Goal: Task Accomplishment & Management: Complete application form

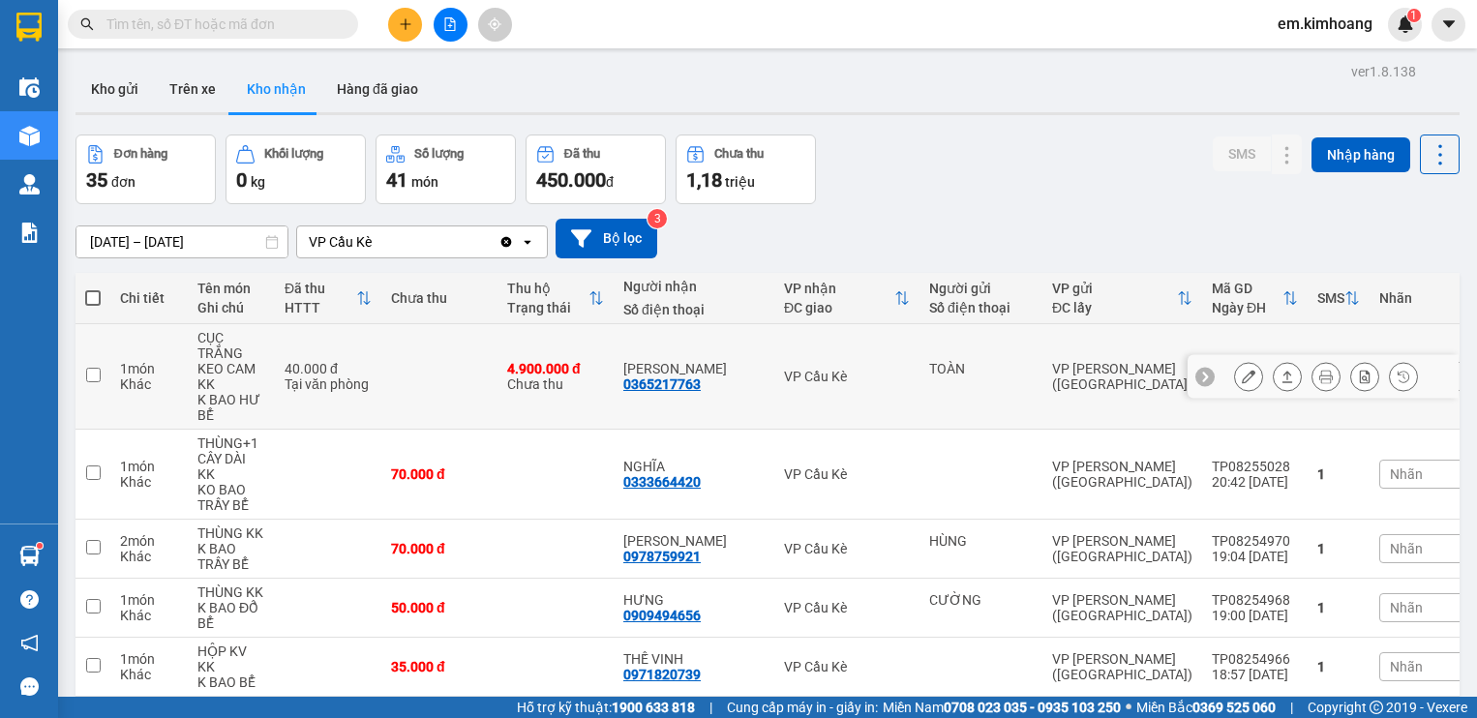
scroll to position [290, 0]
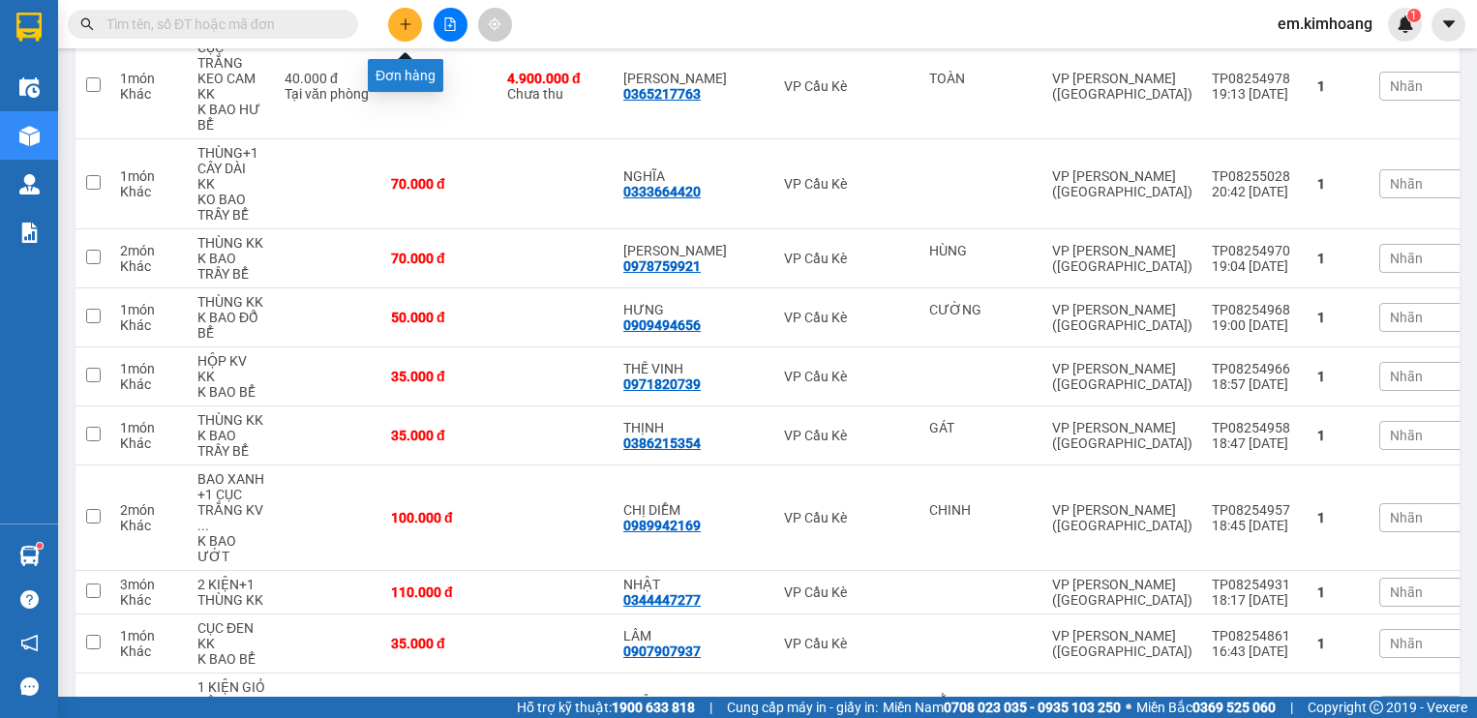
click at [407, 21] on icon "plus" at bounding box center [406, 24] width 14 height 14
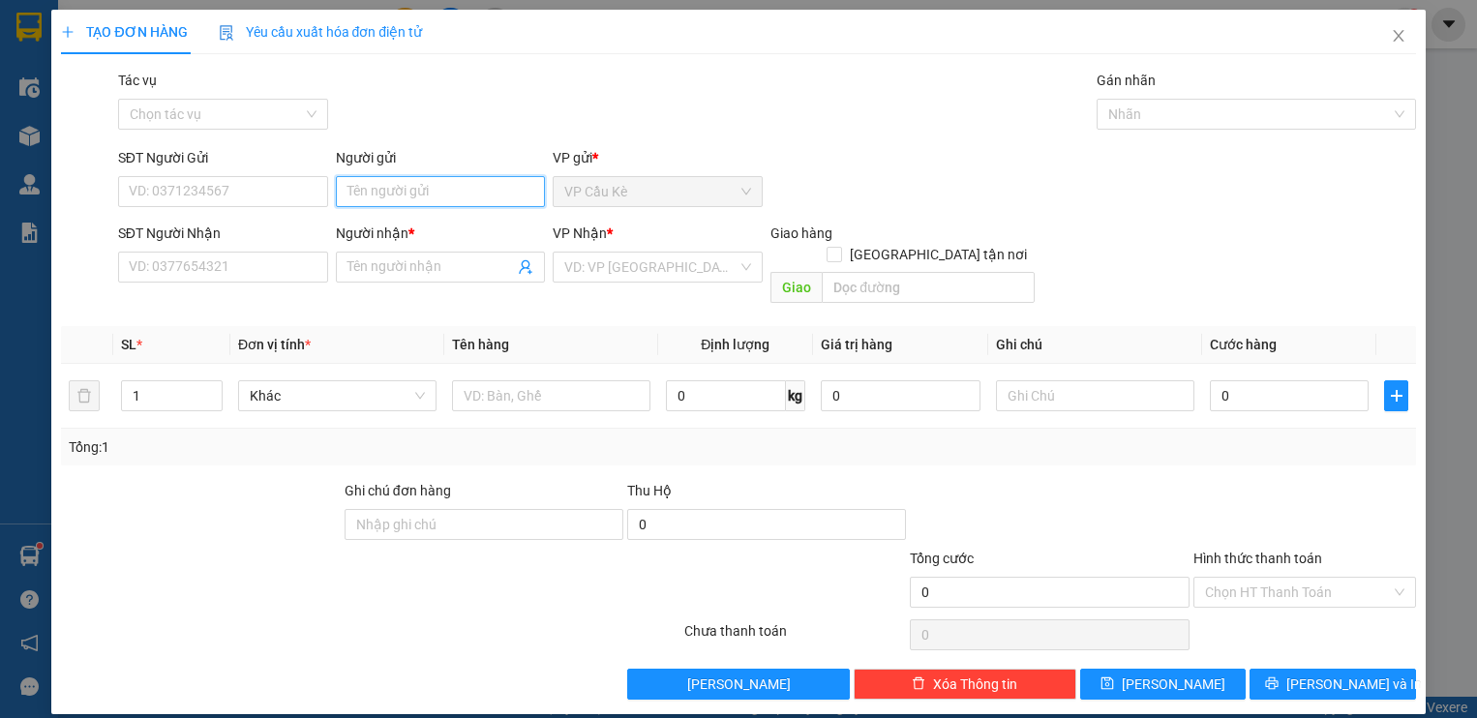
click at [459, 194] on input "Người gửi" at bounding box center [441, 191] width 210 height 31
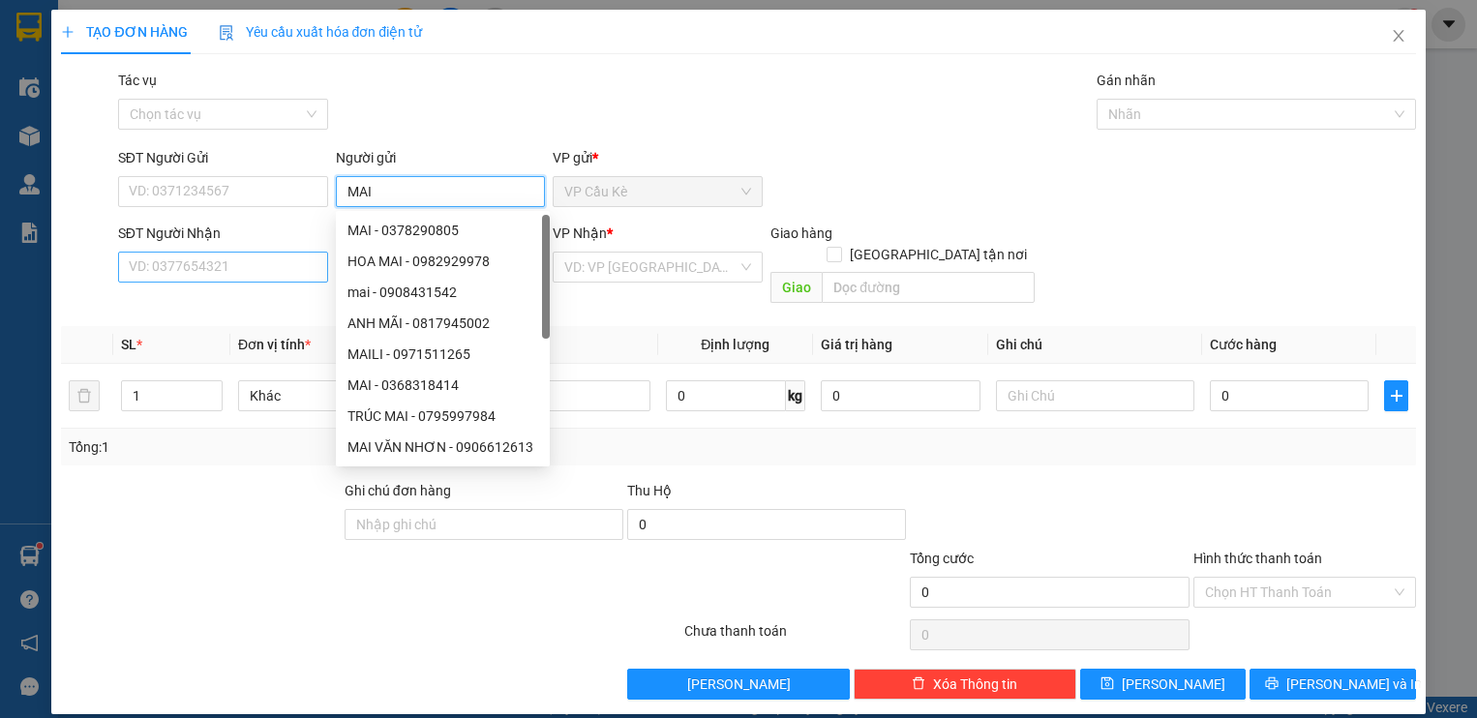
type input "MAI"
click at [286, 270] on input "SĐT Người Nhận" at bounding box center [223, 267] width 210 height 31
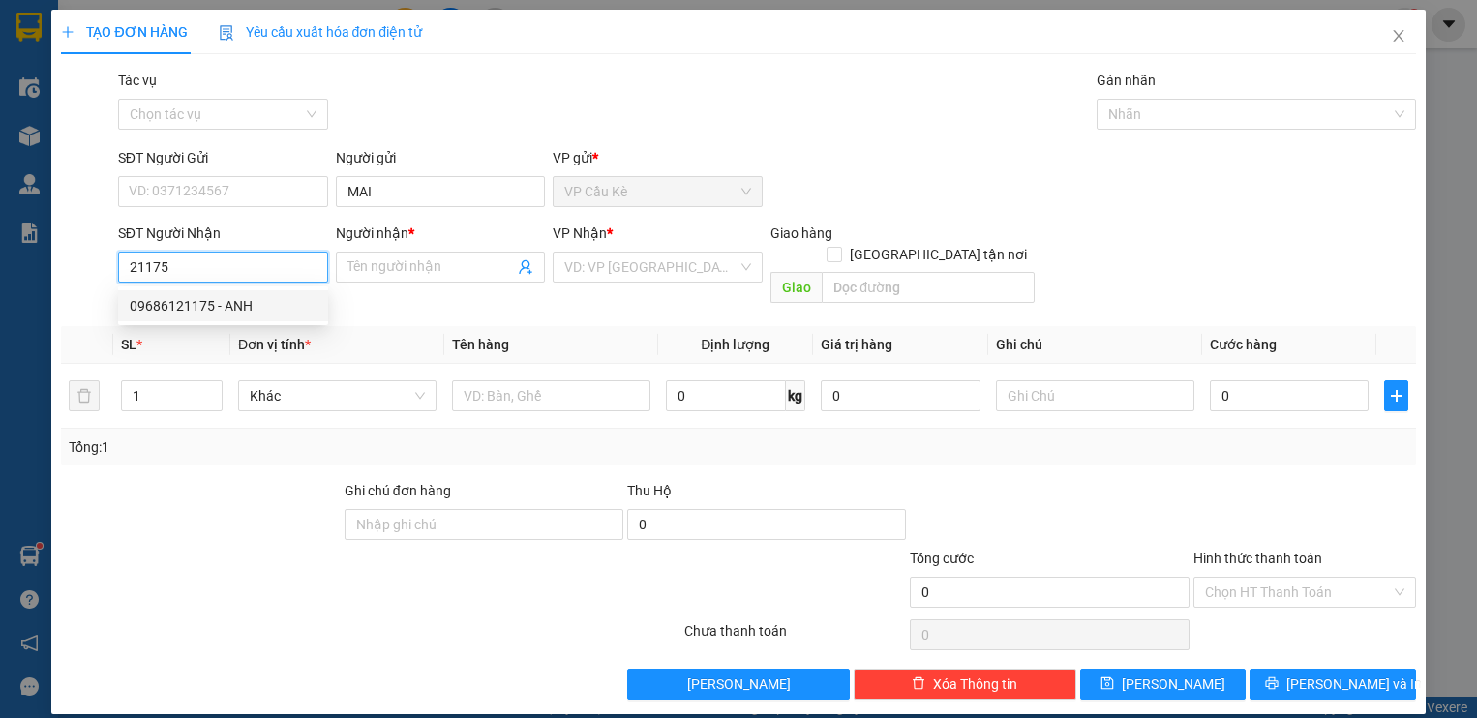
click at [295, 298] on div "09686121175 - ANH" at bounding box center [223, 305] width 187 height 21
type input "09686121175"
type input "ANH"
type input "30.000"
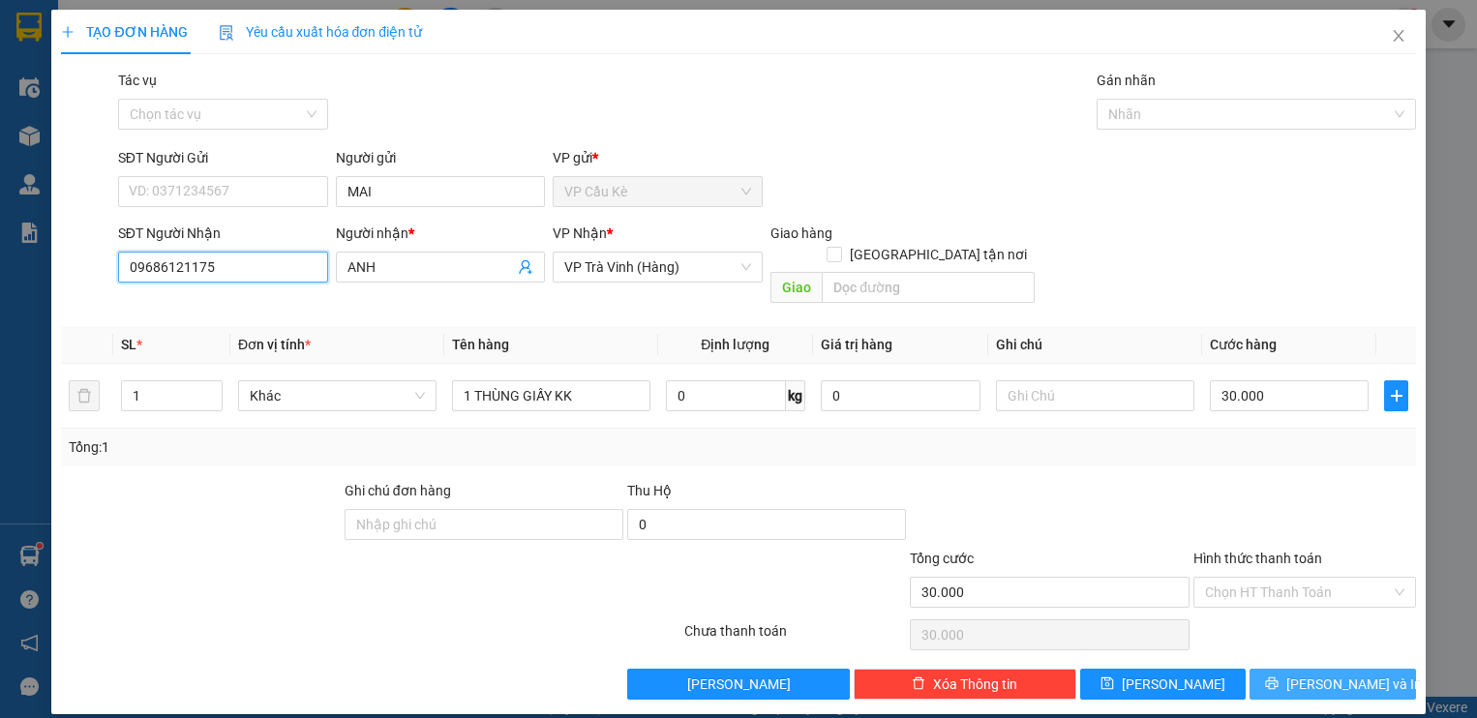
type input "09686121175"
click at [1278, 676] on icon "printer" at bounding box center [1272, 683] width 14 height 14
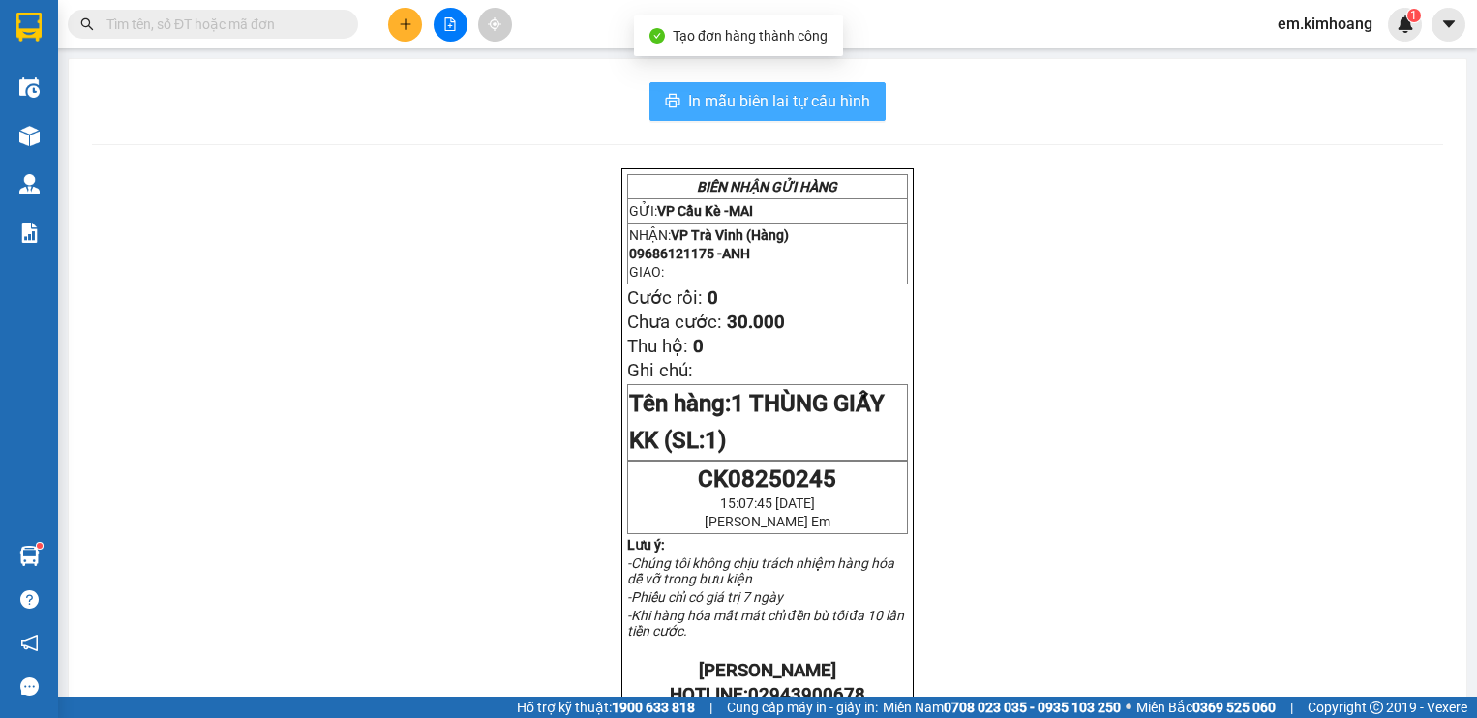
click at [797, 98] on span "In mẫu biên lai tự cấu hình" at bounding box center [779, 101] width 182 height 24
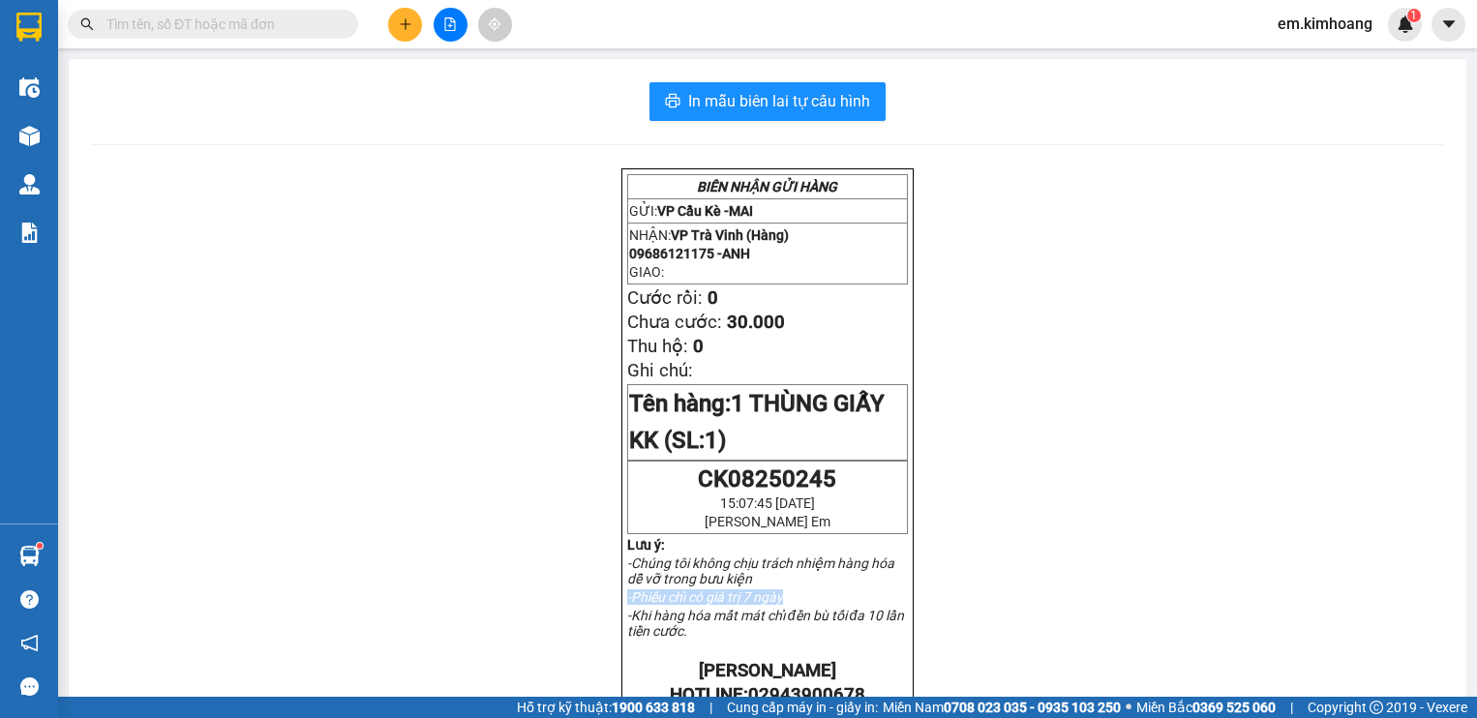
drag, startPoint x: 394, startPoint y: 659, endPoint x: 413, endPoint y: 659, distance: 19.4
click at [409, 659] on div "BIÊN NHẬN GỬI HÀNG GỬI: VP Cầu Kè - MAI NHẬN: VP [PERSON_NAME] (Hàng) 096861211…" at bounding box center [767, 699] width 1351 height 1063
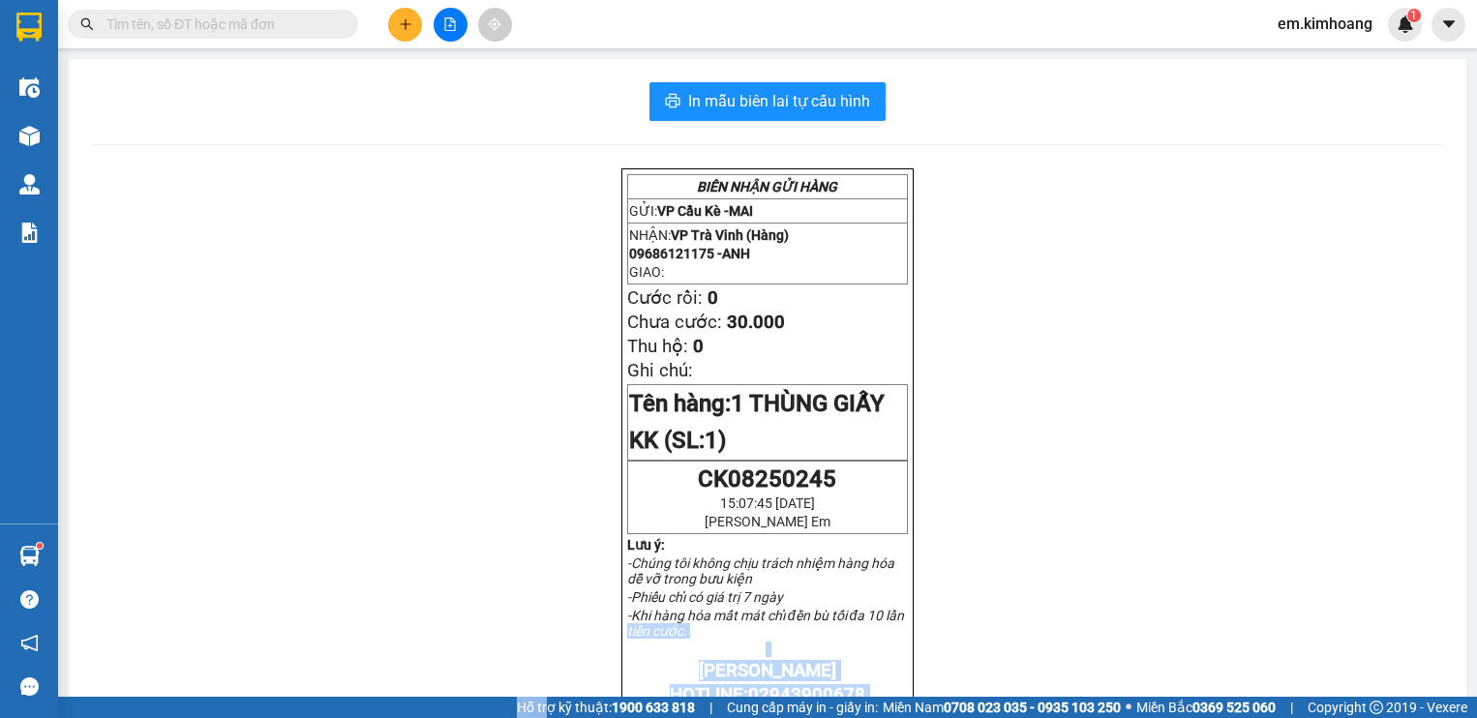
drag, startPoint x: 509, startPoint y: 712, endPoint x: 551, endPoint y: 741, distance: 50.7
click at [551, 717] on html "Kết quả tìm kiếm ( 0 ) Bộ lọc No Data em.[PERSON_NAME] 1 Điều hành xe Kho hàng …" at bounding box center [738, 359] width 1477 height 718
click at [92, 658] on div "In mẫu biên lai tự cấu hình BIÊN NHẬN GỬI HÀNG GỬI: VP Cầu Kè - MAI NHẬN: VP [P…" at bounding box center [767, 657] width 1397 height 1196
click at [91, 659] on div "In mẫu biên lai tự cấu hình BIÊN NHẬN GỬI HÀNG GỬI: VP Cầu Kè - MAI NHẬN: VP [P…" at bounding box center [767, 657] width 1397 height 1196
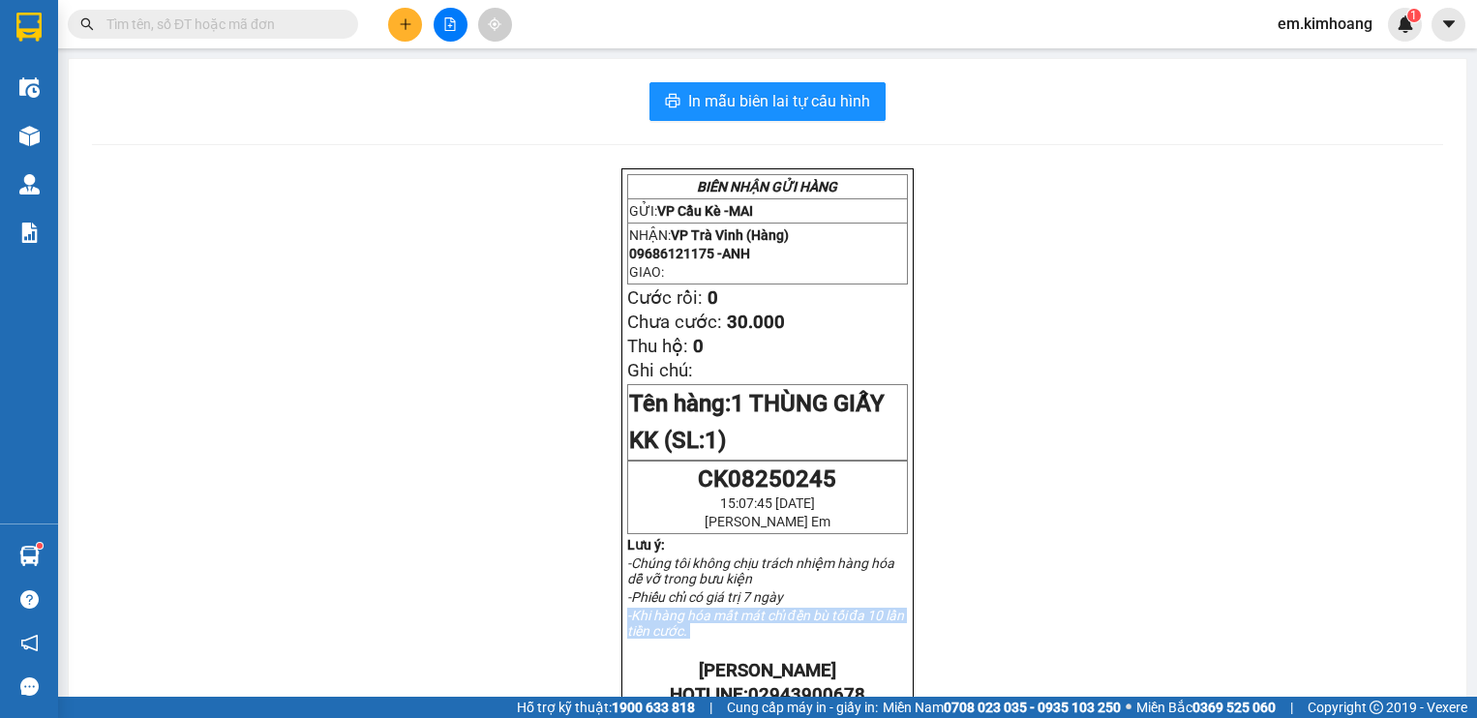
click at [91, 662] on div "In mẫu biên lai tự cấu hình BIÊN NHẬN GỬI HÀNG GỬI: VP Cầu Kè - MAI NHẬN: VP [P…" at bounding box center [767, 657] width 1397 height 1196
drag, startPoint x: 415, startPoint y: 594, endPoint x: 428, endPoint y: 582, distance: 17.8
click at [419, 591] on div "BIÊN NHẬN GỬI HÀNG GỬI: VP Cầu Kè - MAI NHẬN: VP [PERSON_NAME] (Hàng) 096861211…" at bounding box center [767, 699] width 1351 height 1063
click at [188, 644] on div "BIÊN NHẬN GỬI HÀNG GỬI: VP Cầu Kè - MAI NHẬN: VP [PERSON_NAME] (Hàng) 096861211…" at bounding box center [767, 699] width 1351 height 1063
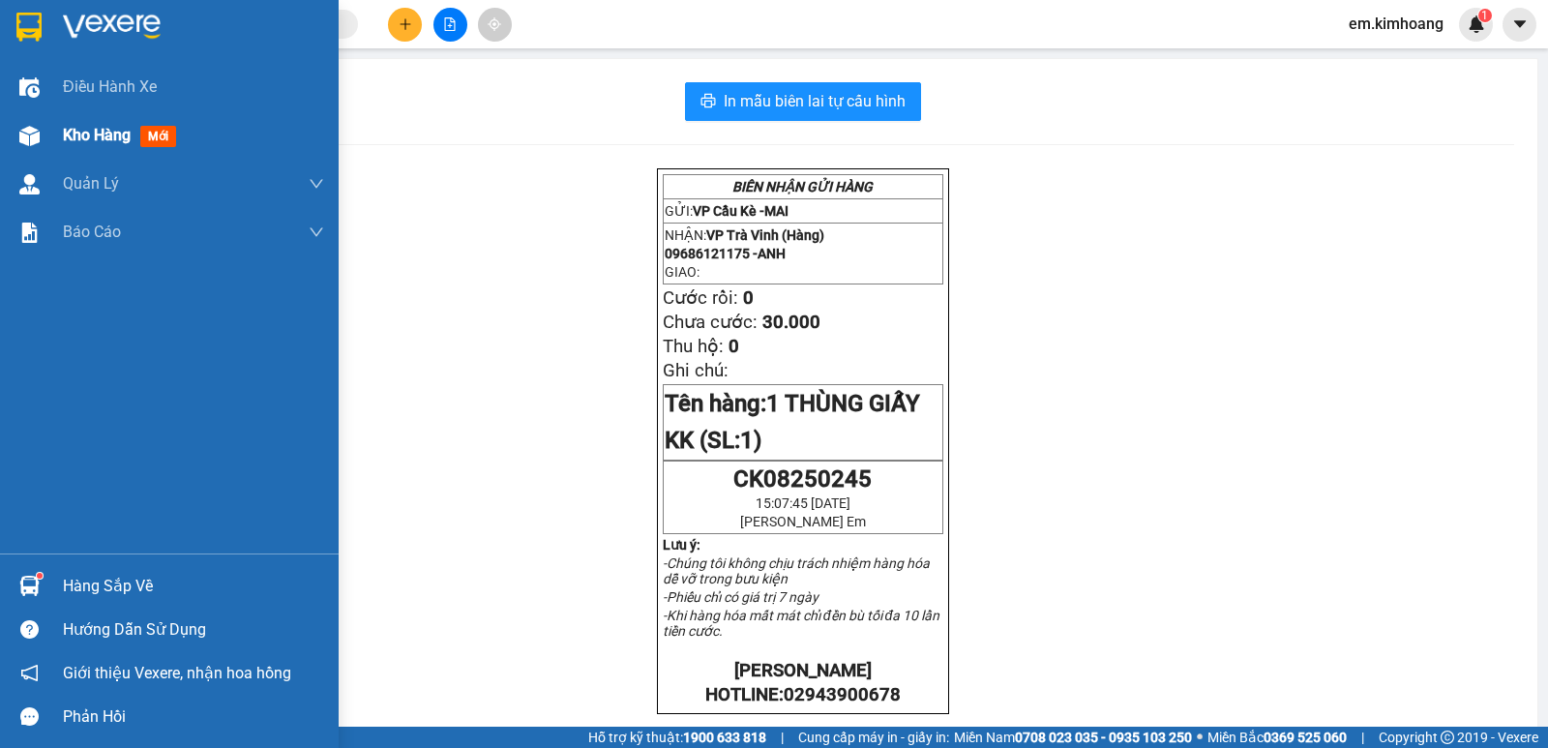
click at [62, 128] on div "Kho hàng mới" at bounding box center [169, 135] width 339 height 48
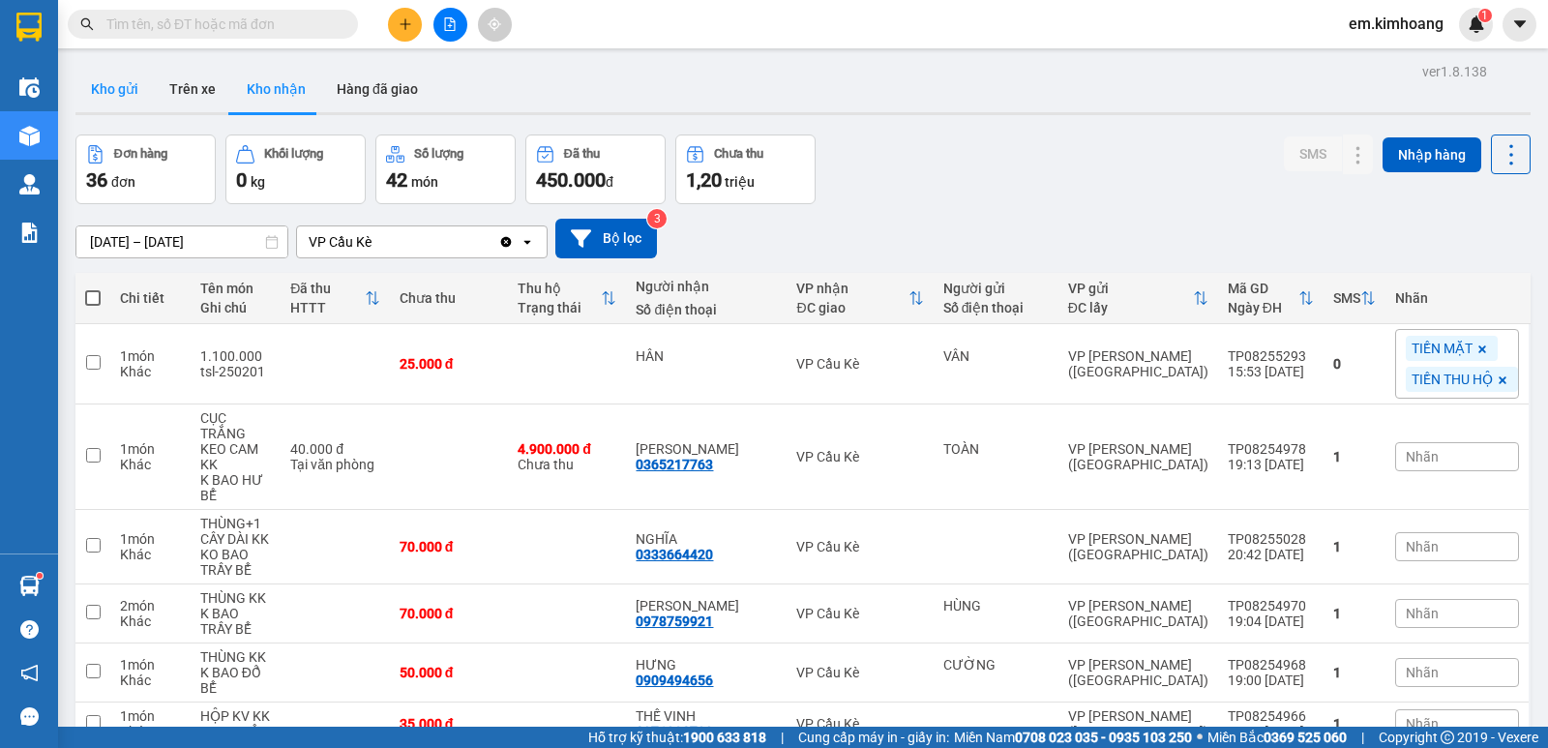
click at [130, 95] on button "Kho gửi" at bounding box center [114, 89] width 78 height 46
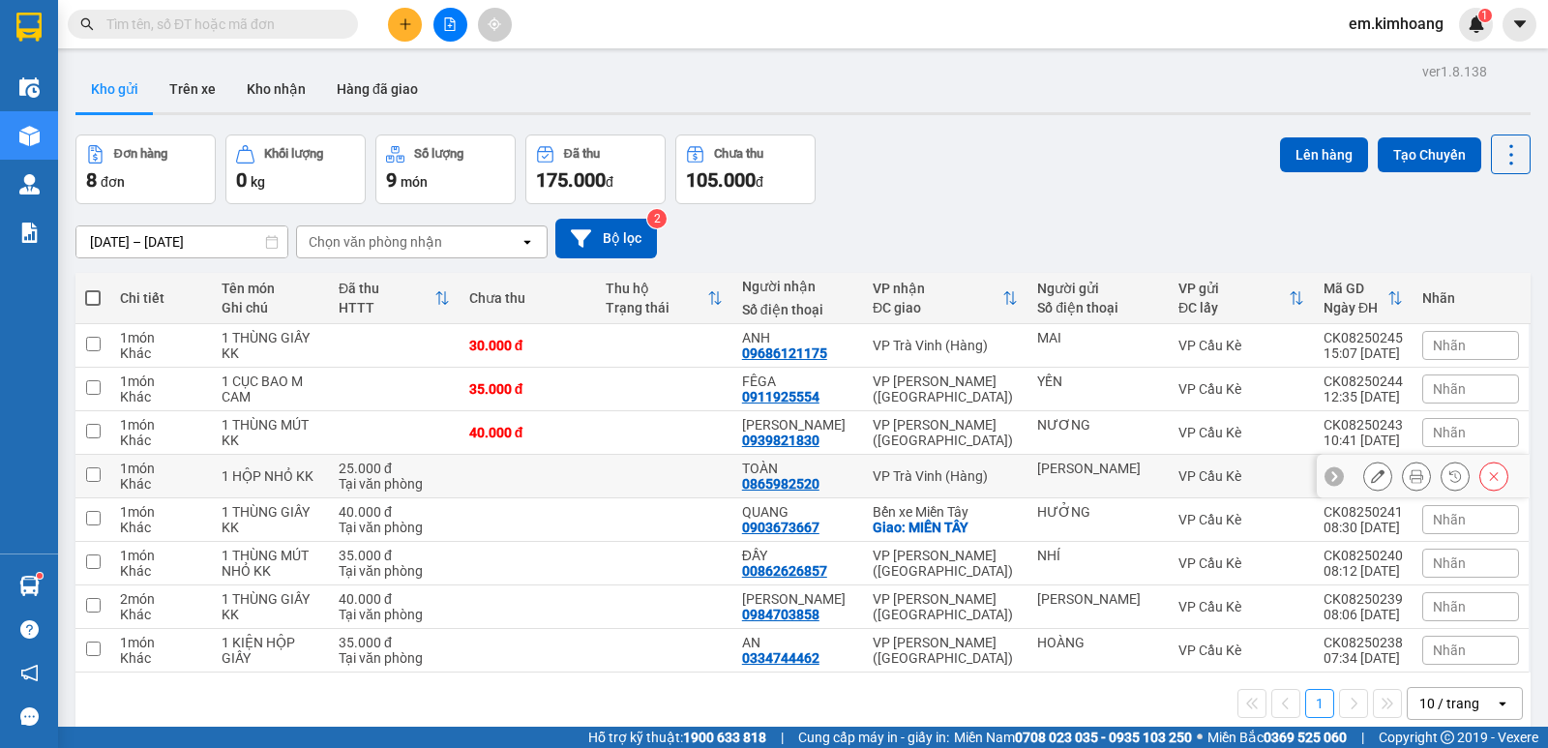
scroll to position [89, 0]
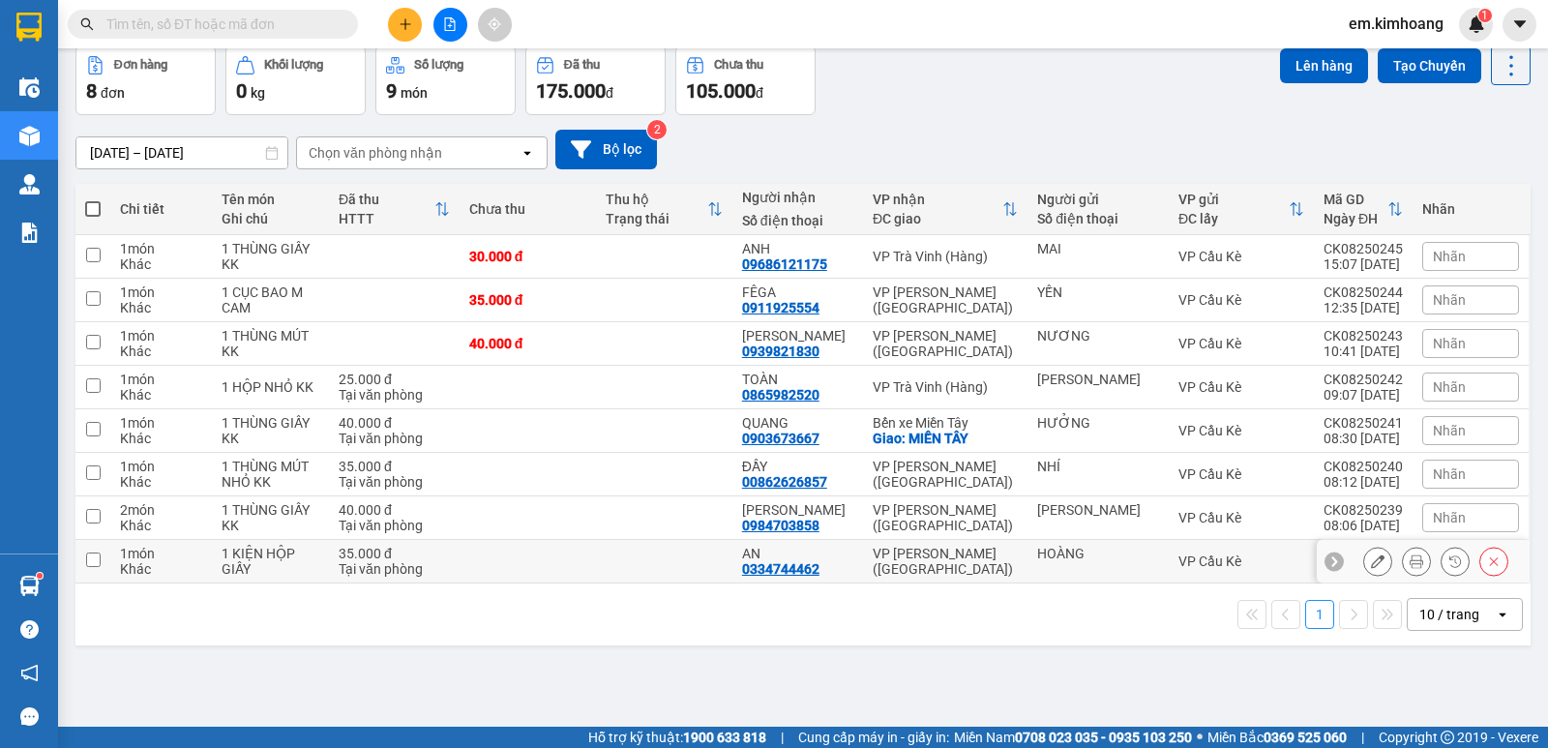
click at [1274, 561] on div "VP Cầu Kè" at bounding box center [1242, 560] width 126 height 15
checkbox input "true"
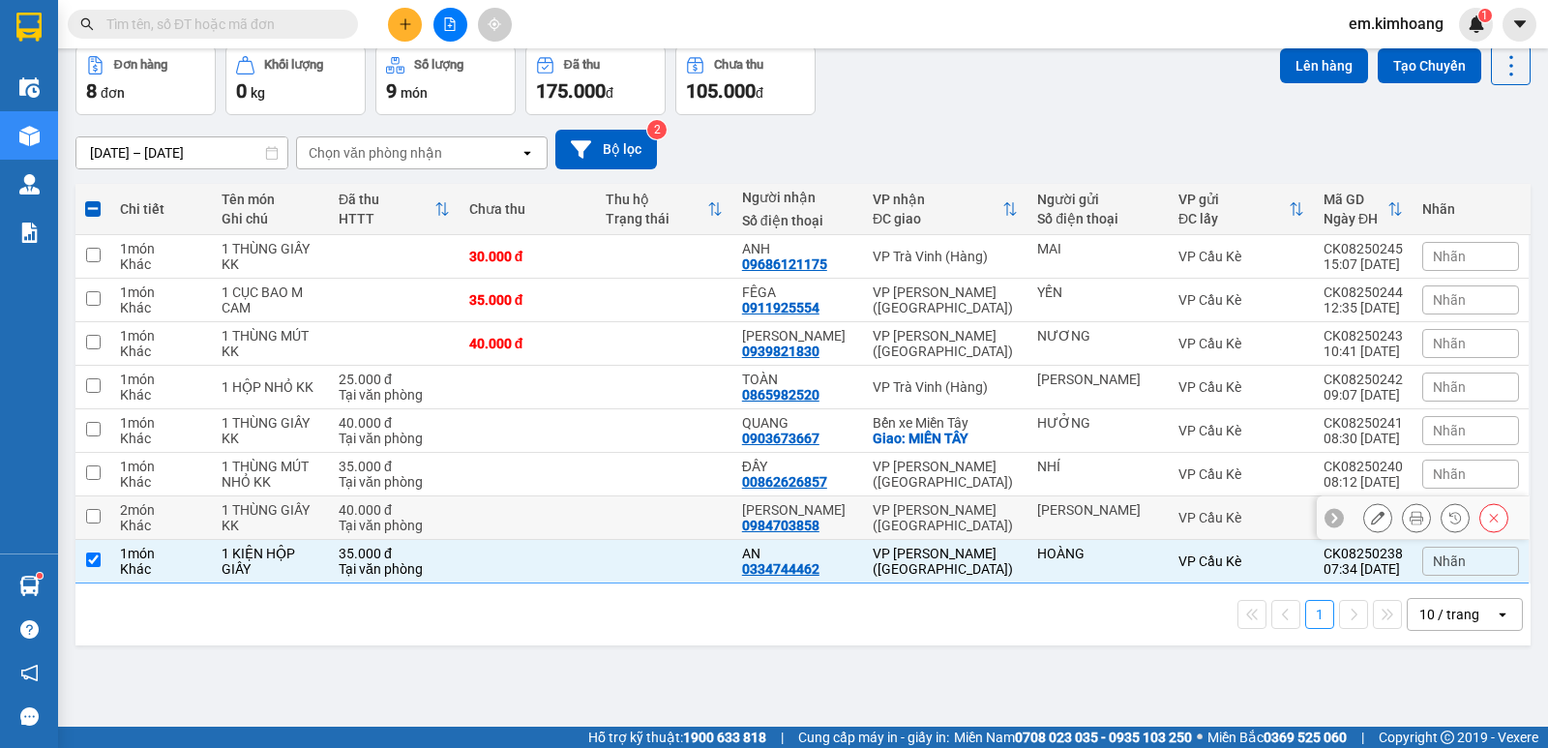
click at [1255, 508] on td "VP Cầu Kè" at bounding box center [1241, 518] width 145 height 44
checkbox input "true"
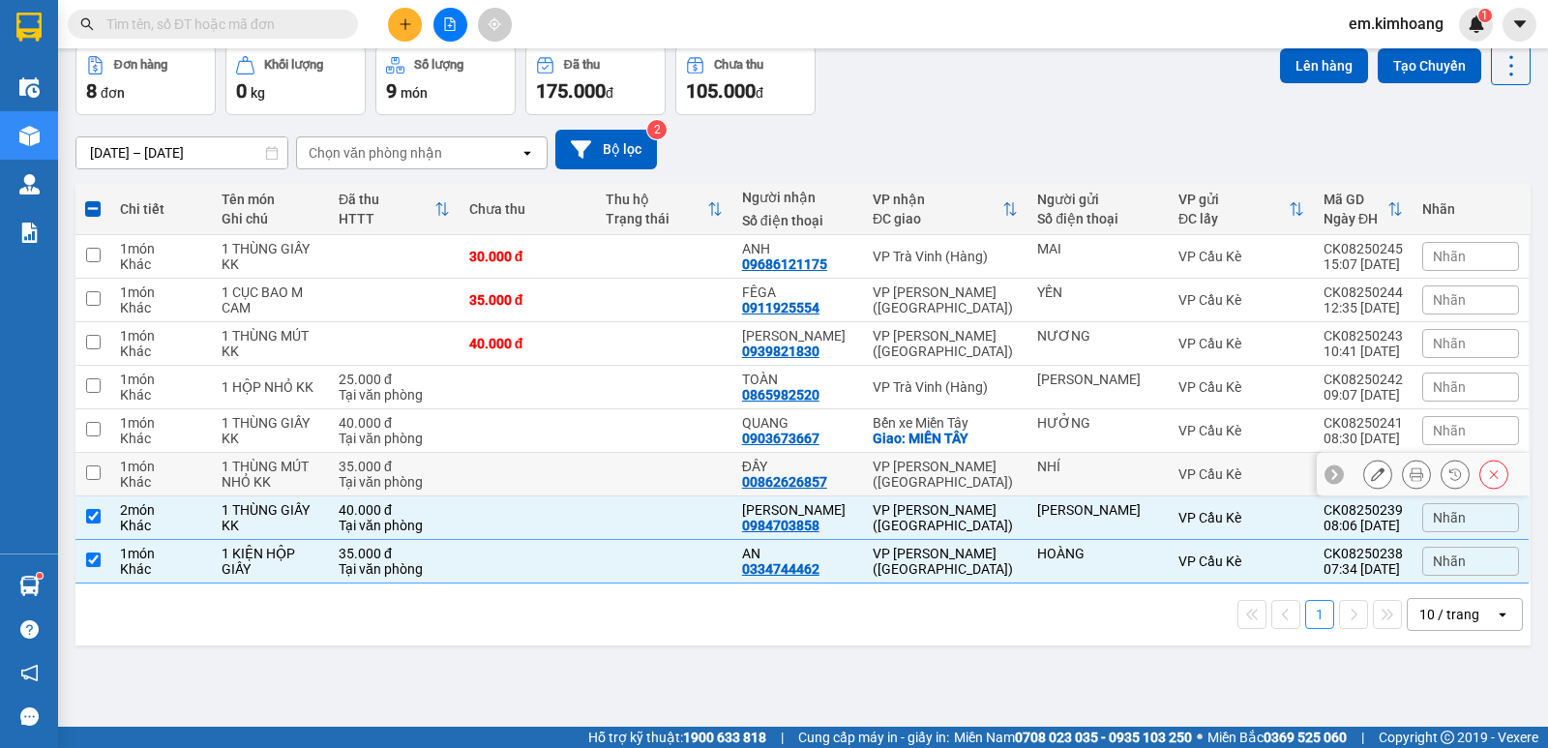
click at [1253, 463] on td "VP Cầu Kè" at bounding box center [1241, 475] width 145 height 44
checkbox input "true"
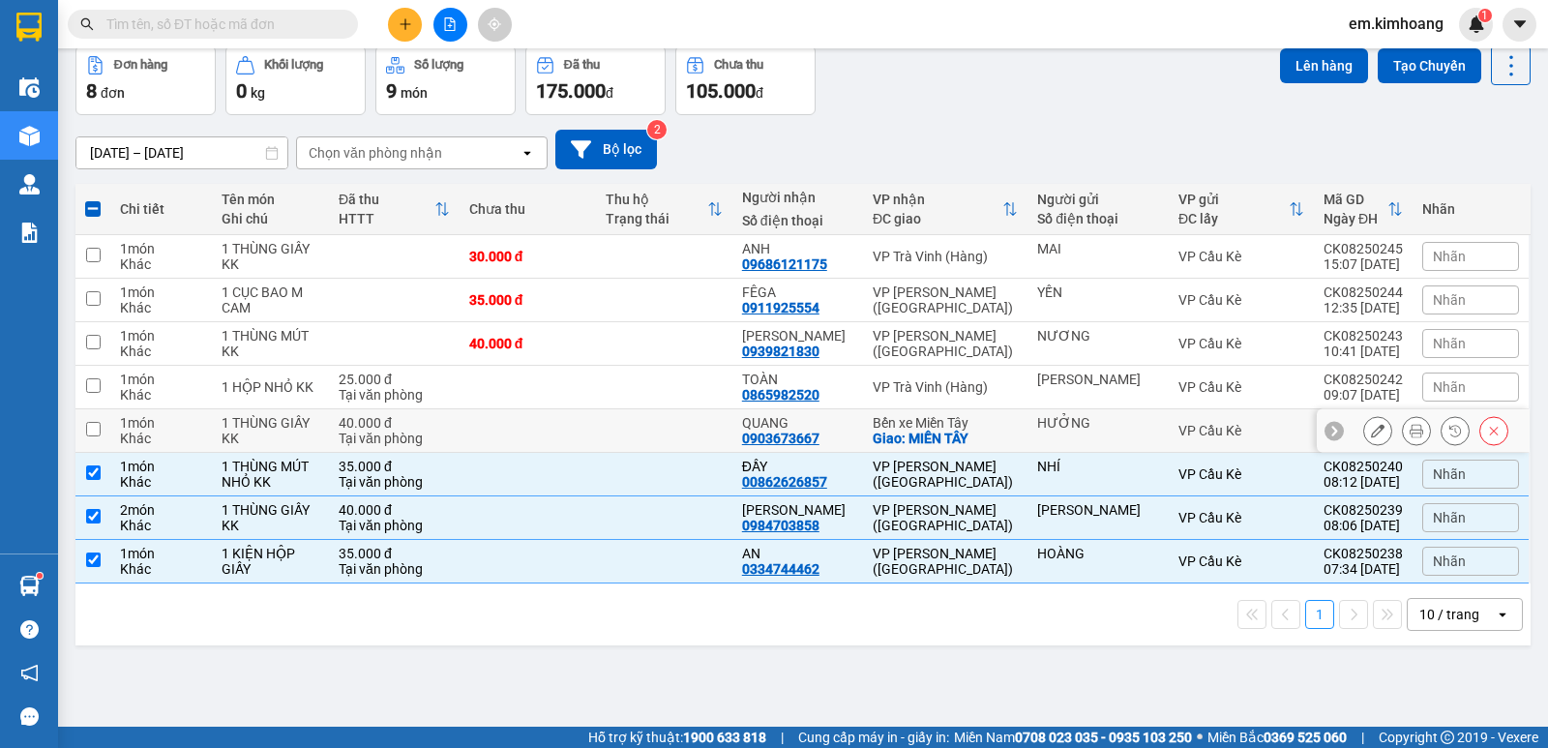
click at [1234, 424] on div "VP Cầu Kè" at bounding box center [1242, 430] width 126 height 15
checkbox input "true"
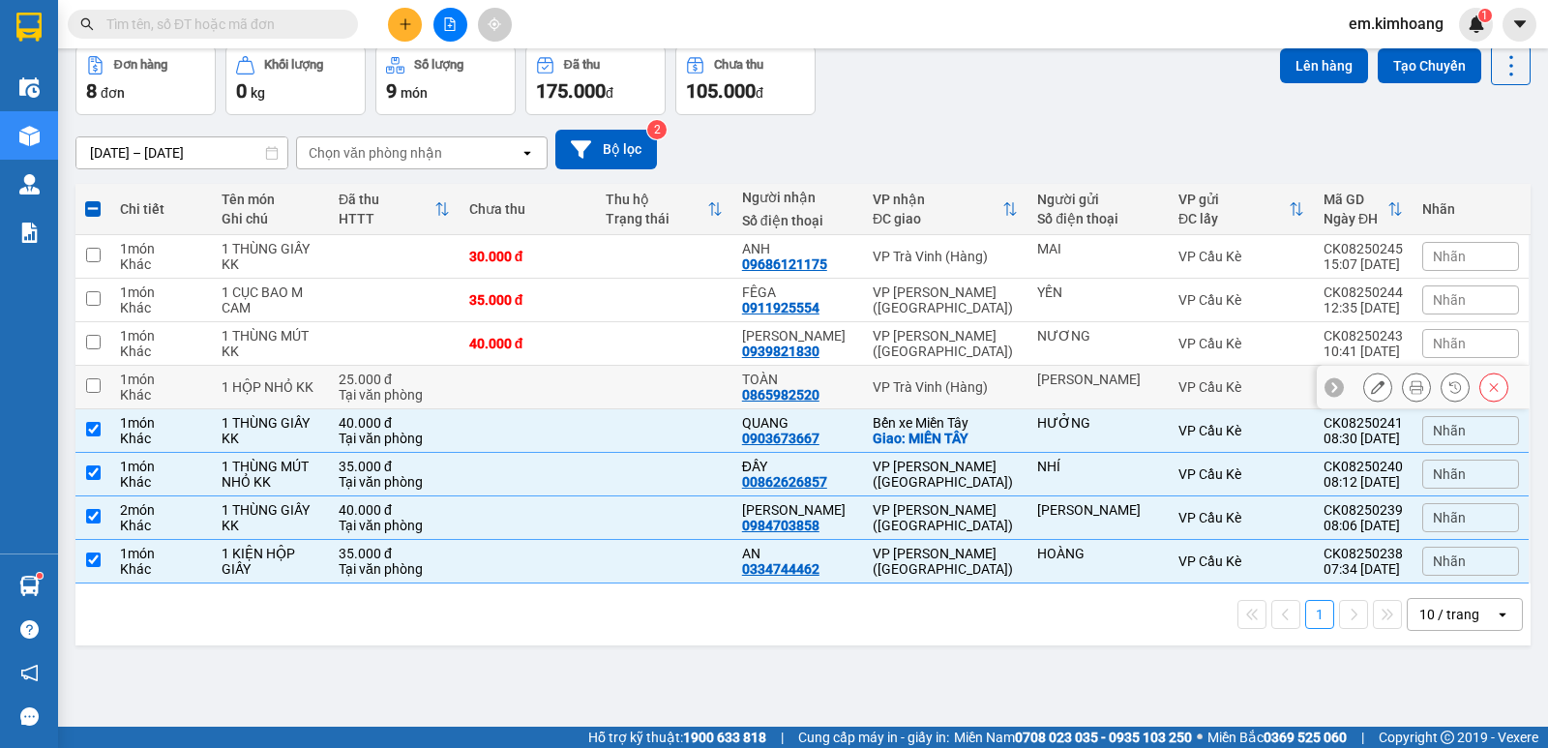
click at [1247, 381] on div "VP Cầu Kè" at bounding box center [1242, 386] width 126 height 15
checkbox input "true"
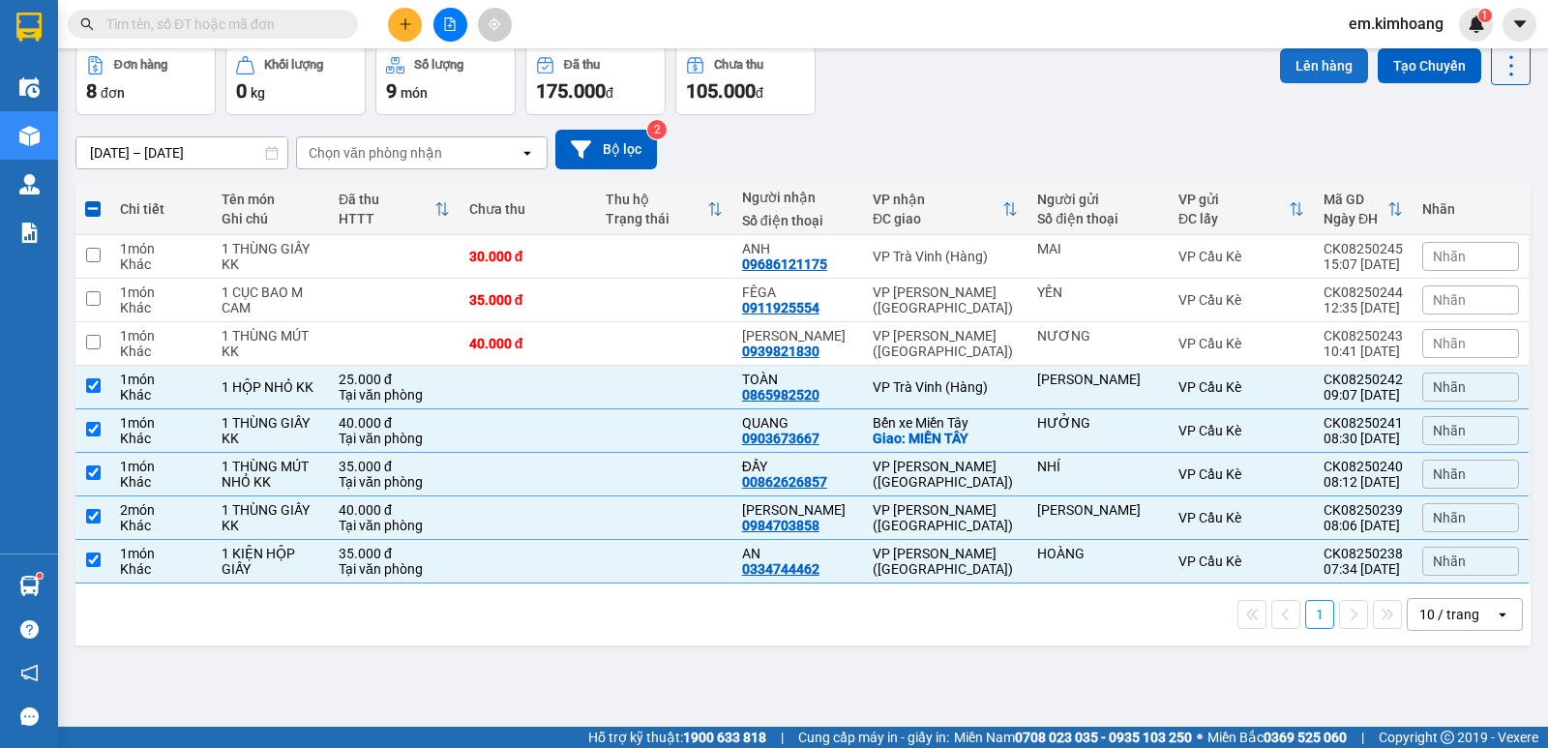
click at [1298, 66] on button "Lên hàng" at bounding box center [1324, 65] width 88 height 35
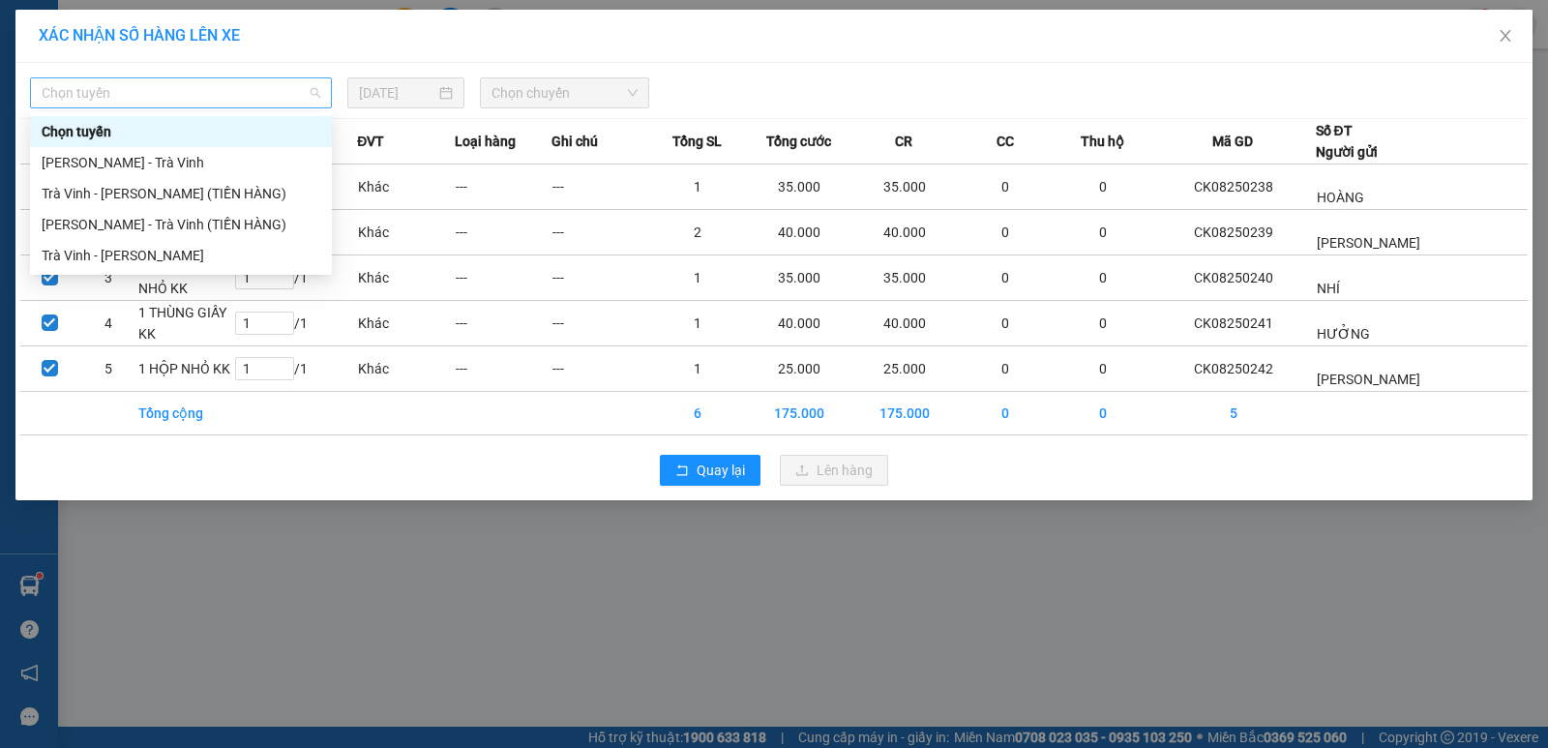
click at [146, 103] on span "Chọn tuyến" at bounding box center [181, 92] width 279 height 29
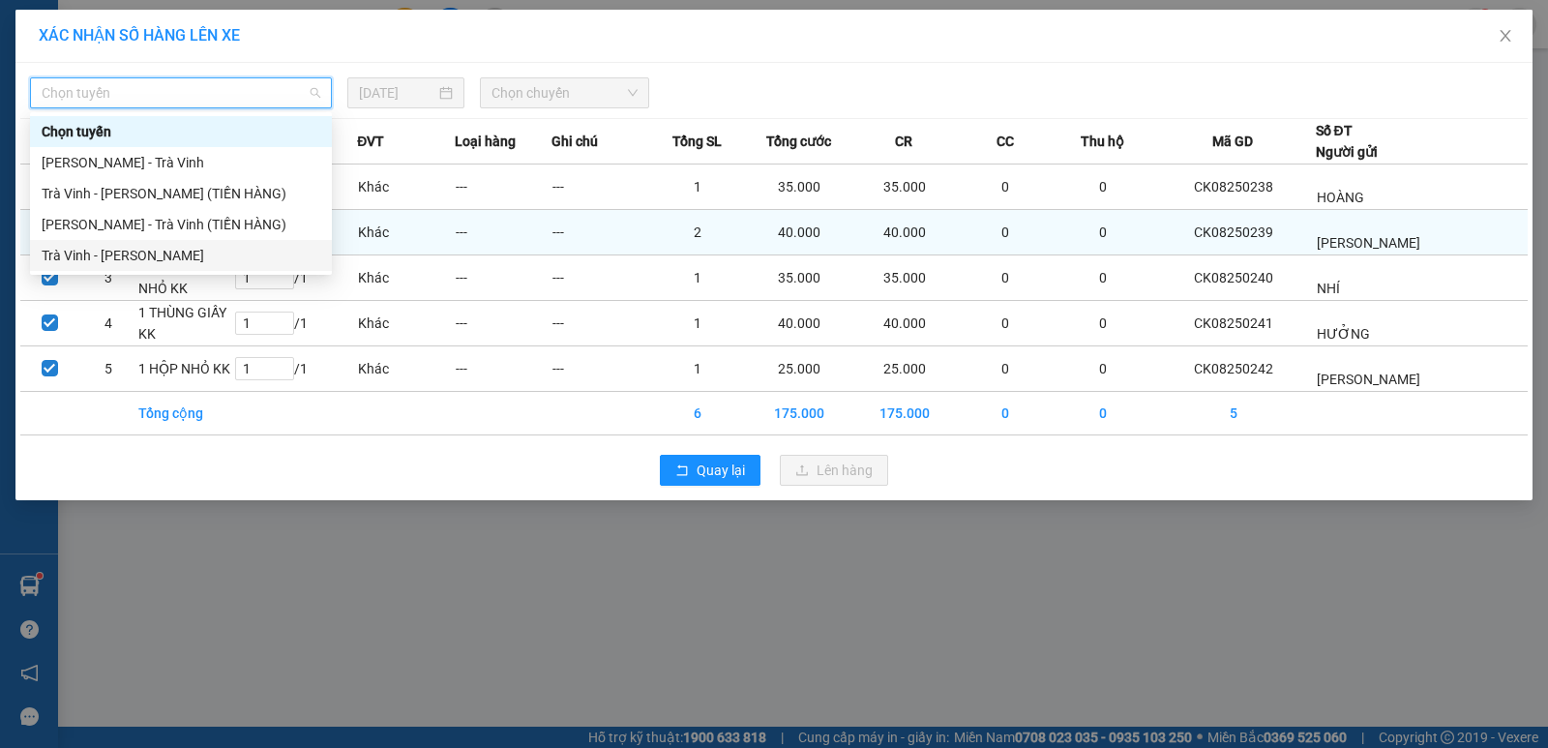
drag, startPoint x: 187, startPoint y: 255, endPoint x: 277, endPoint y: 237, distance: 91.8
click at [187, 256] on div "Trà Vinh - [PERSON_NAME]" at bounding box center [181, 255] width 279 height 21
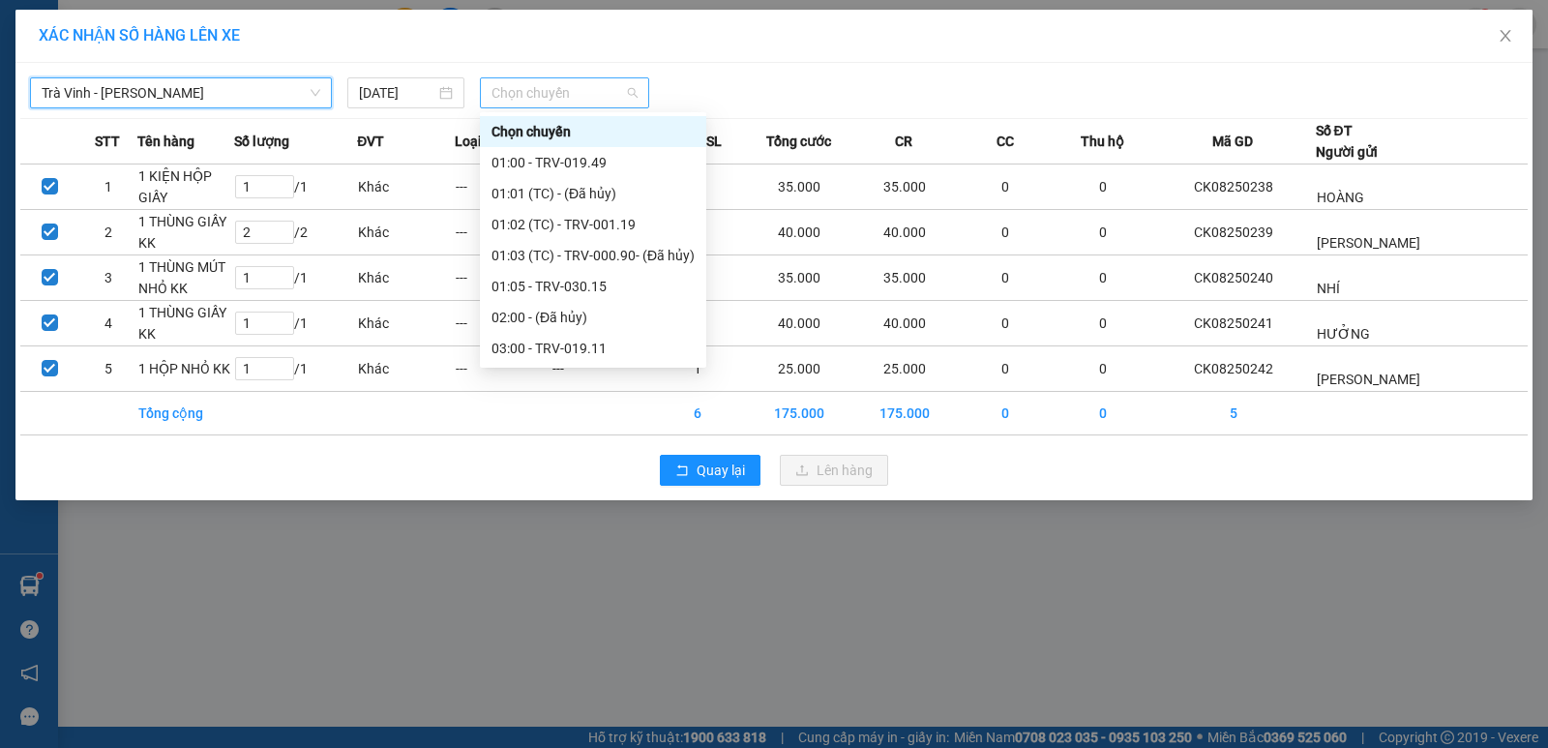
click at [557, 101] on span "Chọn chuyến" at bounding box center [565, 92] width 146 height 29
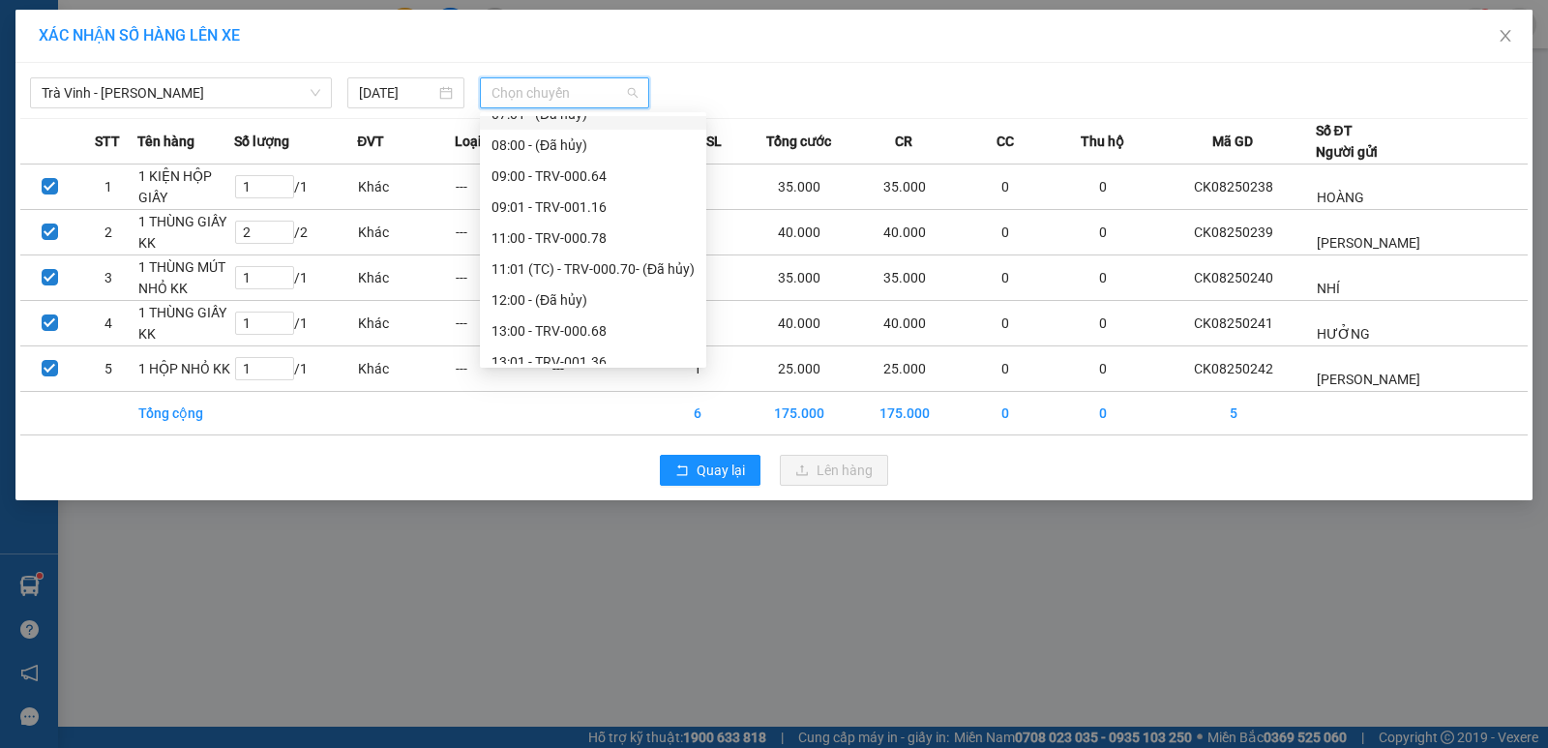
scroll to position [484, 0]
click at [590, 322] on div "13:00 - TRV-000.68" at bounding box center [593, 328] width 203 height 21
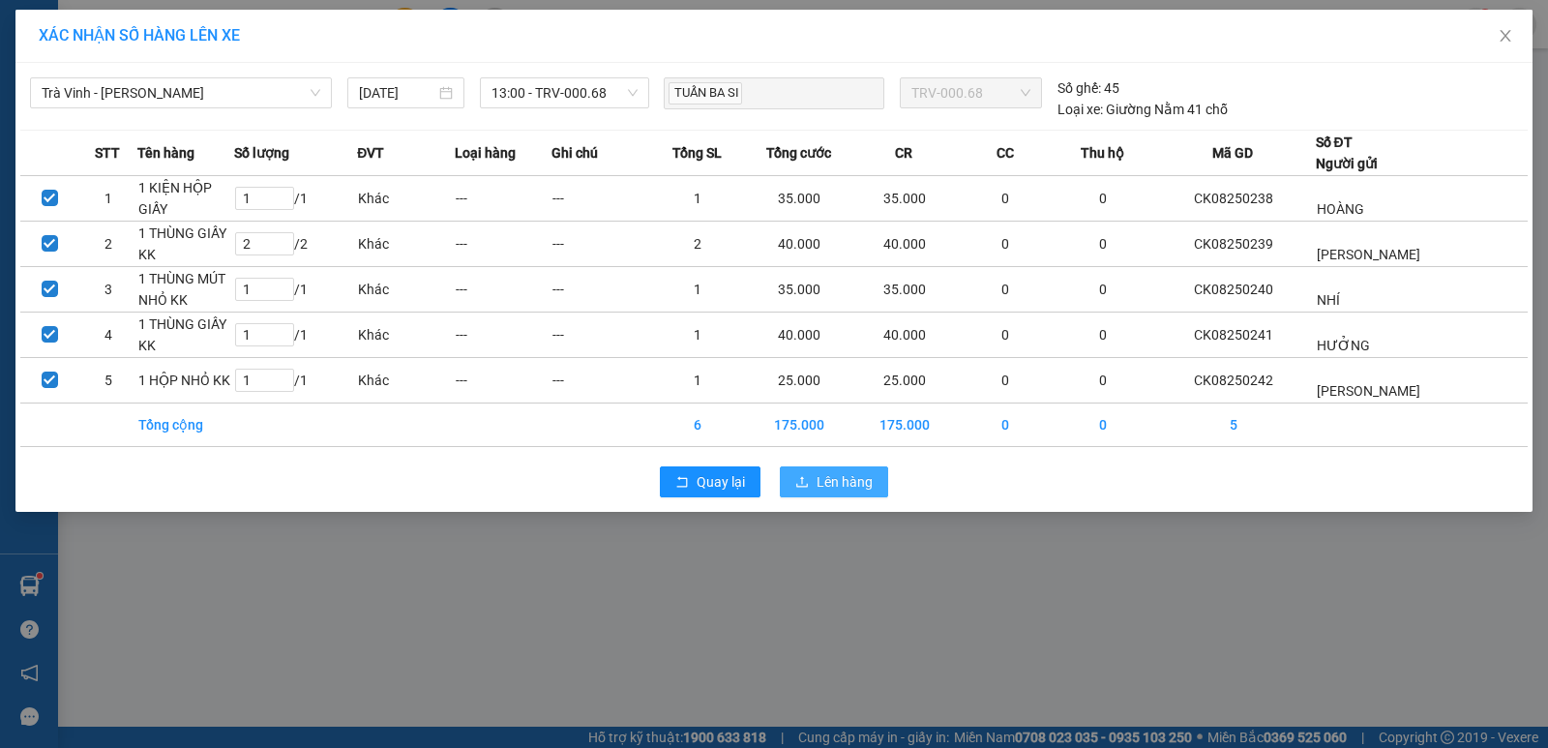
click at [826, 480] on span "Lên hàng" at bounding box center [845, 481] width 56 height 21
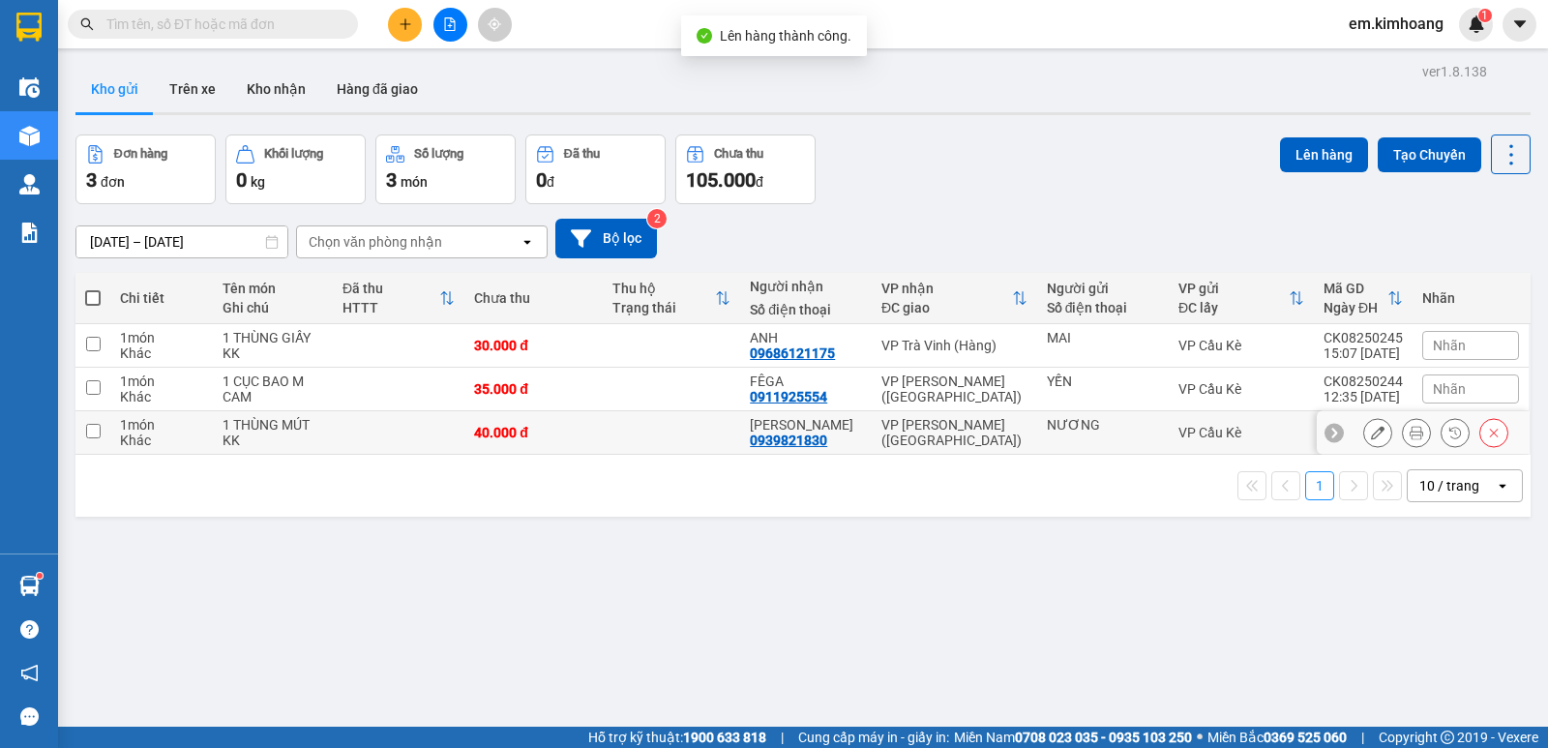
click at [1276, 416] on td "VP Cầu Kè" at bounding box center [1241, 433] width 145 height 44
checkbox input "true"
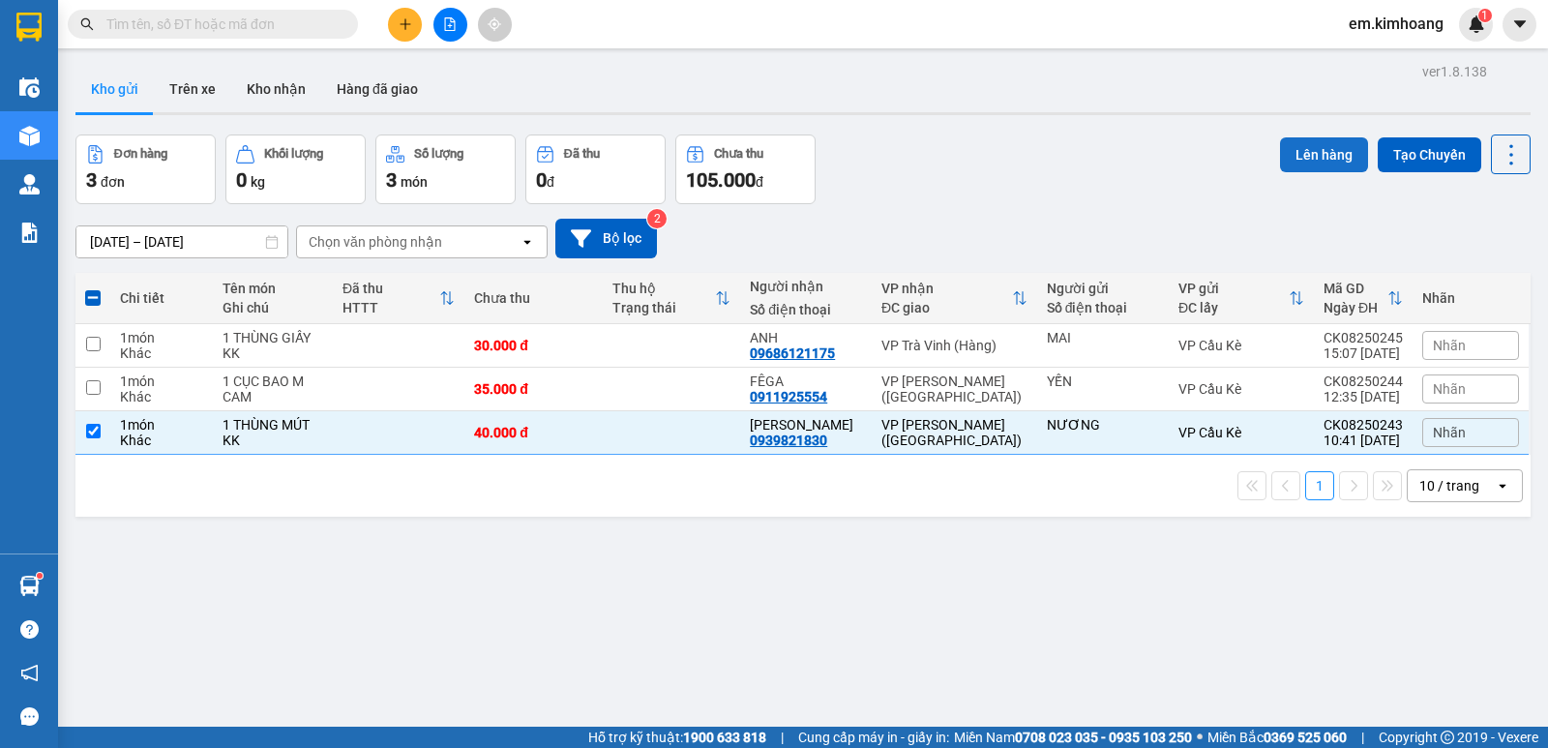
click at [1317, 153] on button "Lên hàng" at bounding box center [1324, 154] width 88 height 35
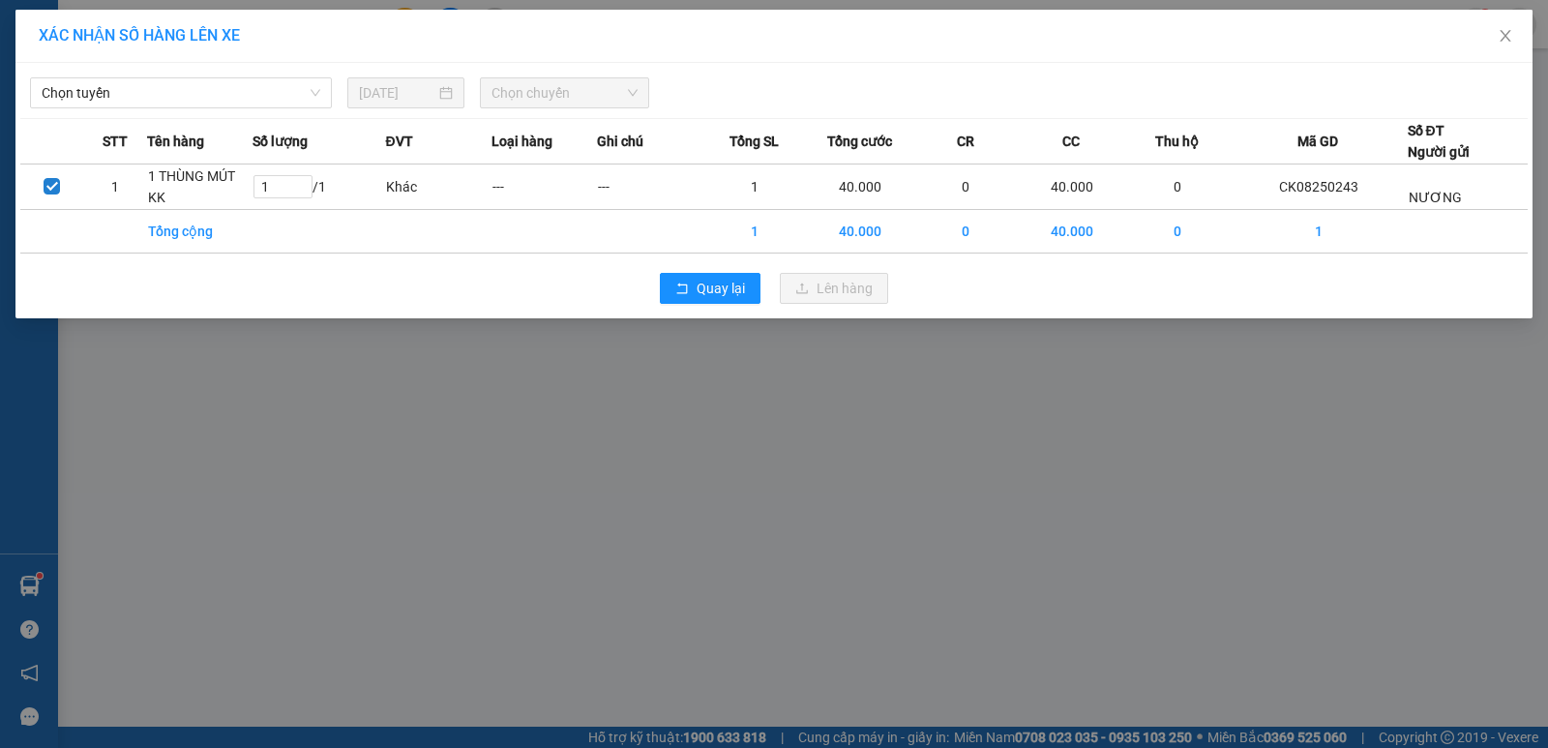
drag, startPoint x: 142, startPoint y: 103, endPoint x: 172, endPoint y: 108, distance: 30.6
click at [146, 103] on span "Chọn tuyến" at bounding box center [181, 92] width 279 height 29
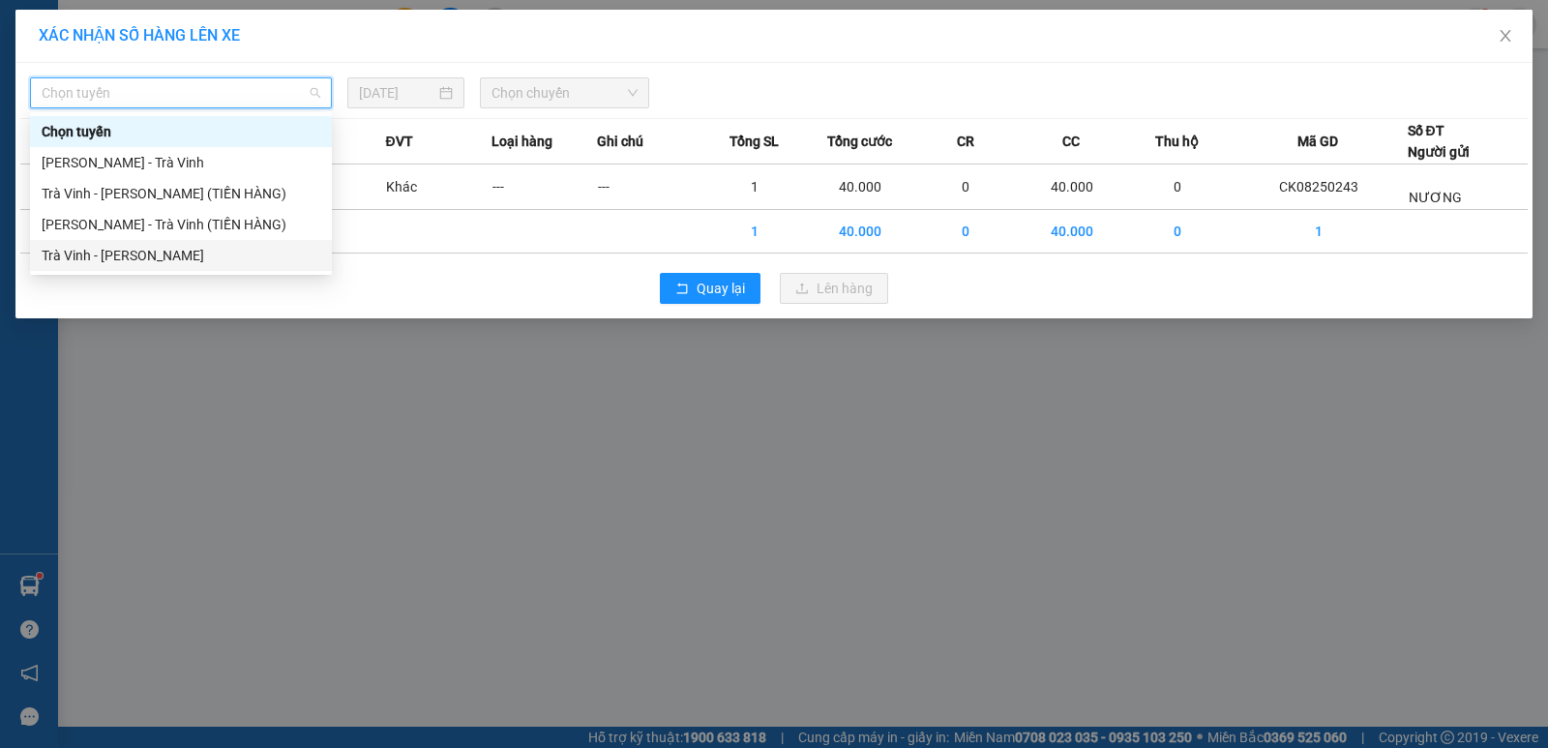
click at [261, 249] on div "Trà Vinh - [PERSON_NAME]" at bounding box center [181, 255] width 279 height 21
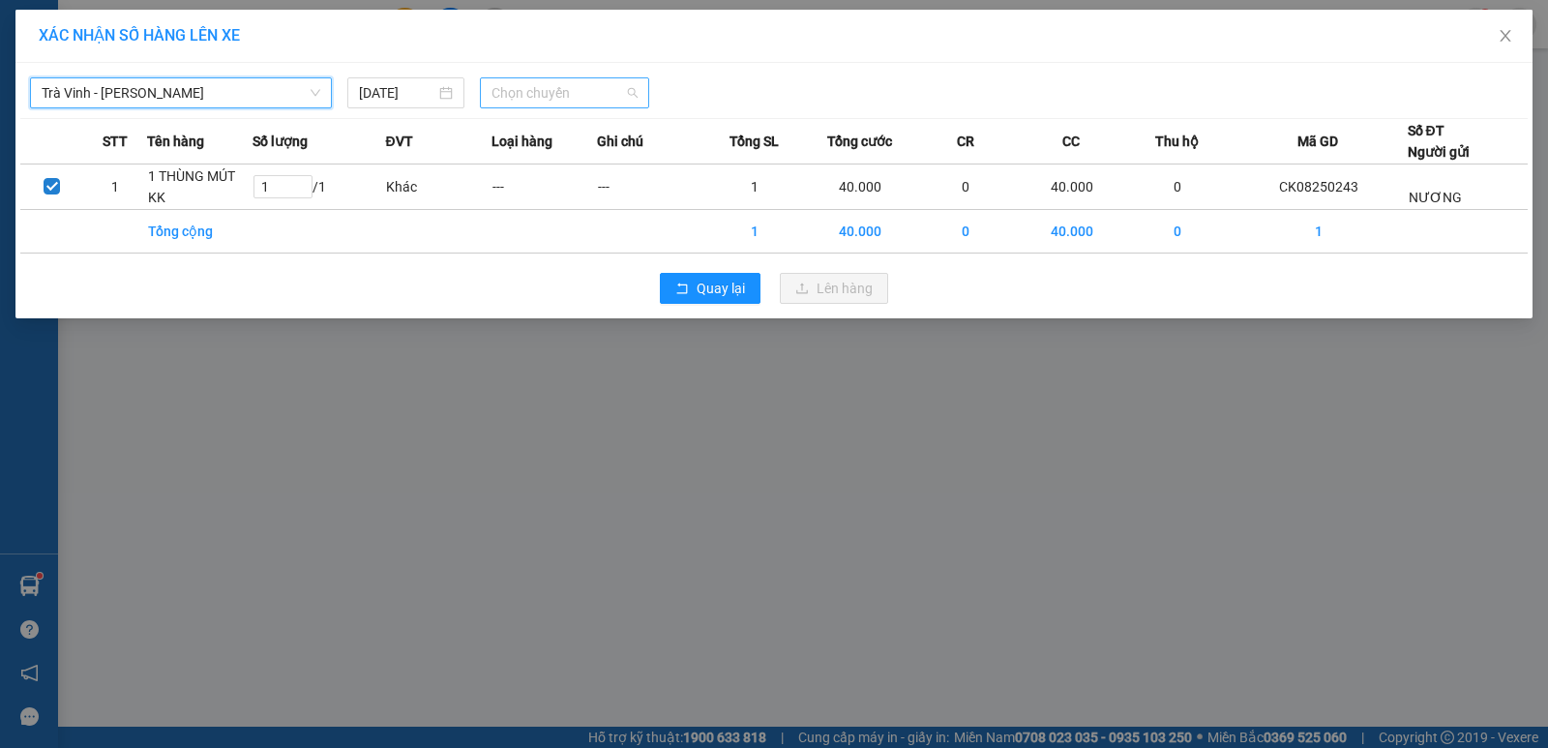
click at [546, 96] on span "Chọn chuyến" at bounding box center [565, 92] width 146 height 29
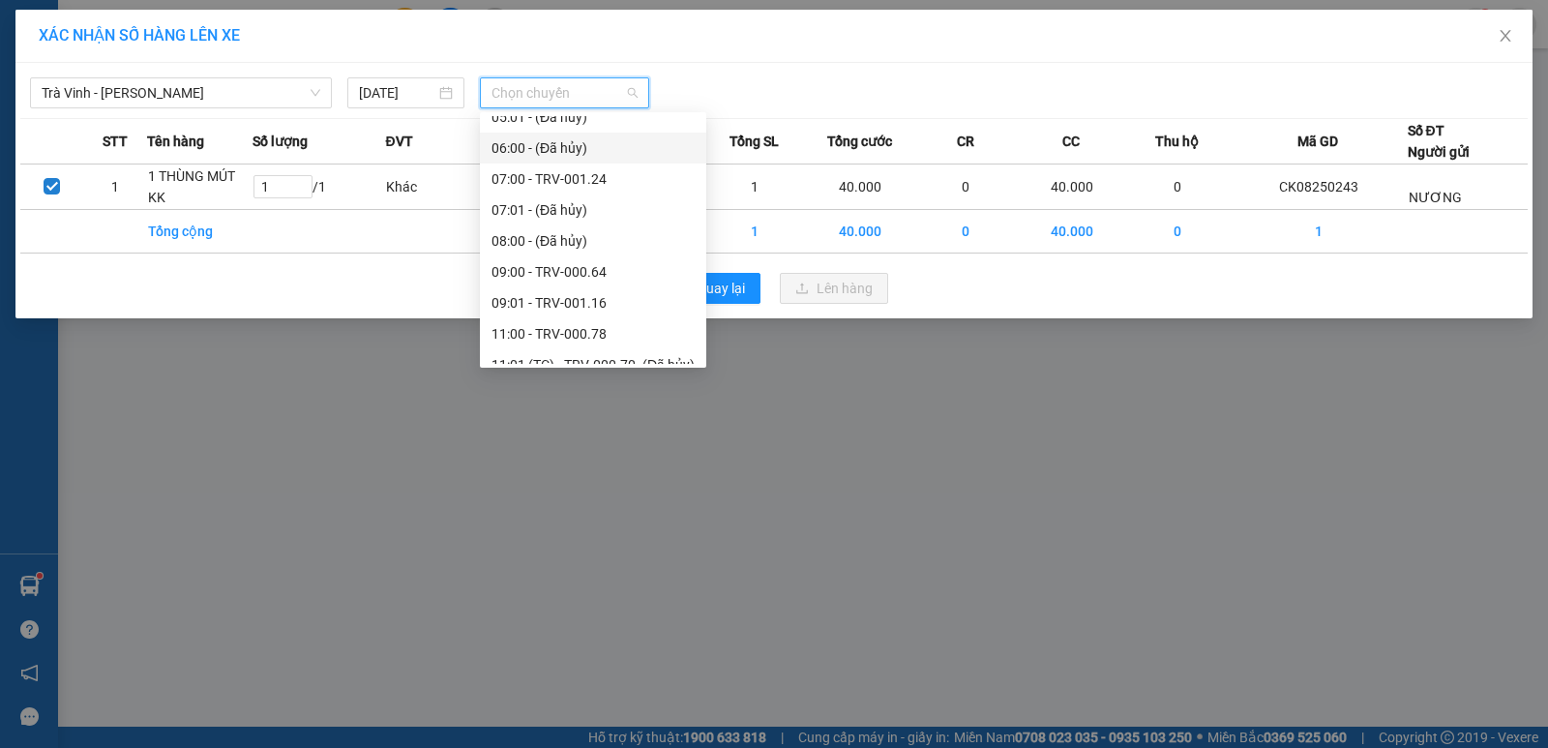
scroll to position [484, 0]
click at [616, 323] on div "13:00 - TRV-000.68" at bounding box center [593, 328] width 203 height 21
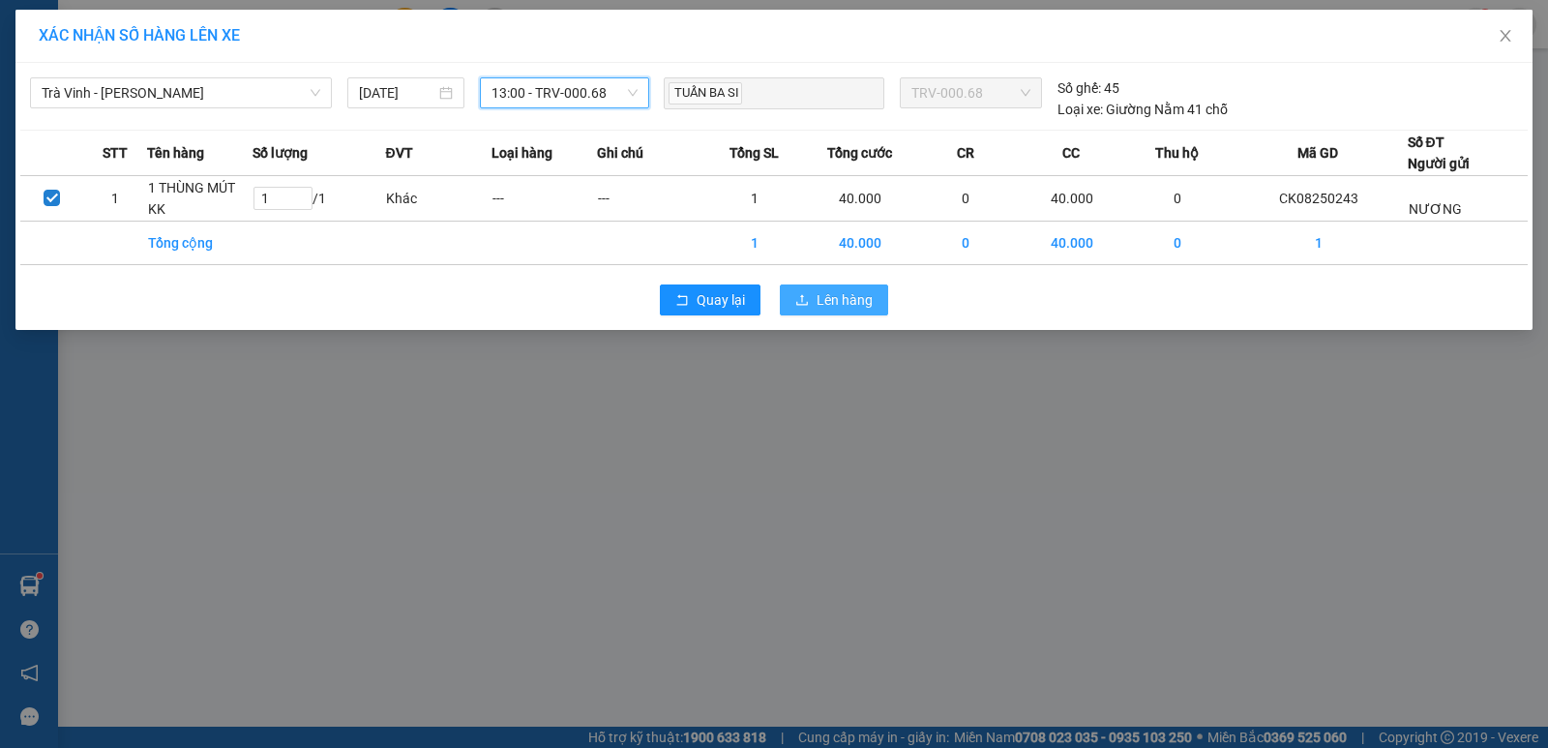
click at [838, 307] on span "Lên hàng" at bounding box center [845, 299] width 56 height 21
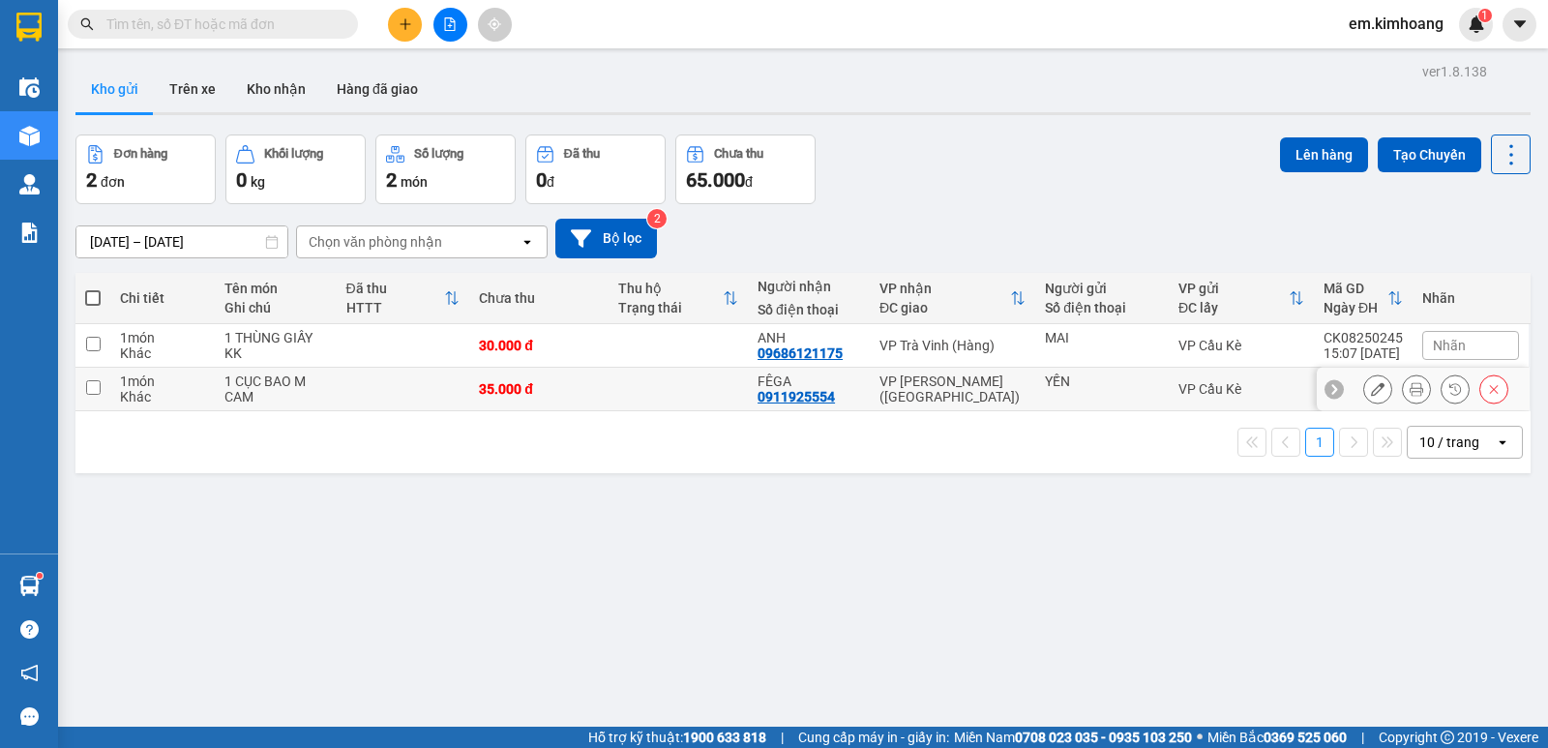
click at [597, 387] on div "35.000 đ" at bounding box center [539, 388] width 120 height 15
checkbox input "true"
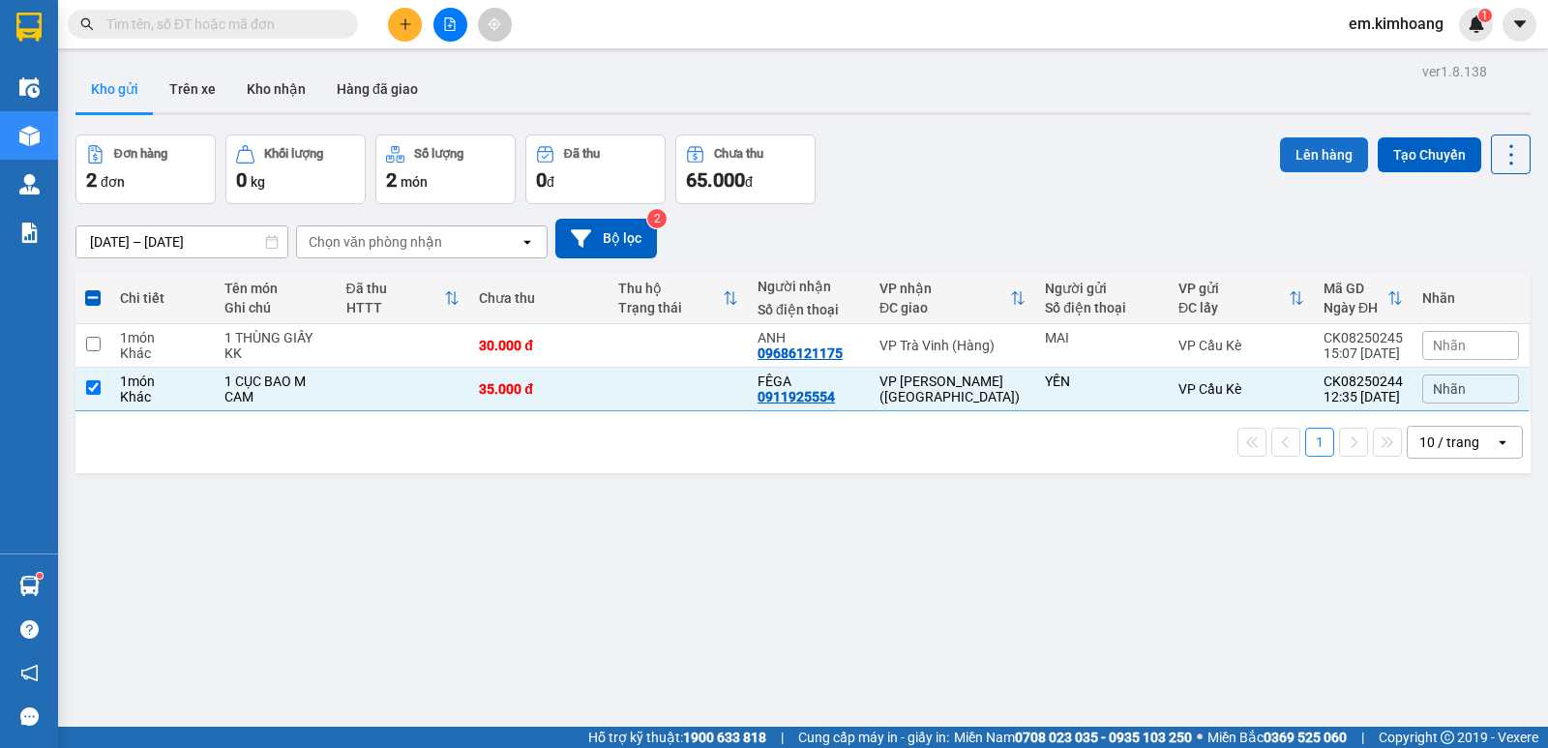
click at [1280, 149] on button "Lên hàng" at bounding box center [1324, 154] width 88 height 35
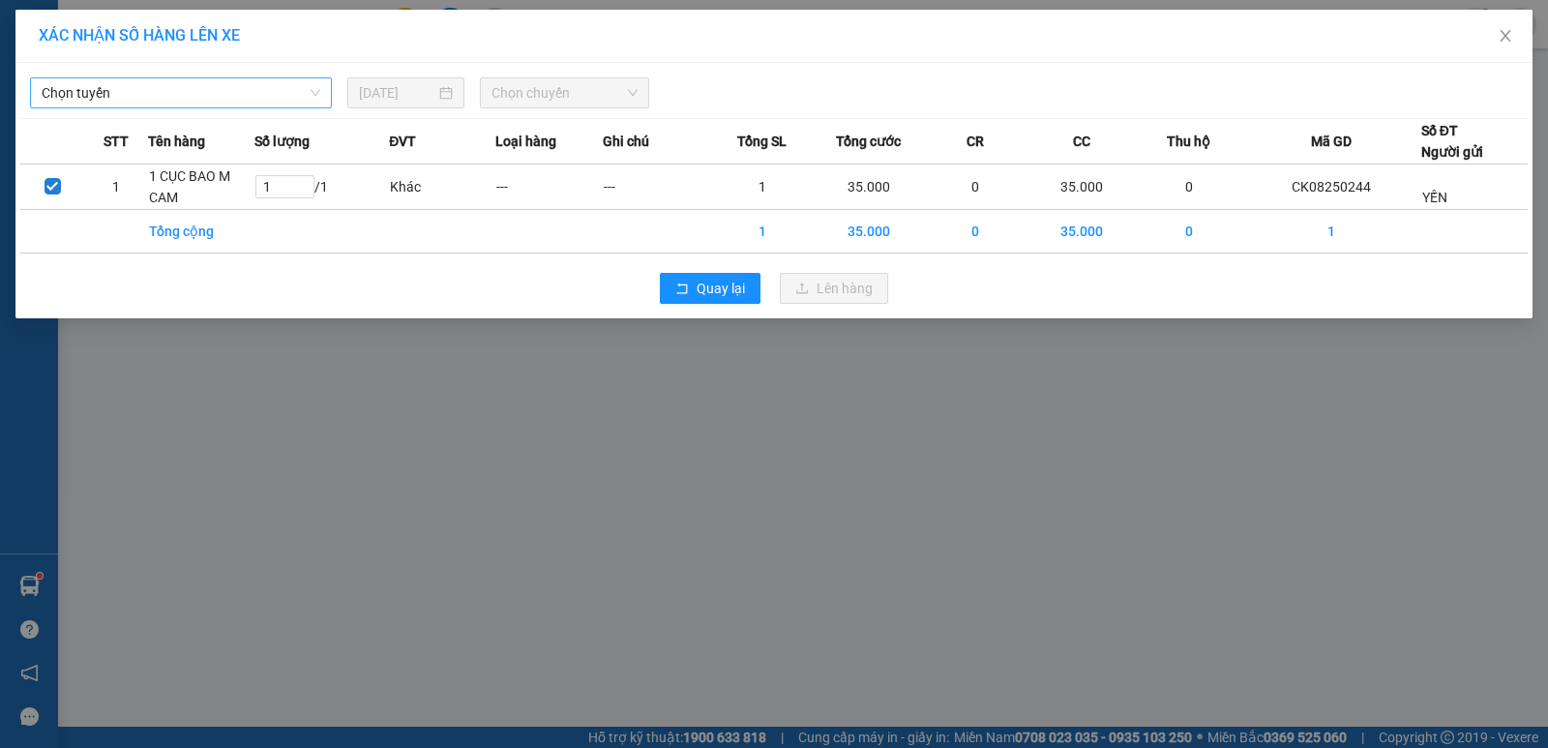
click at [216, 93] on span "Chọn tuyến" at bounding box center [181, 92] width 279 height 29
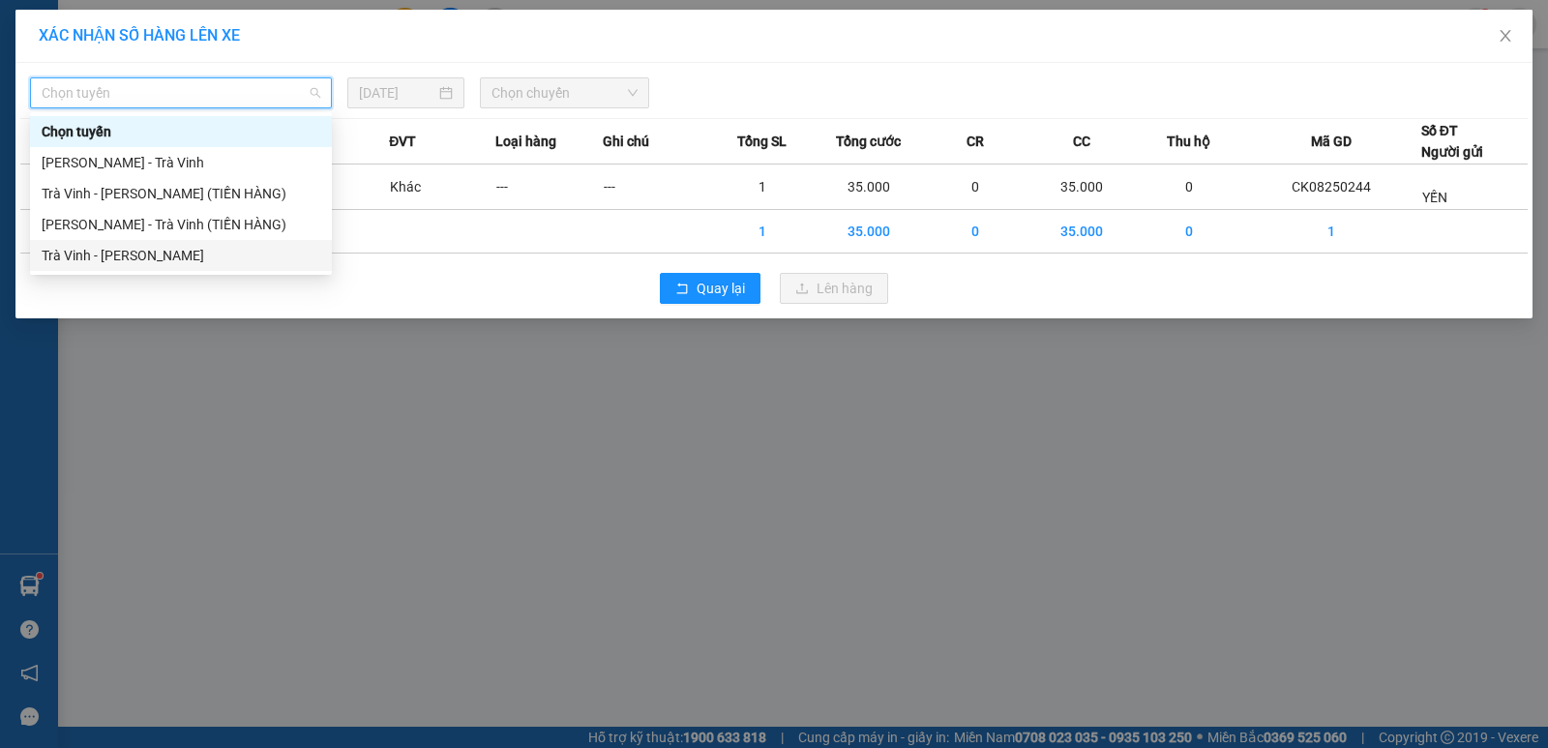
click at [216, 252] on div "Trà Vinh - [PERSON_NAME]" at bounding box center [181, 255] width 279 height 21
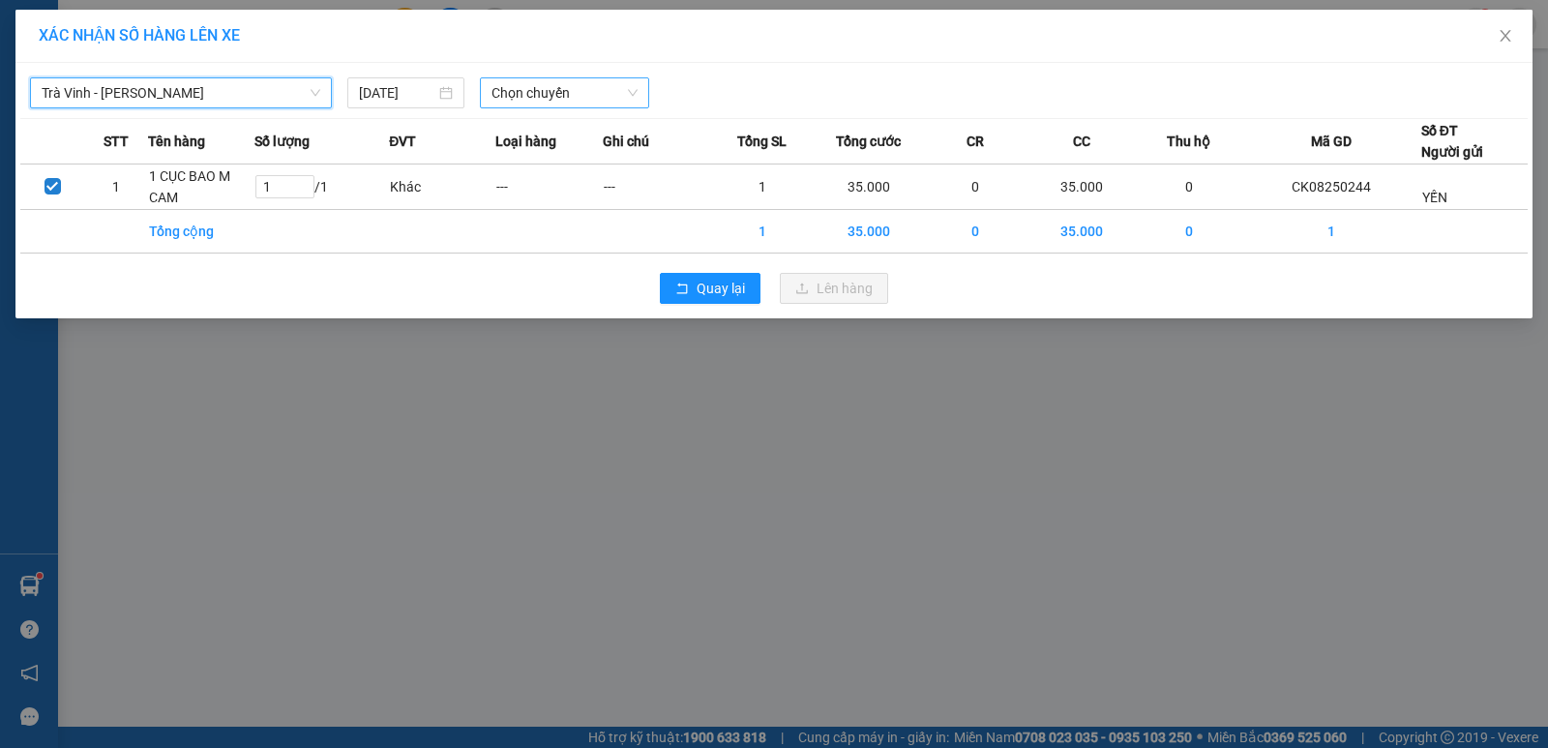
click at [568, 89] on span "Chọn chuyến" at bounding box center [565, 92] width 146 height 29
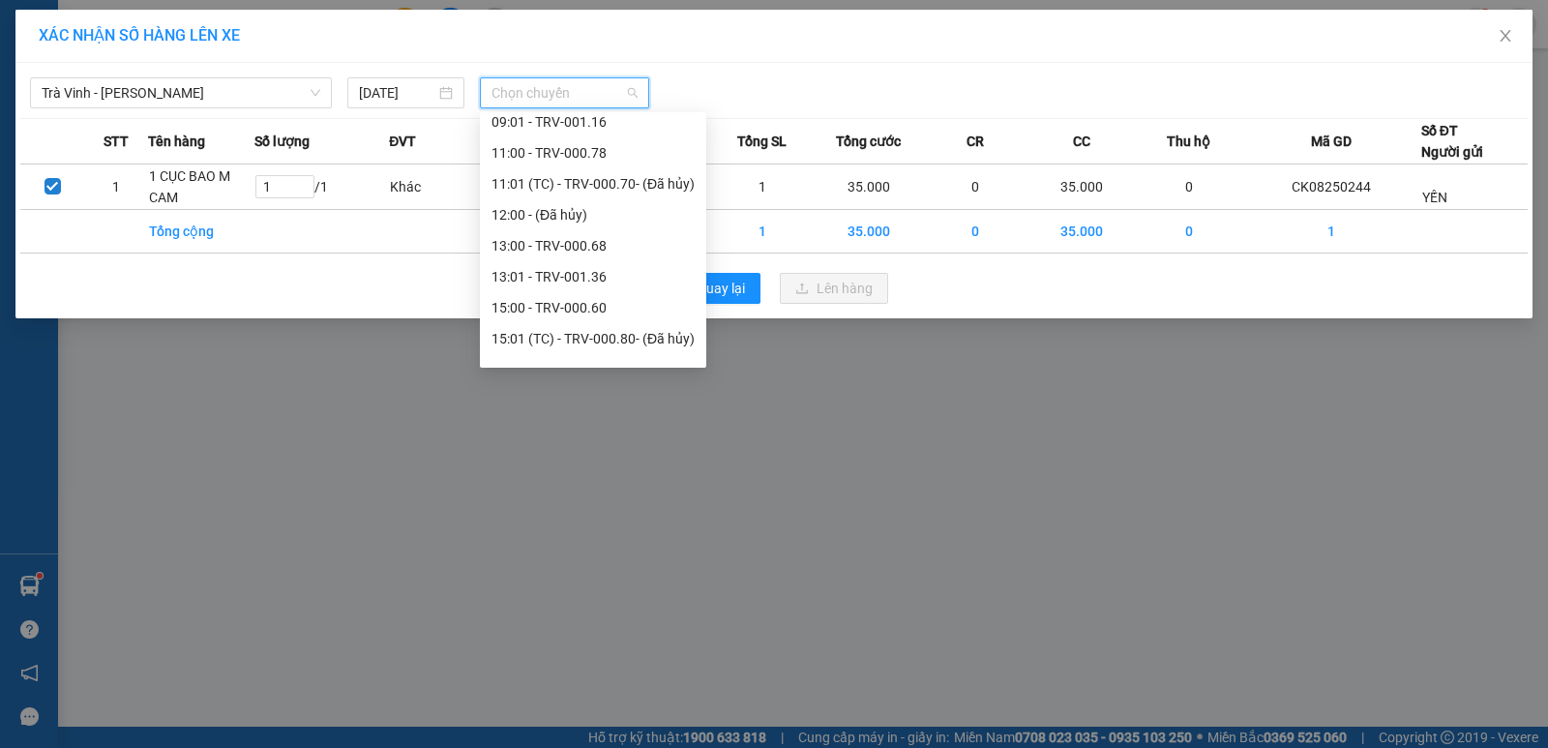
scroll to position [581, 0]
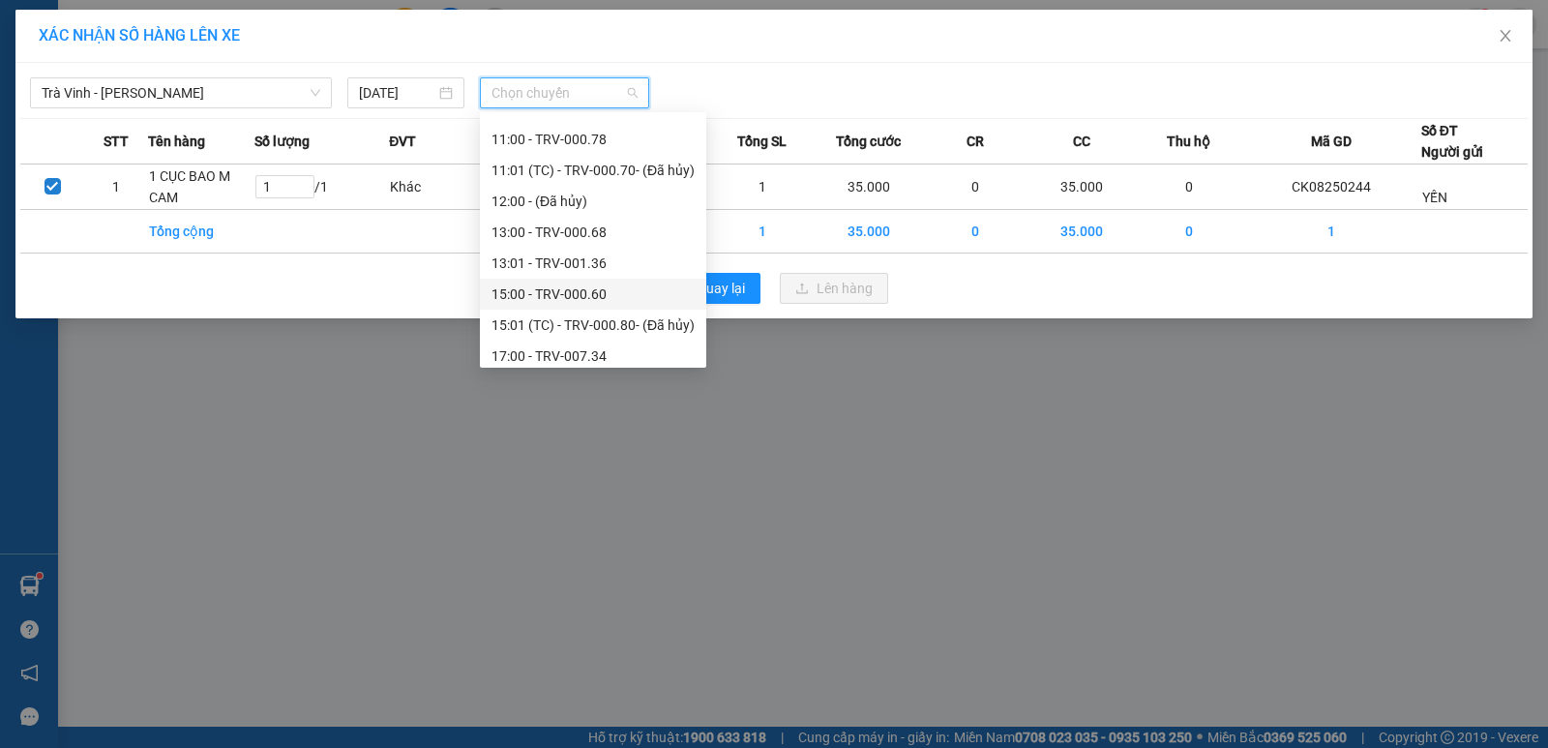
click at [575, 287] on div "15:00 - TRV-000.60" at bounding box center [593, 294] width 203 height 21
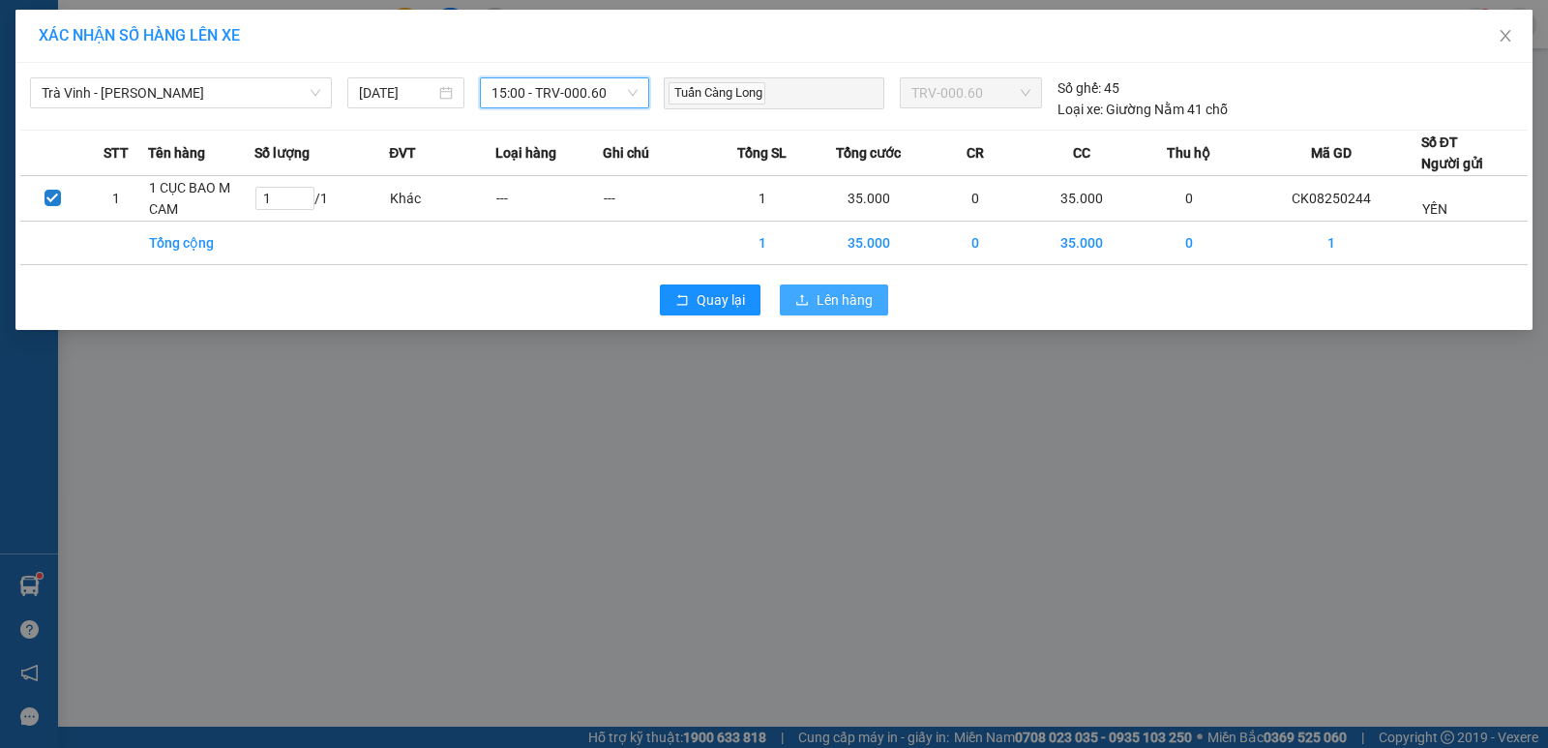
click at [834, 299] on span "Lên hàng" at bounding box center [845, 299] width 56 height 21
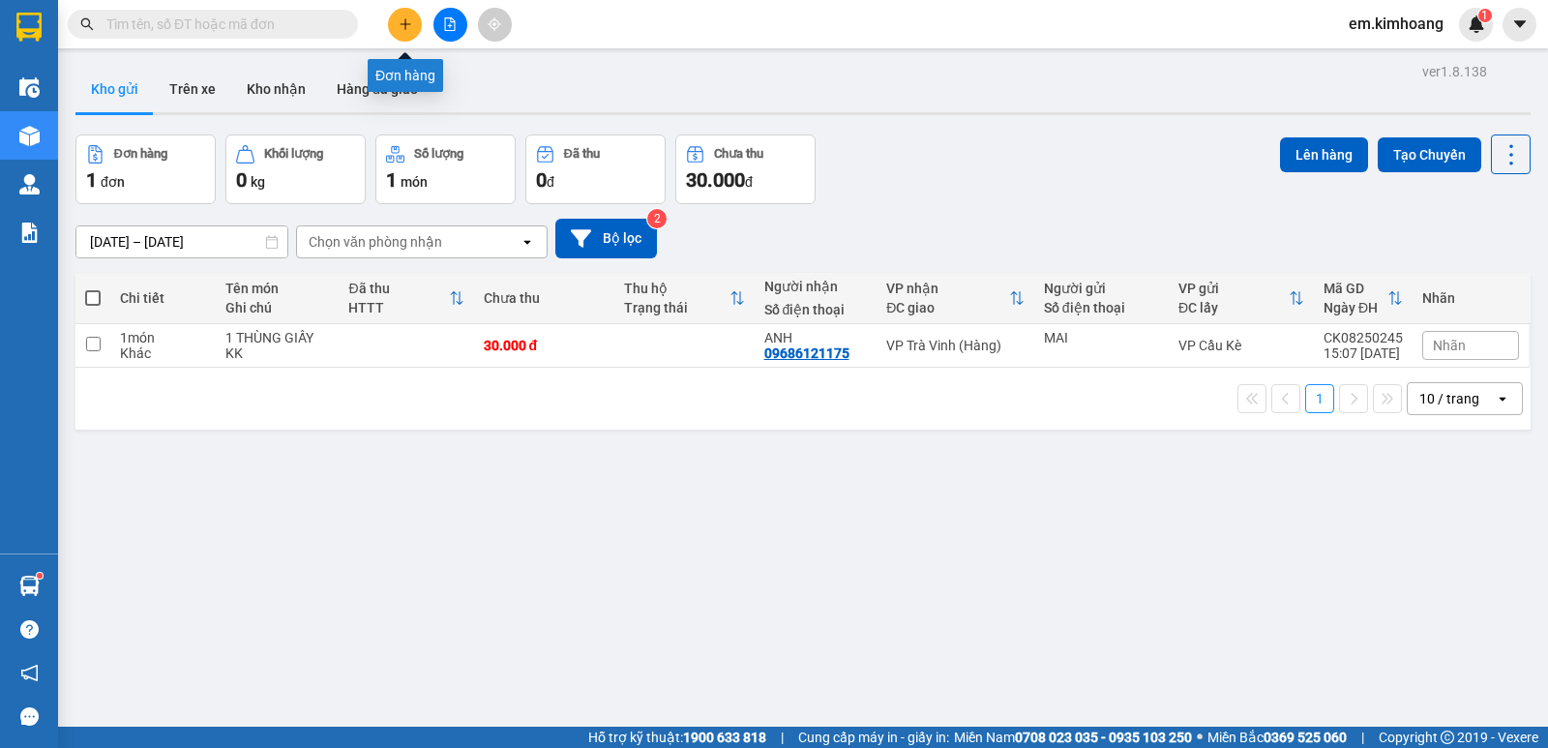
click at [407, 21] on icon "plus" at bounding box center [406, 24] width 14 height 14
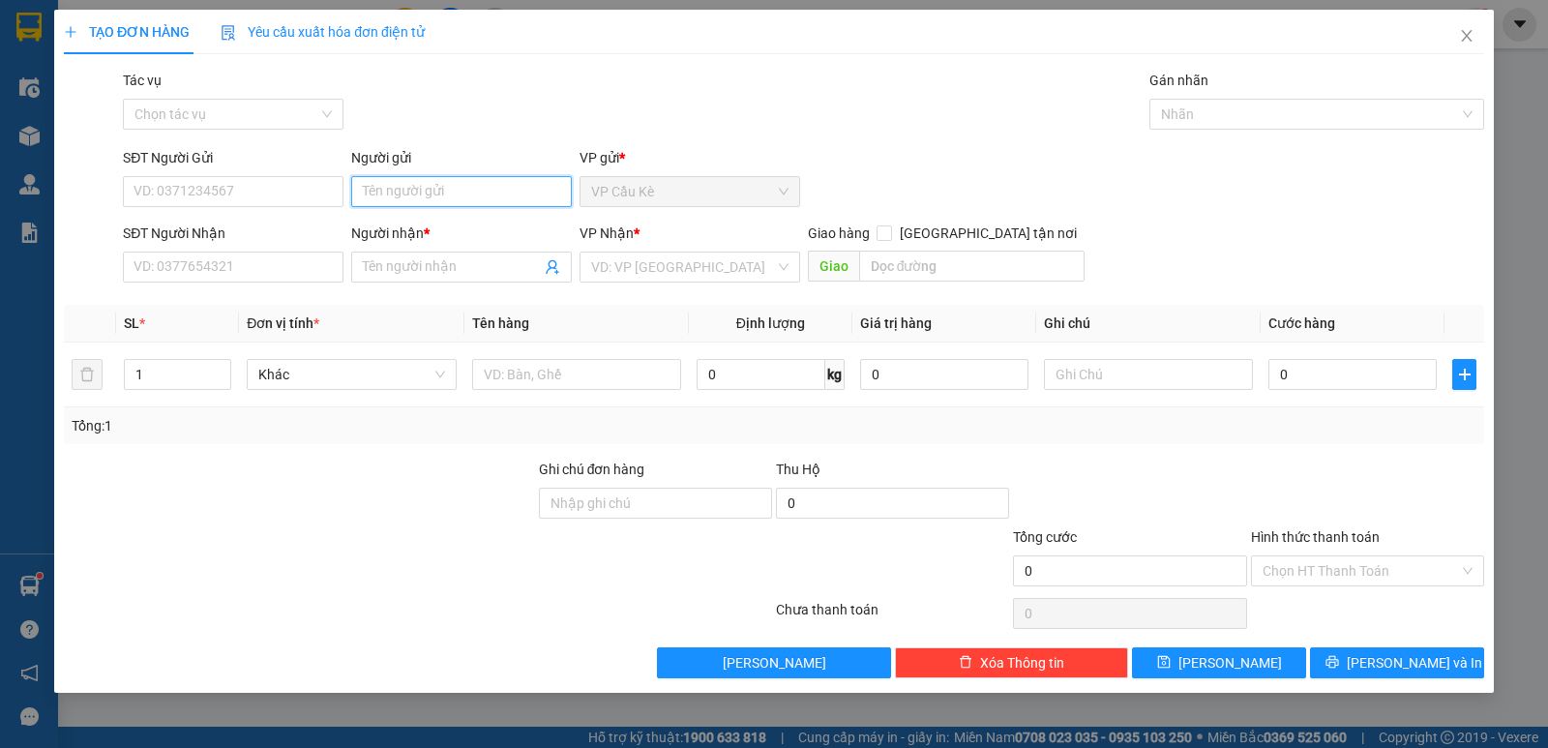
click at [485, 204] on input "Người gửi" at bounding box center [461, 191] width 221 height 31
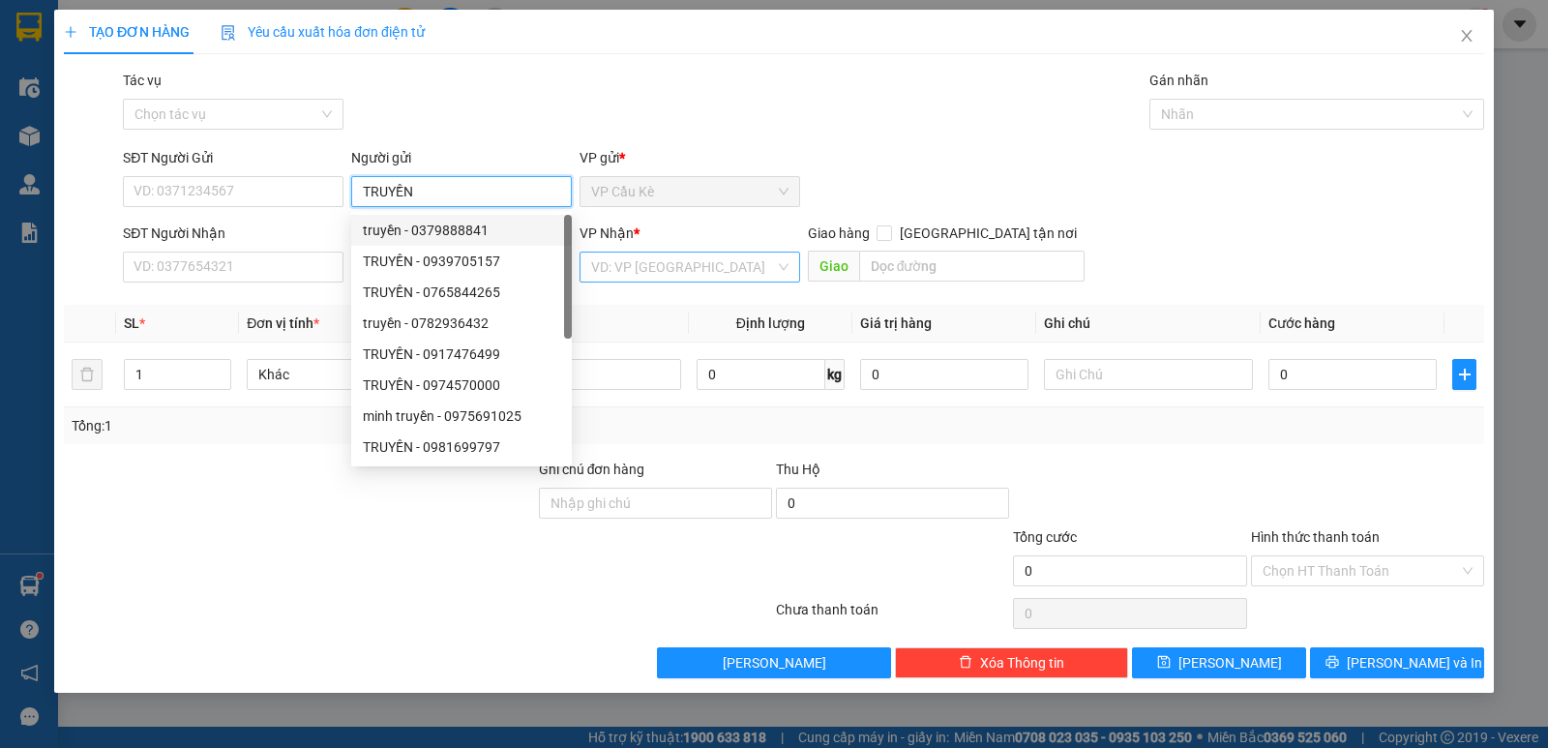
type input "TRUYỀN"
click at [719, 261] on input "search" at bounding box center [683, 267] width 184 height 29
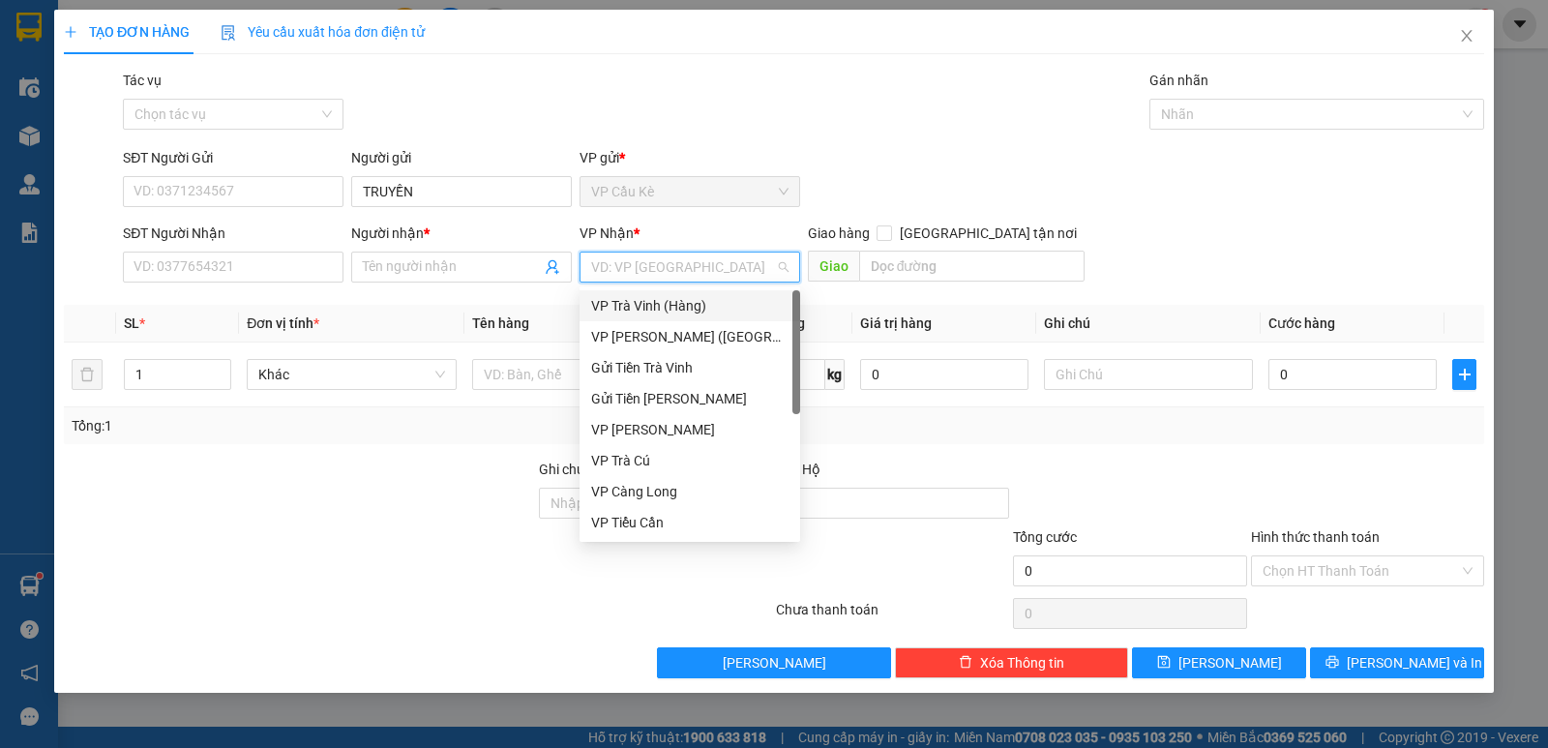
click at [720, 296] on div "VP Trà Vinh (Hàng)" at bounding box center [689, 305] width 197 height 21
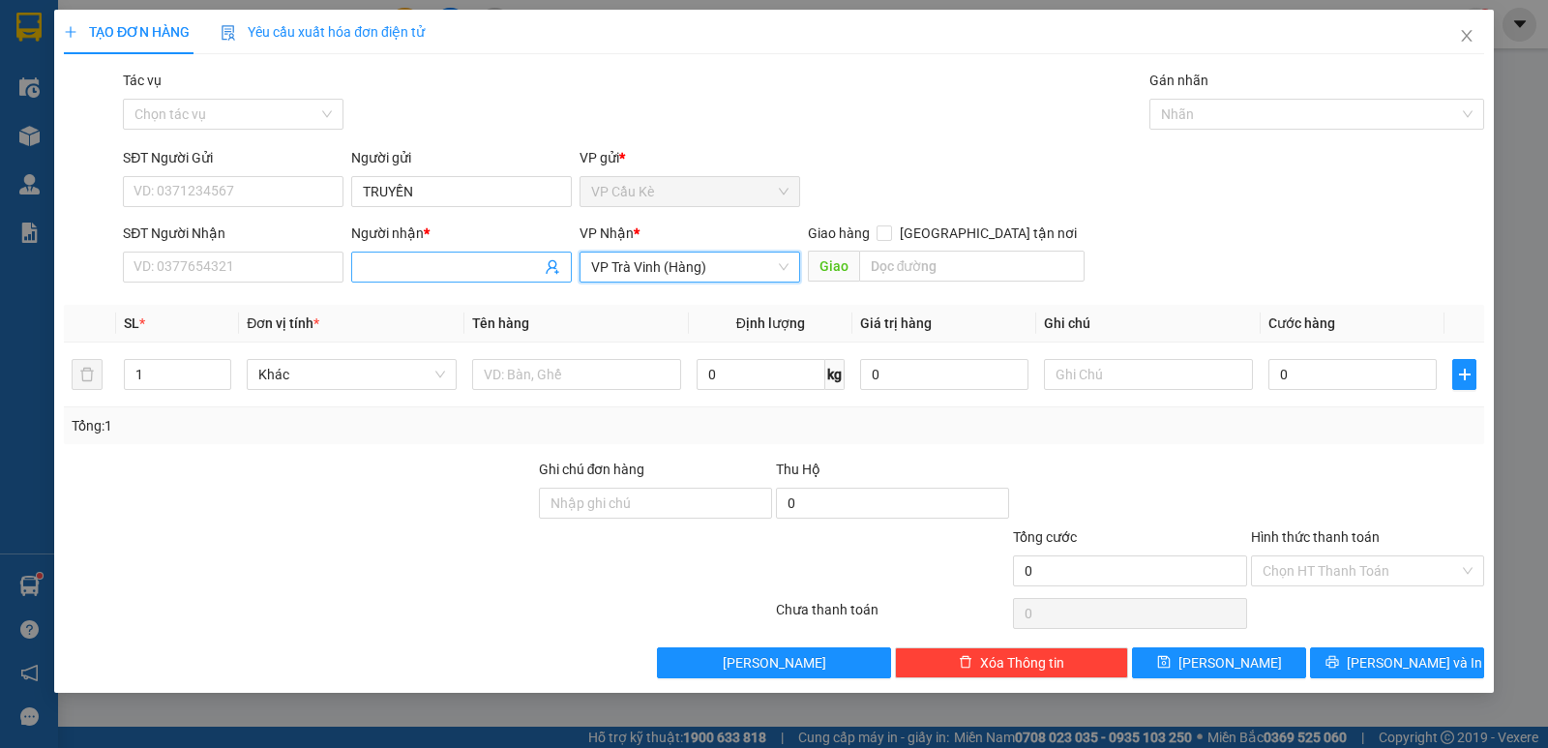
click at [444, 264] on input "Người nhận *" at bounding box center [452, 266] width 178 height 21
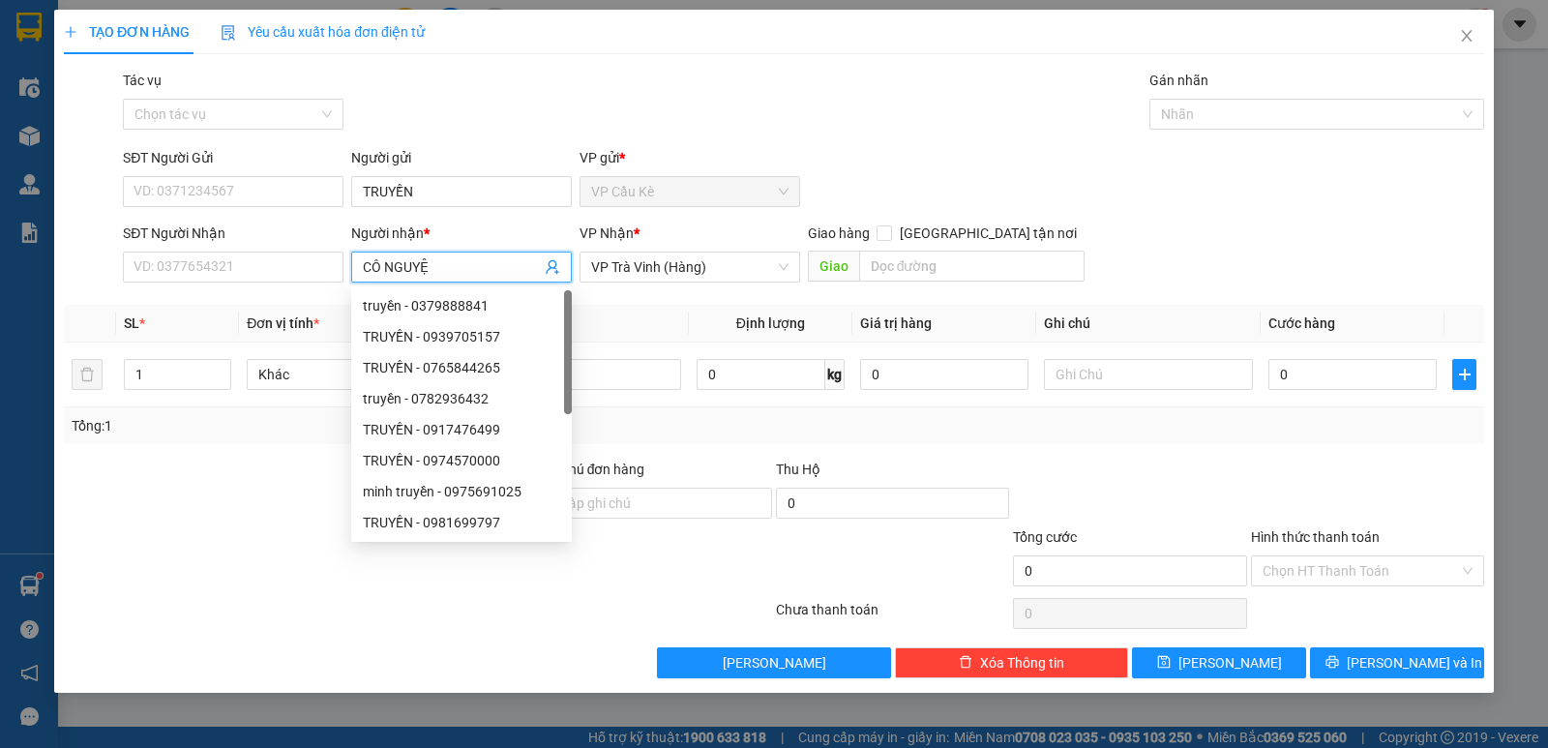
type input "CÔ NGUYỆT"
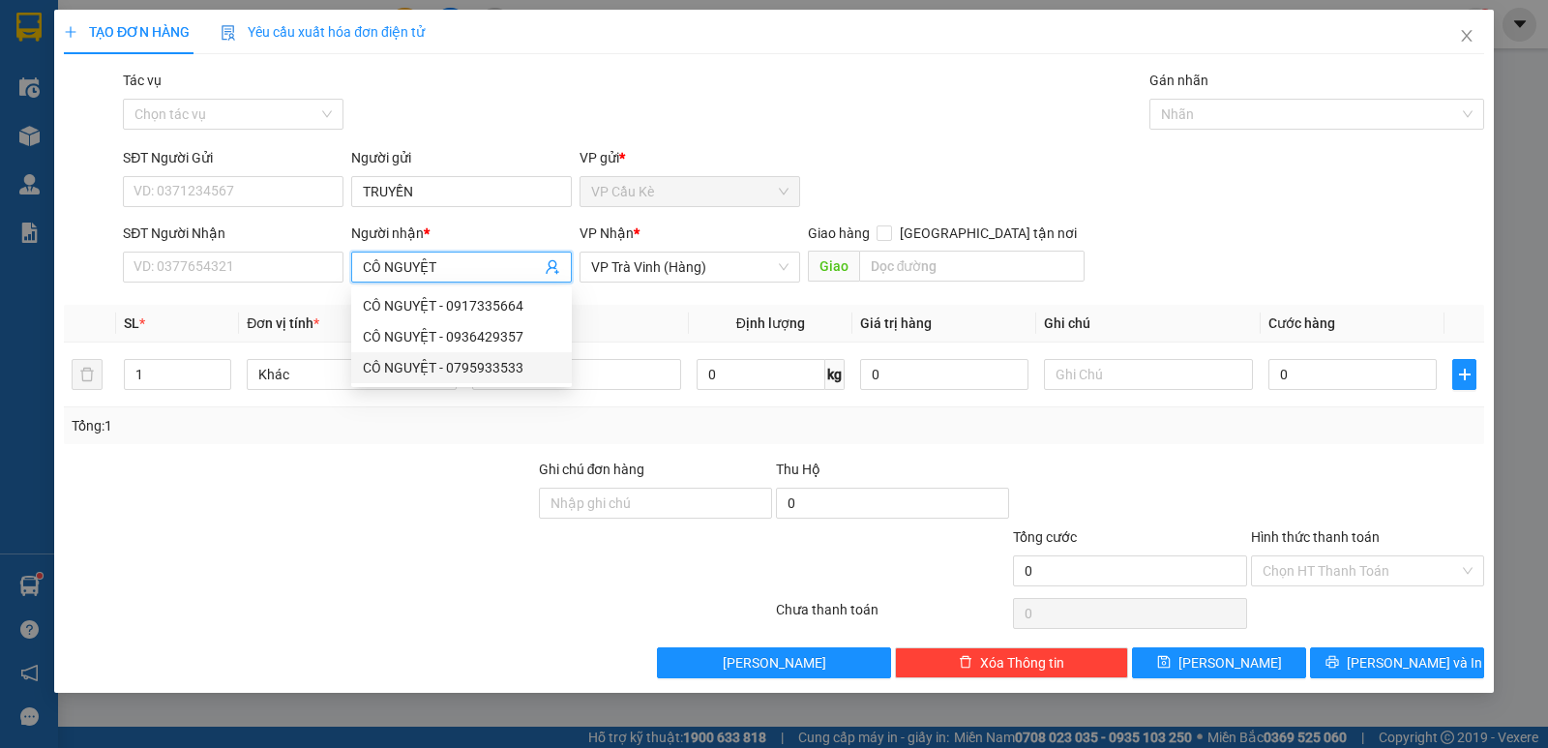
click at [527, 371] on div "CÔ NGUYỆT - 0795933533" at bounding box center [461, 367] width 197 height 21
type input "0795933533"
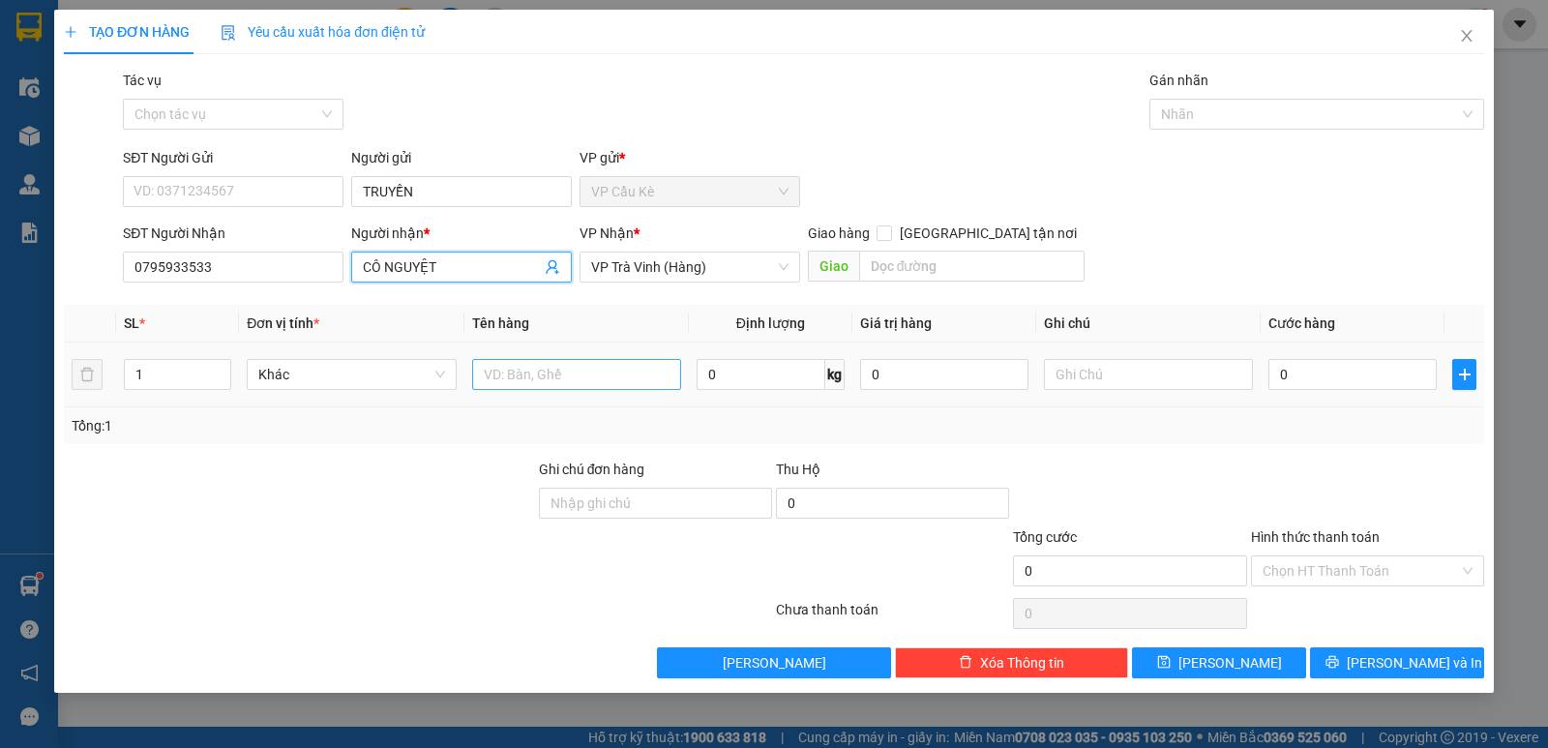
type input "CÔ NGUYỆT"
click at [553, 374] on input "text" at bounding box center [576, 374] width 209 height 31
type input "1 BAO M XANH"
click at [1339, 362] on input "0" at bounding box center [1353, 374] width 168 height 31
type input "5"
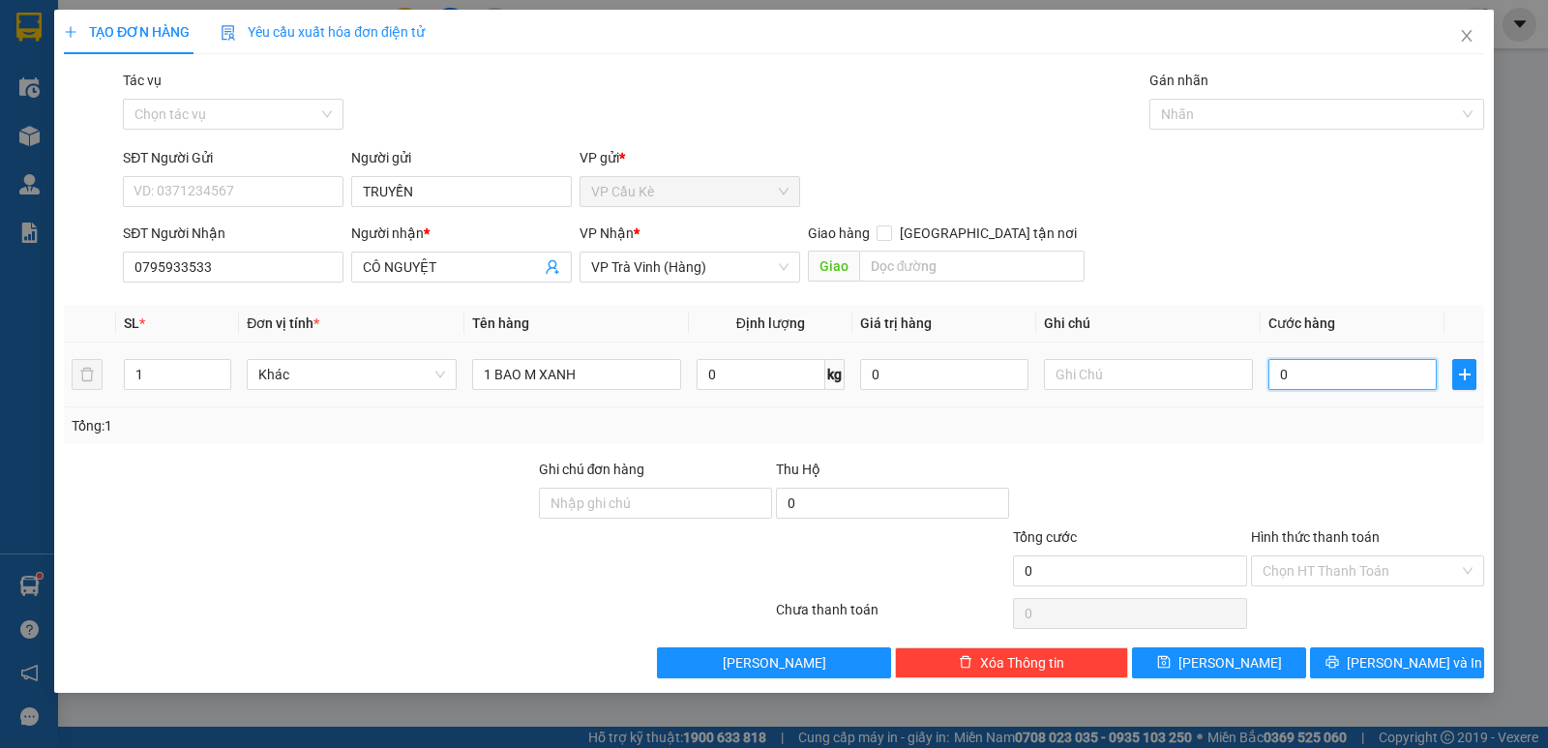
type input "5"
type input "50"
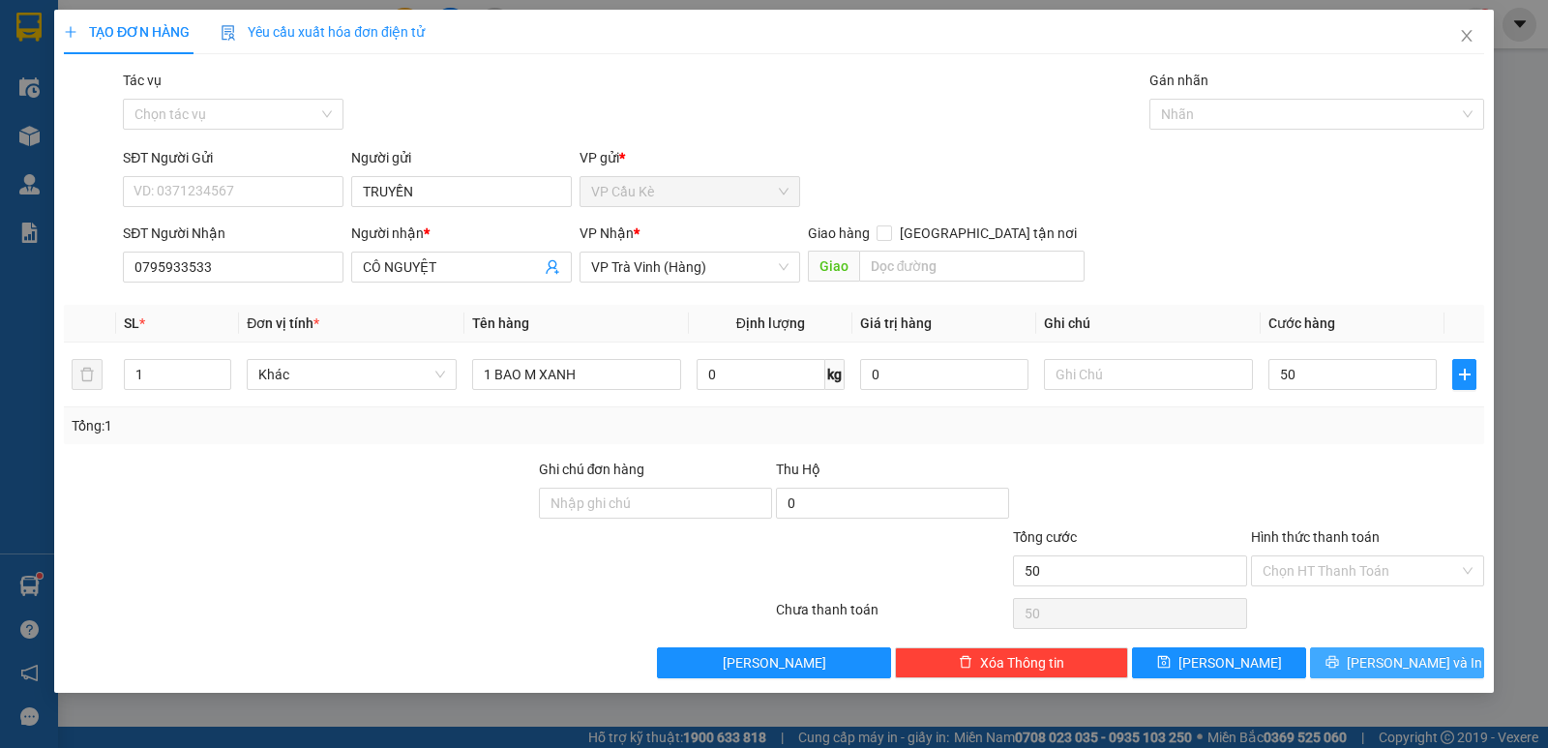
type input "50.000"
click at [1388, 669] on span "[PERSON_NAME] và In" at bounding box center [1414, 662] width 135 height 21
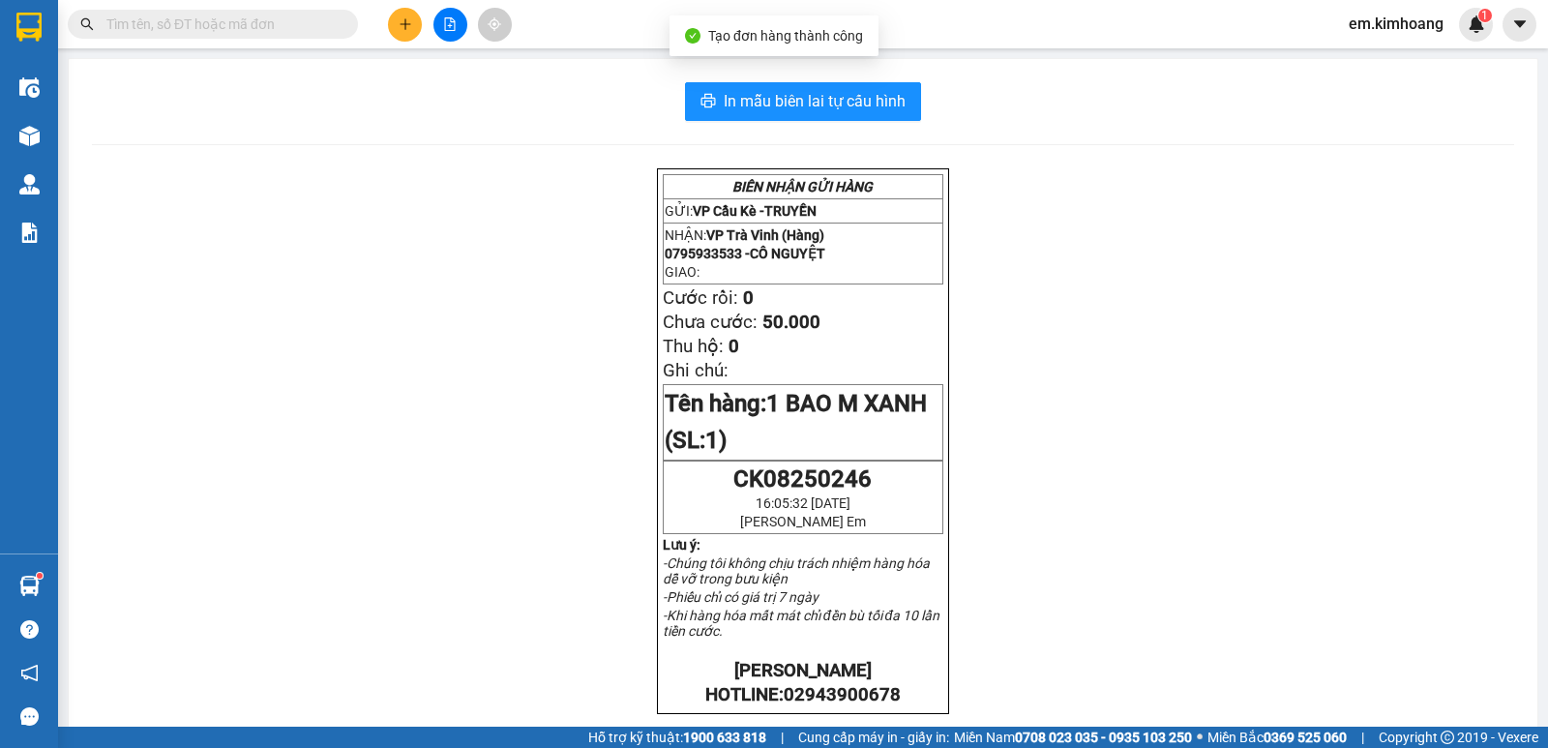
click at [87, 126] on div "In mẫu biên lai tự cấu hình BIÊN NHẬN GỬI HÀNG GỬI: VP Cầu Kè - TRUYỀN NHẬN: VP…" at bounding box center [803, 657] width 1469 height 1196
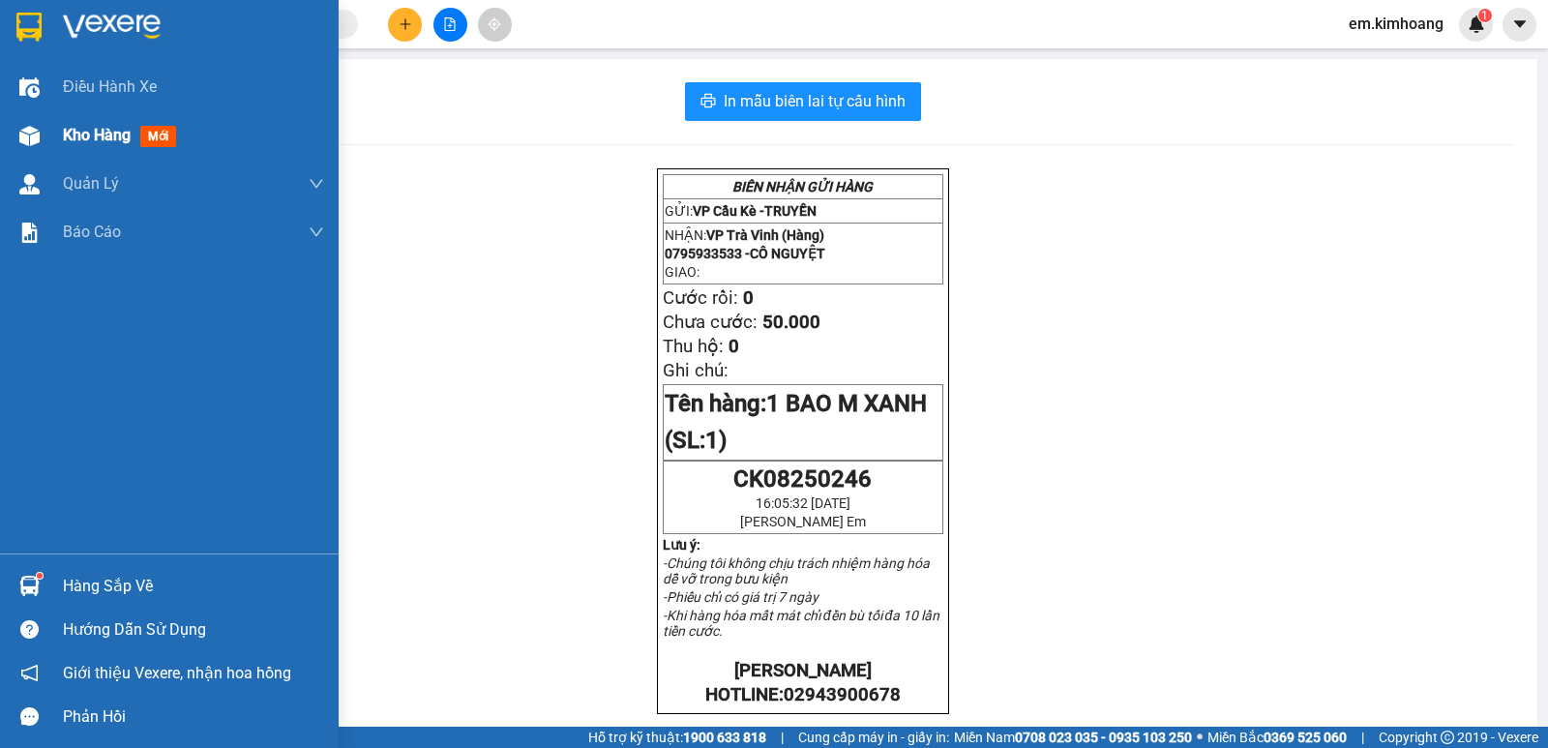
click at [84, 128] on span "Kho hàng" at bounding box center [97, 135] width 68 height 18
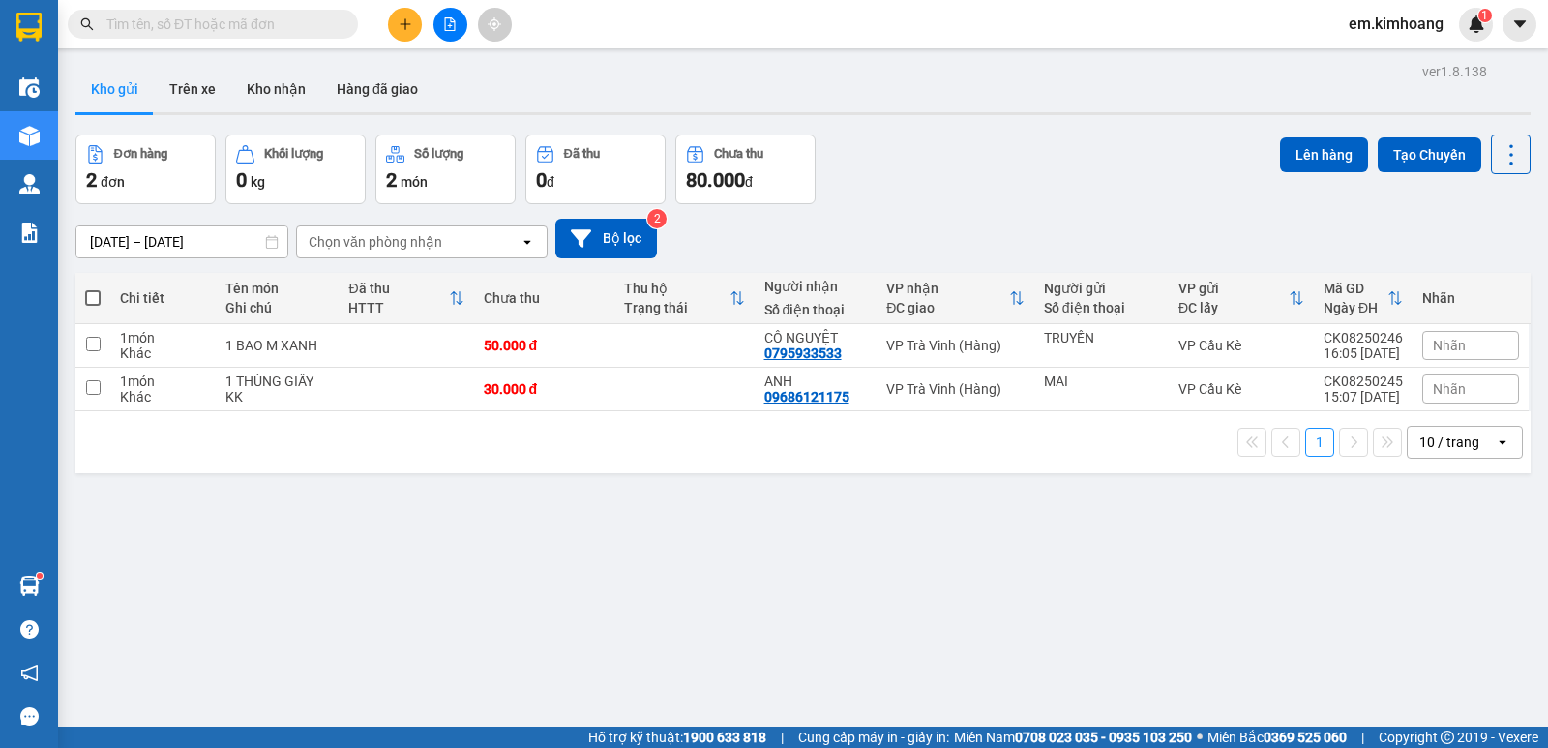
click at [90, 292] on span at bounding box center [92, 297] width 15 height 15
click at [93, 288] on input "checkbox" at bounding box center [93, 288] width 0 height 0
checkbox input "true"
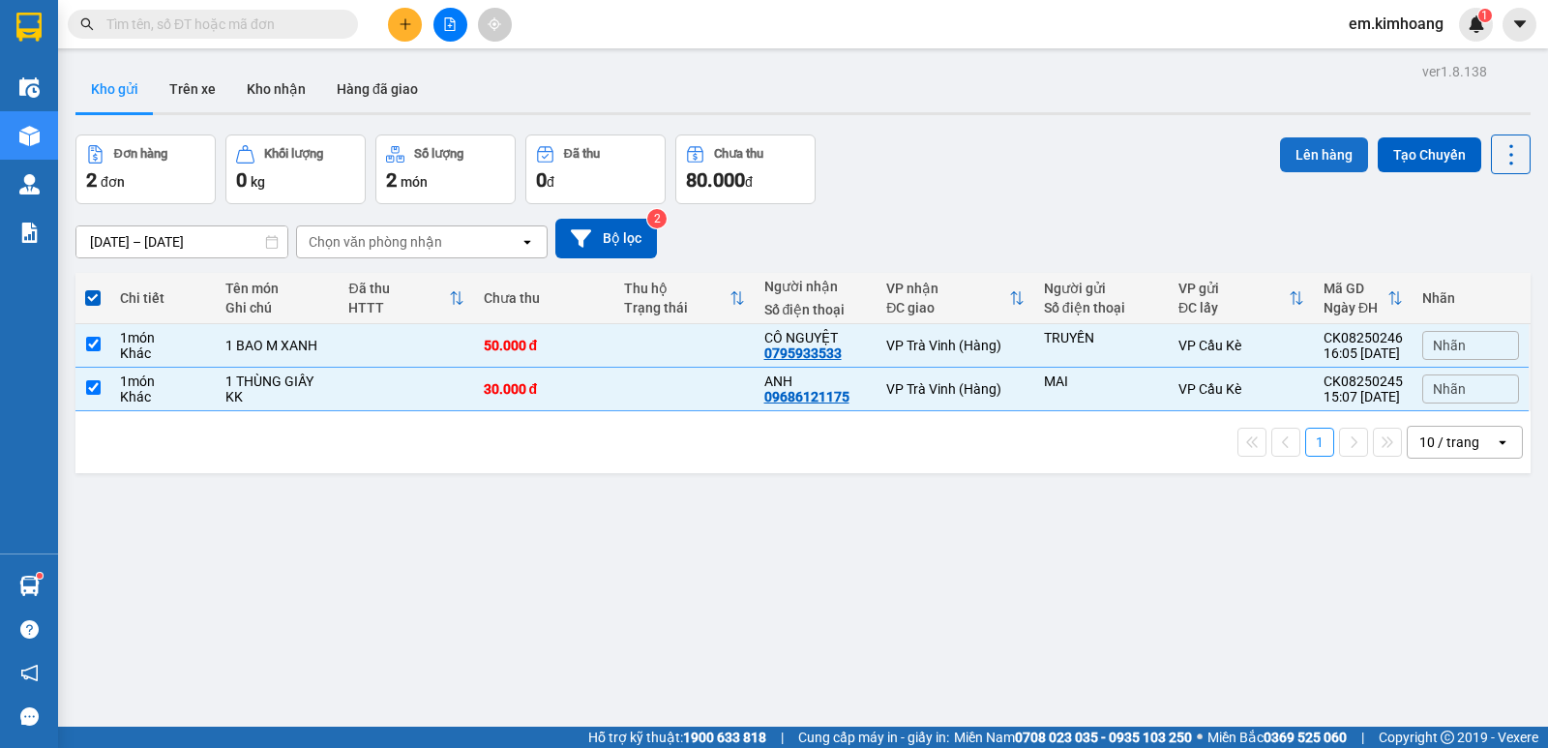
click at [1315, 163] on button "Lên hàng" at bounding box center [1324, 154] width 88 height 35
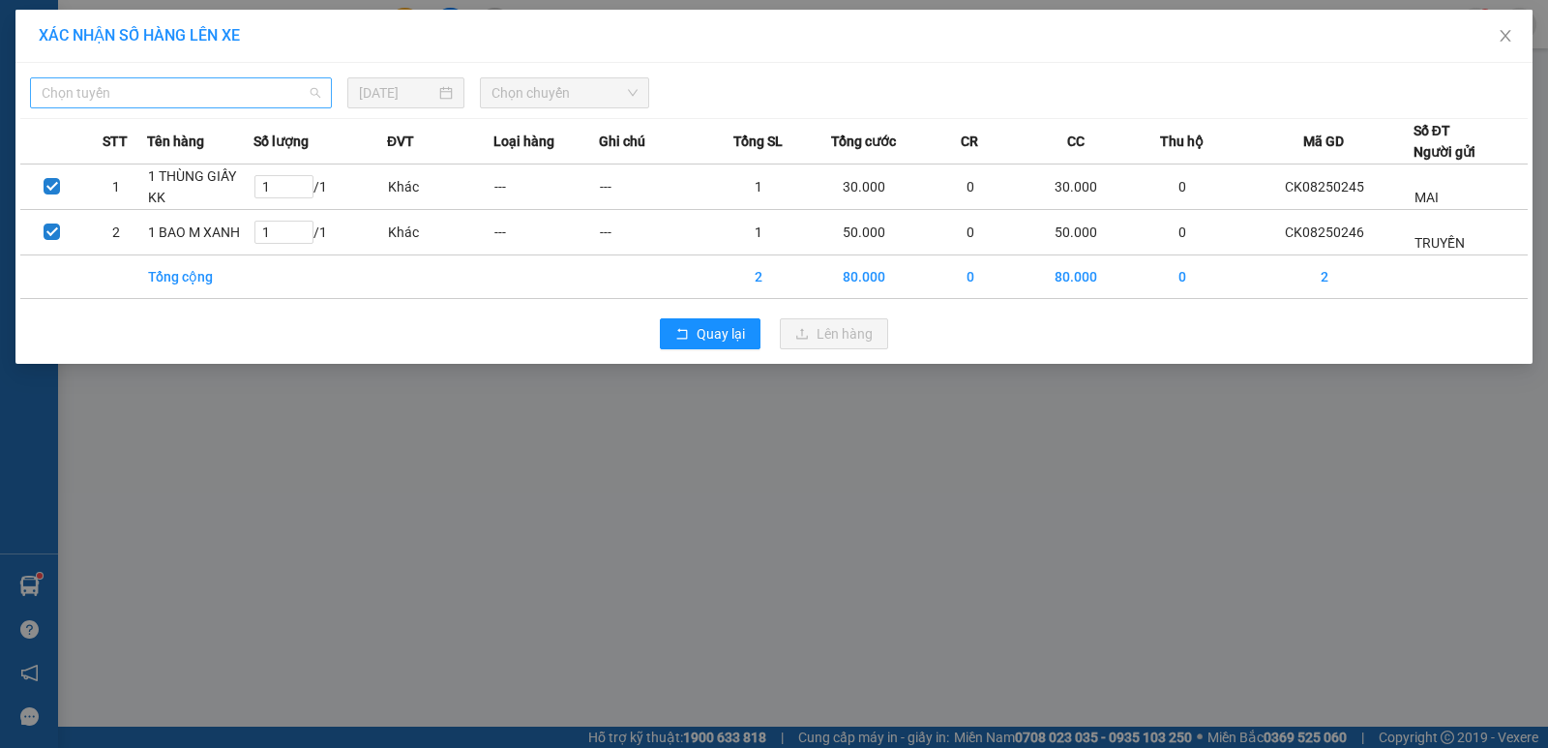
click at [223, 98] on span "Chọn tuyến" at bounding box center [181, 92] width 279 height 29
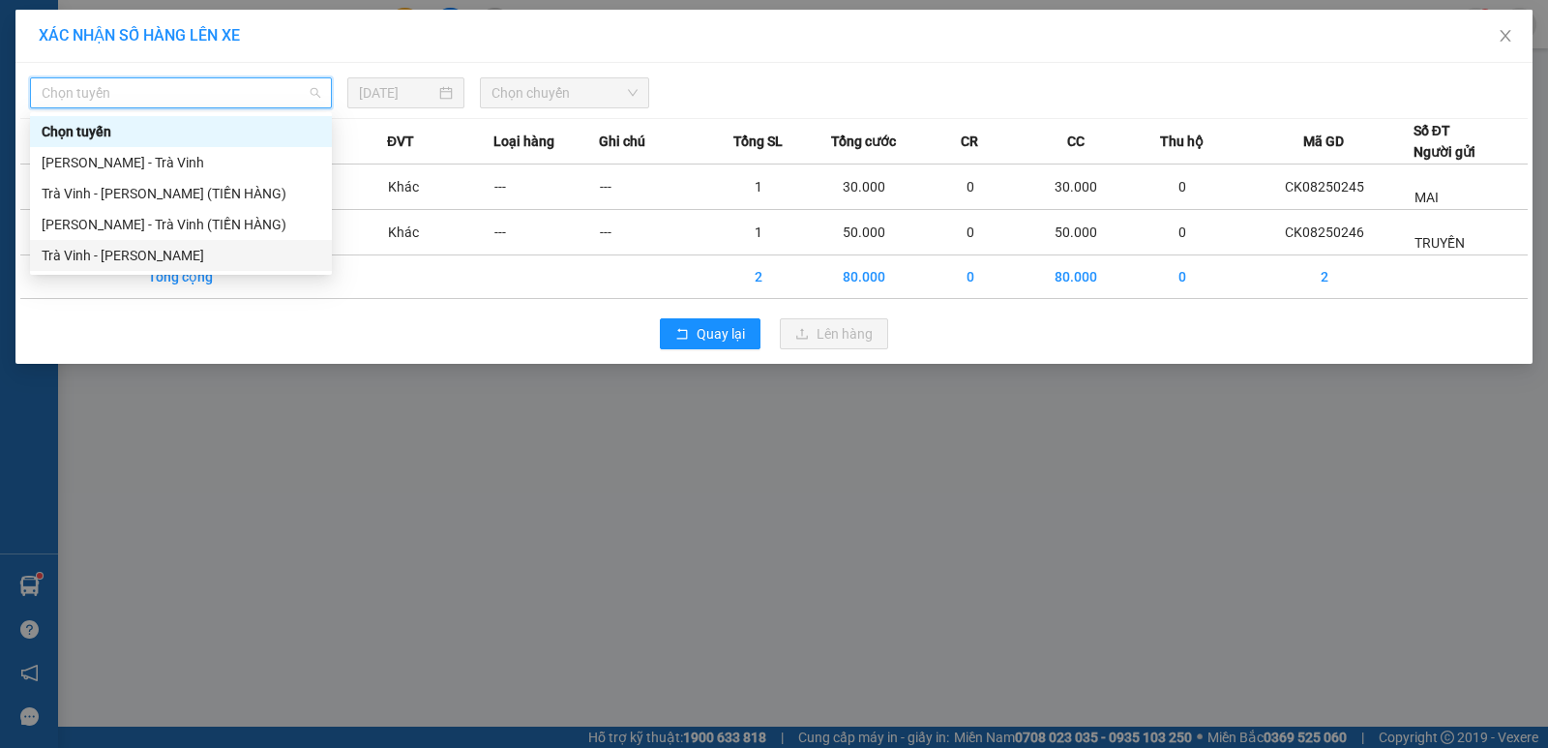
click at [188, 250] on div "Trà Vinh - [PERSON_NAME]" at bounding box center [181, 255] width 279 height 21
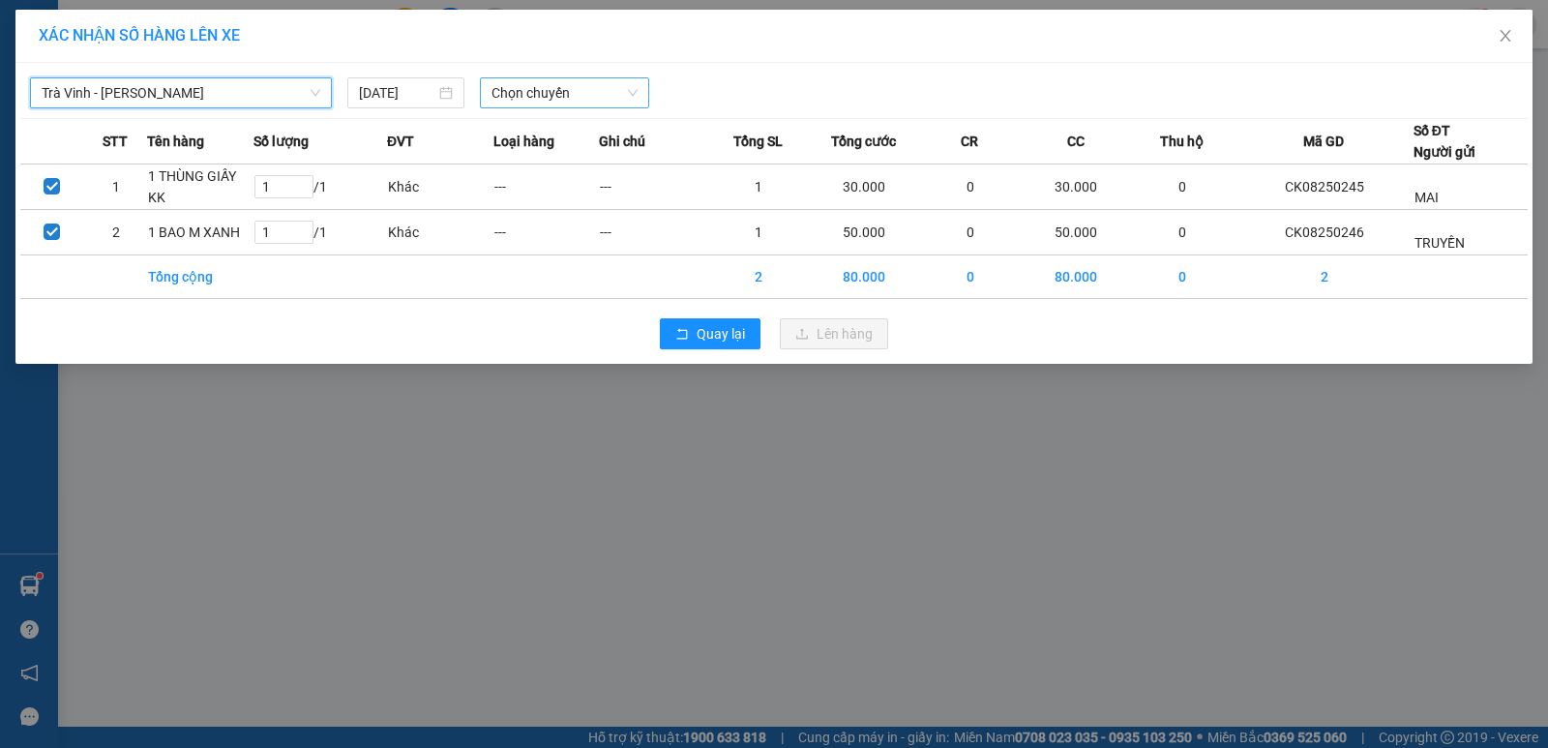
click at [588, 95] on span "Chọn chuyến" at bounding box center [565, 92] width 146 height 29
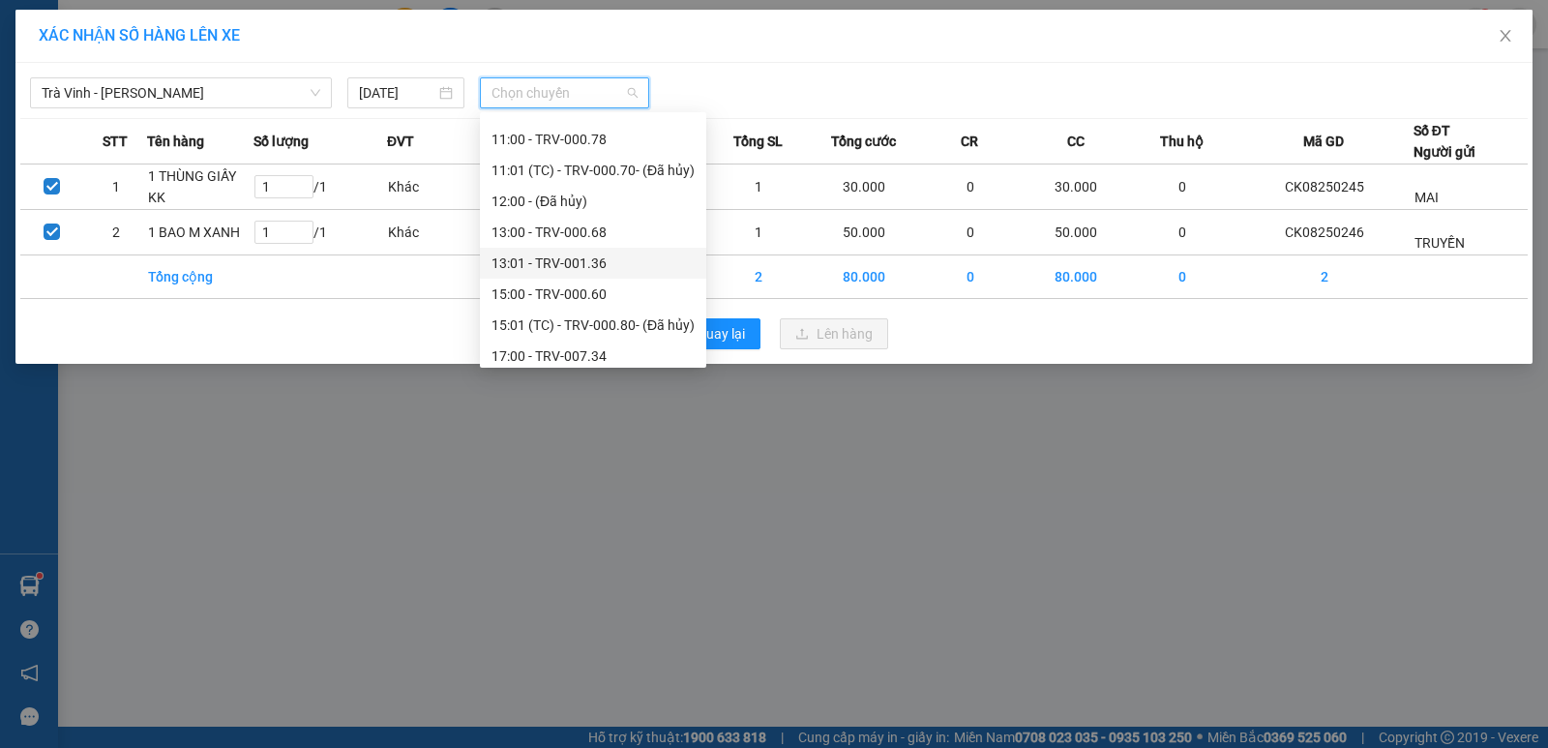
scroll to position [650, 0]
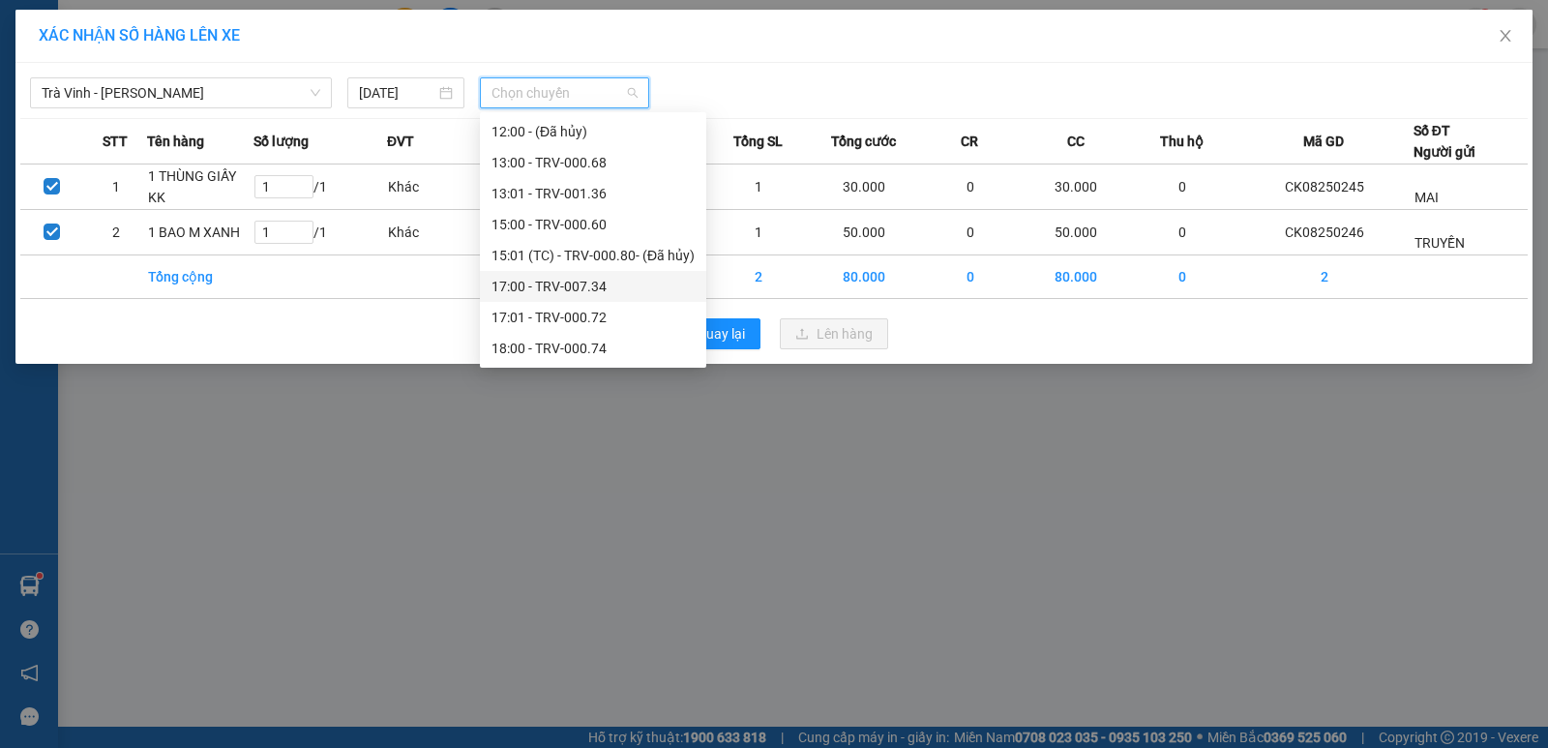
click at [586, 291] on div "17:00 - TRV-007.34" at bounding box center [593, 286] width 203 height 21
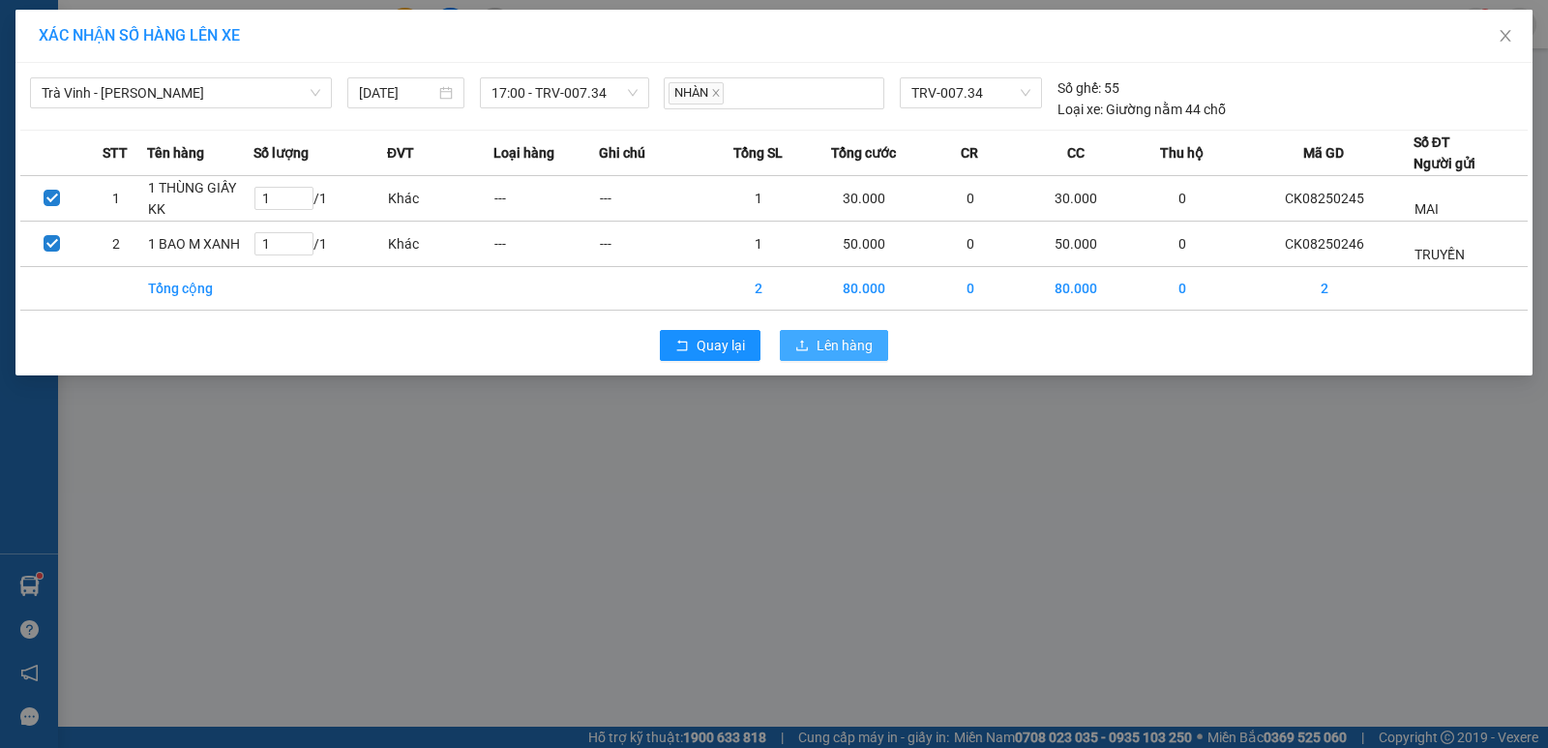
click at [849, 337] on span "Lên hàng" at bounding box center [845, 345] width 56 height 21
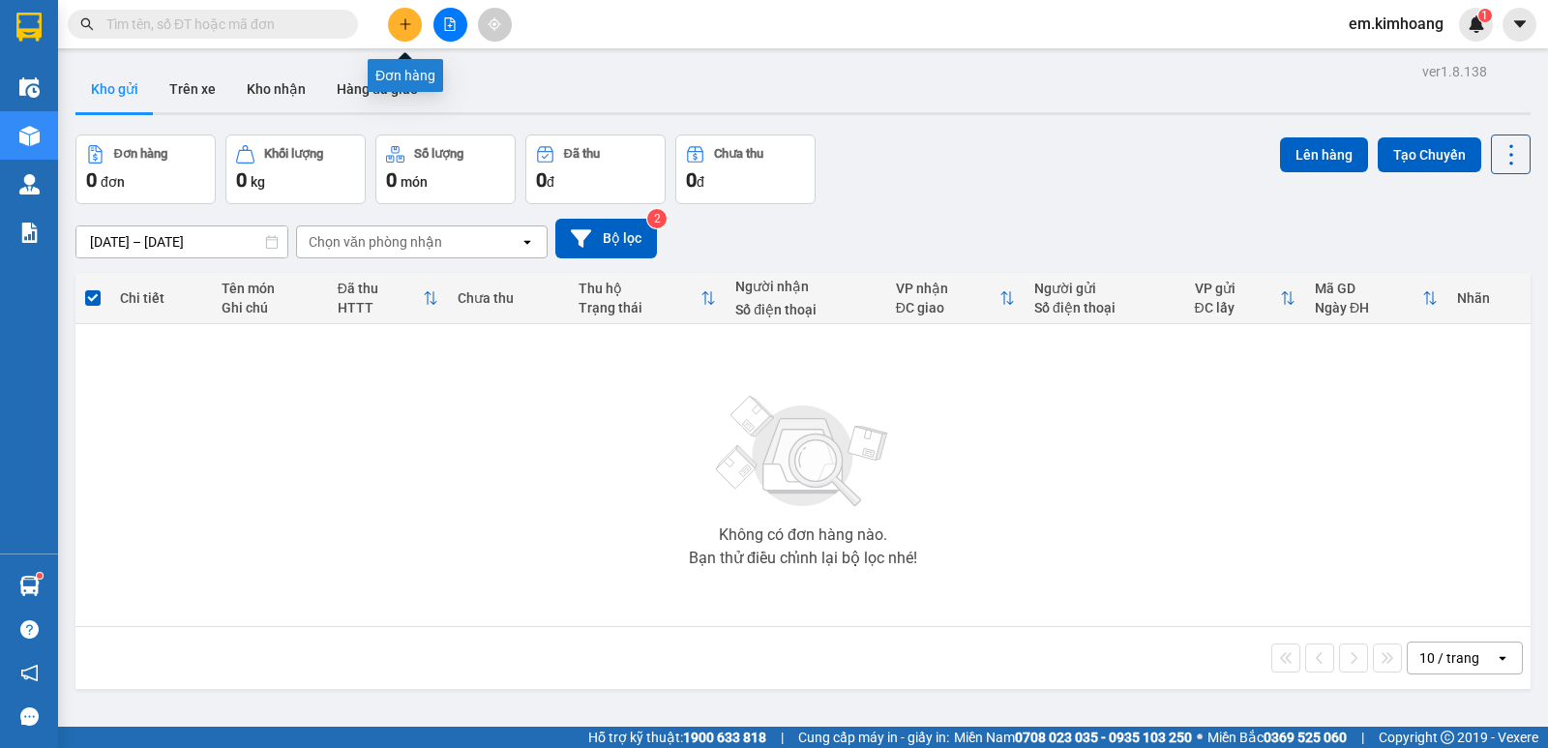
click at [403, 20] on icon "plus" at bounding box center [406, 24] width 14 height 14
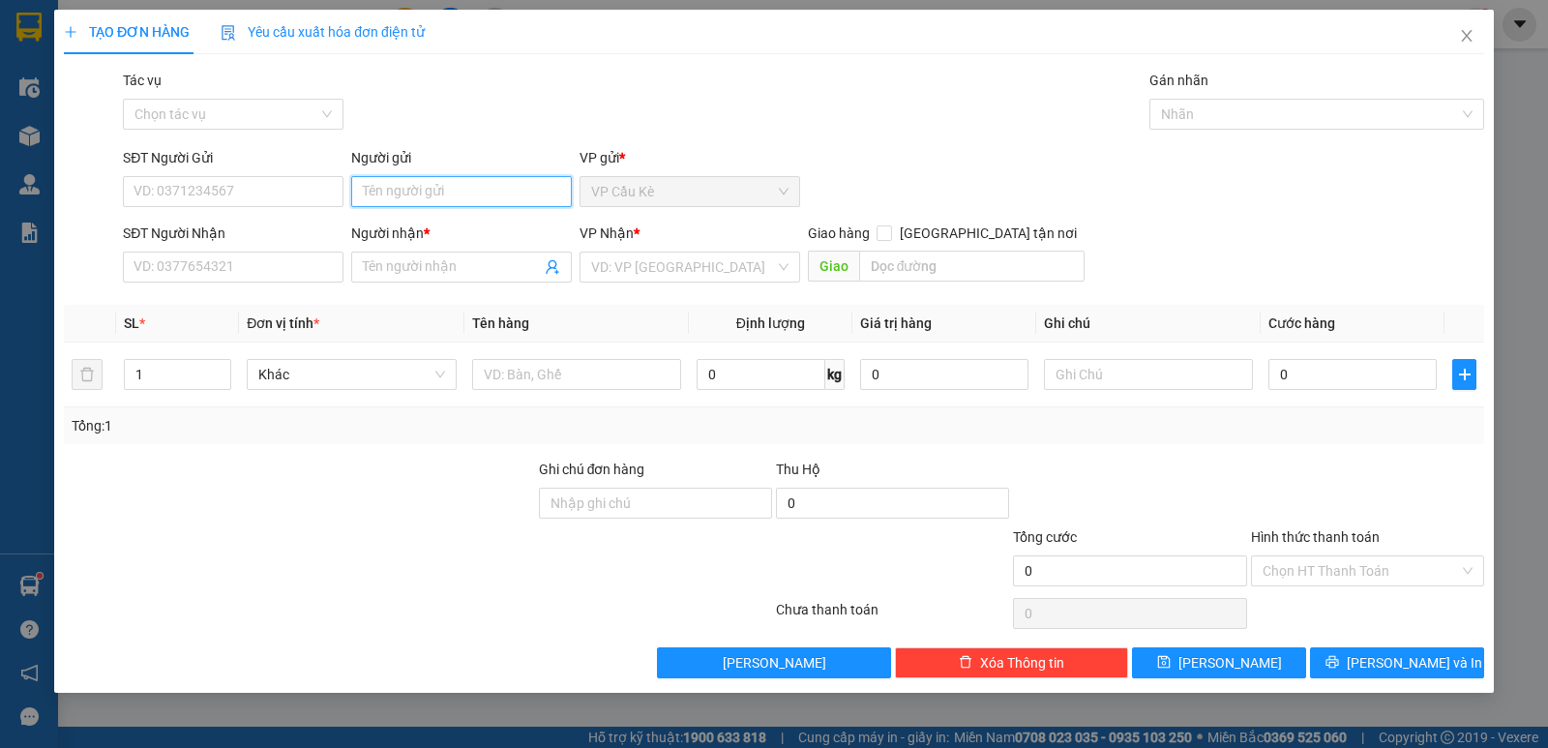
click at [464, 184] on input "Người gửi" at bounding box center [461, 191] width 221 height 31
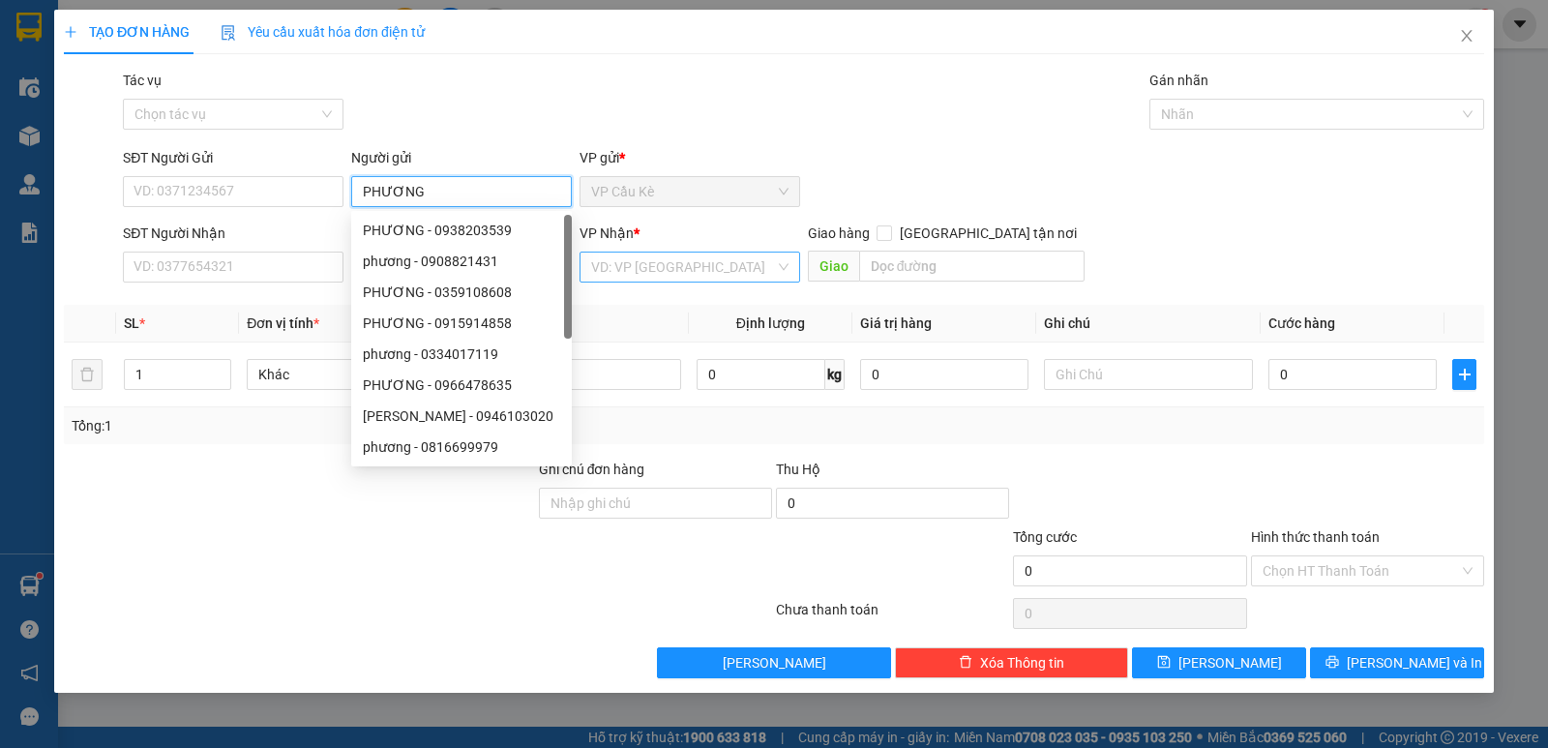
type input "PHƯƠNG"
drag, startPoint x: 670, startPoint y: 257, endPoint x: 683, endPoint y: 285, distance: 31.2
click at [672, 259] on input "search" at bounding box center [683, 267] width 184 height 29
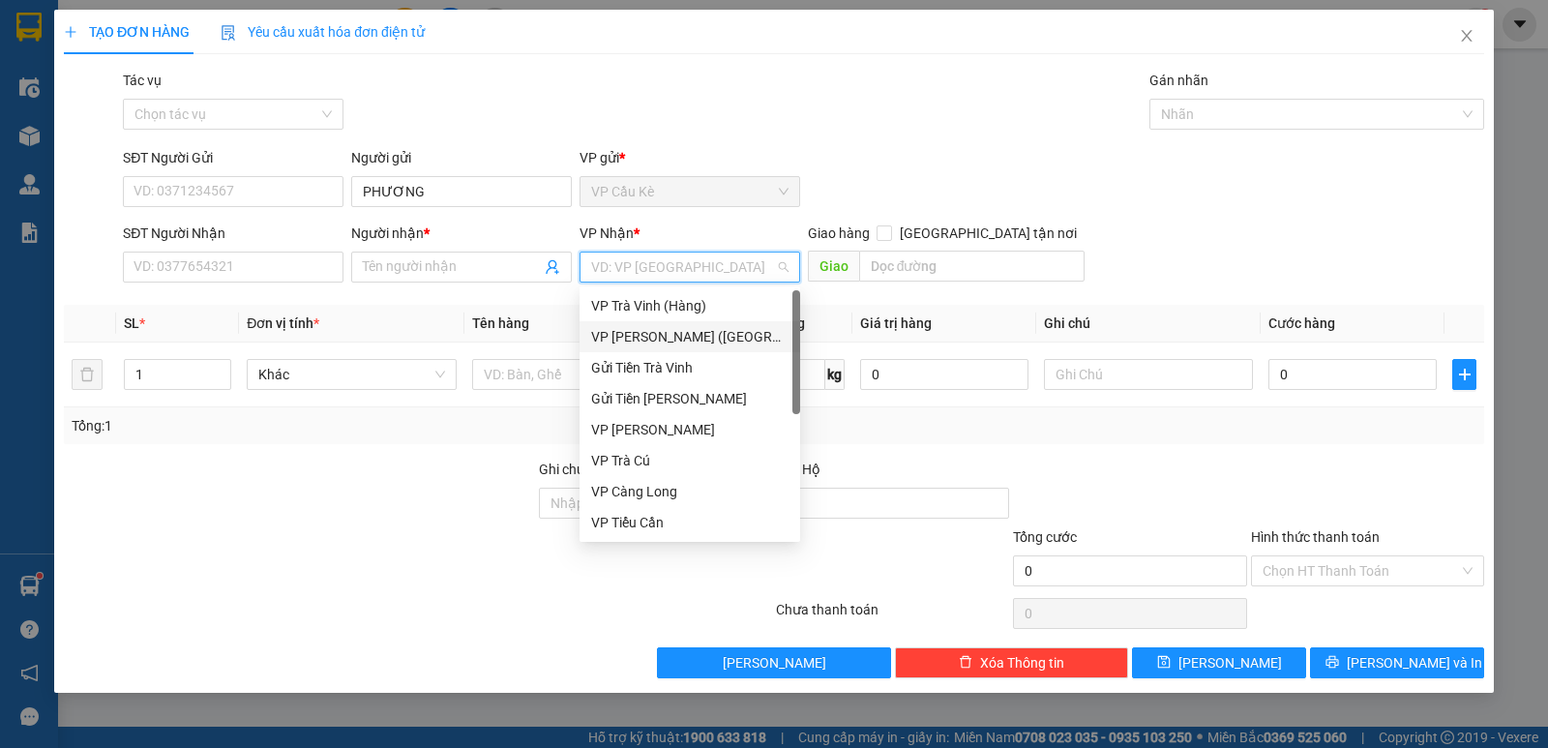
click at [691, 330] on div "VP [PERSON_NAME] ([GEOGRAPHIC_DATA])" at bounding box center [689, 336] width 197 height 21
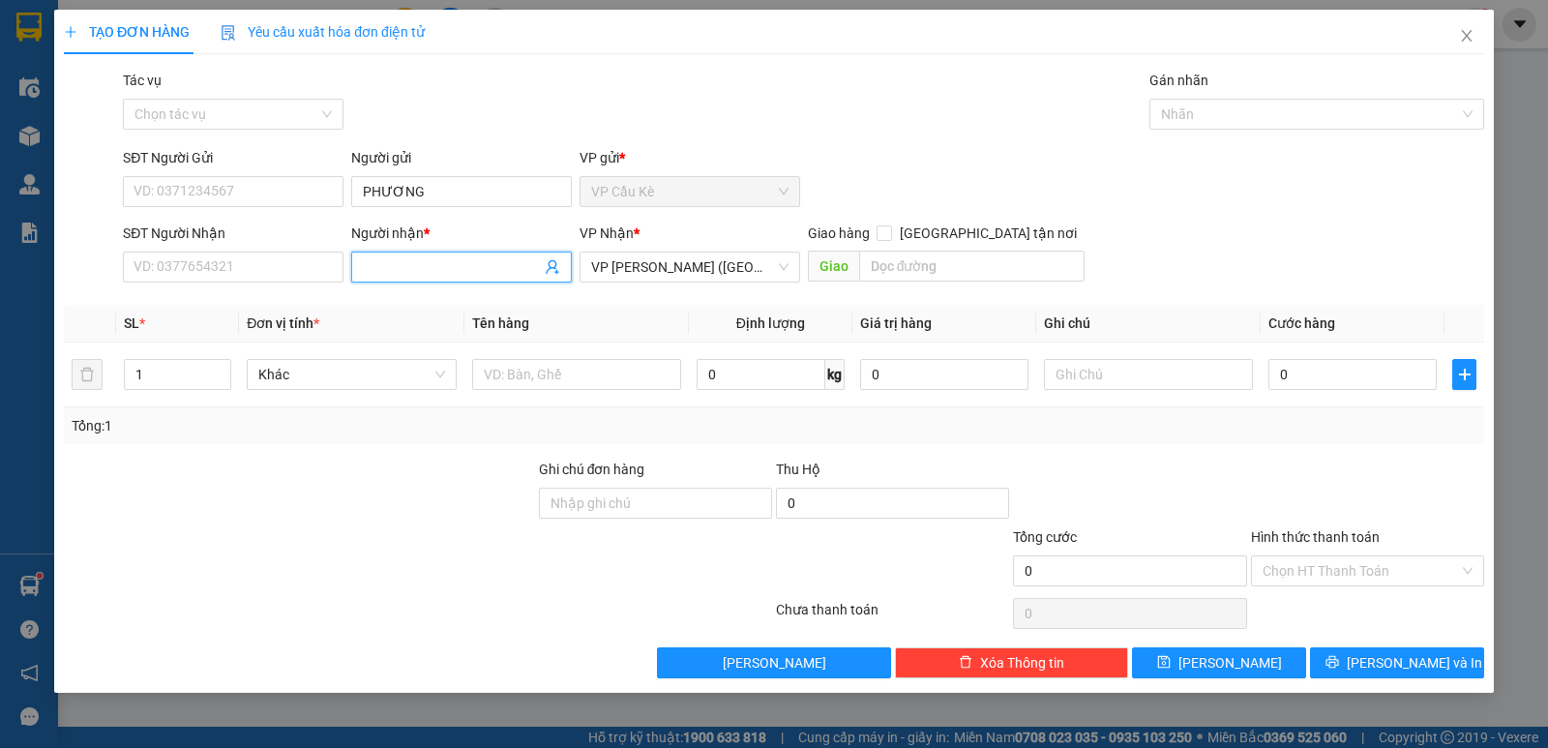
click at [369, 262] on input "Người nhận *" at bounding box center [452, 266] width 178 height 21
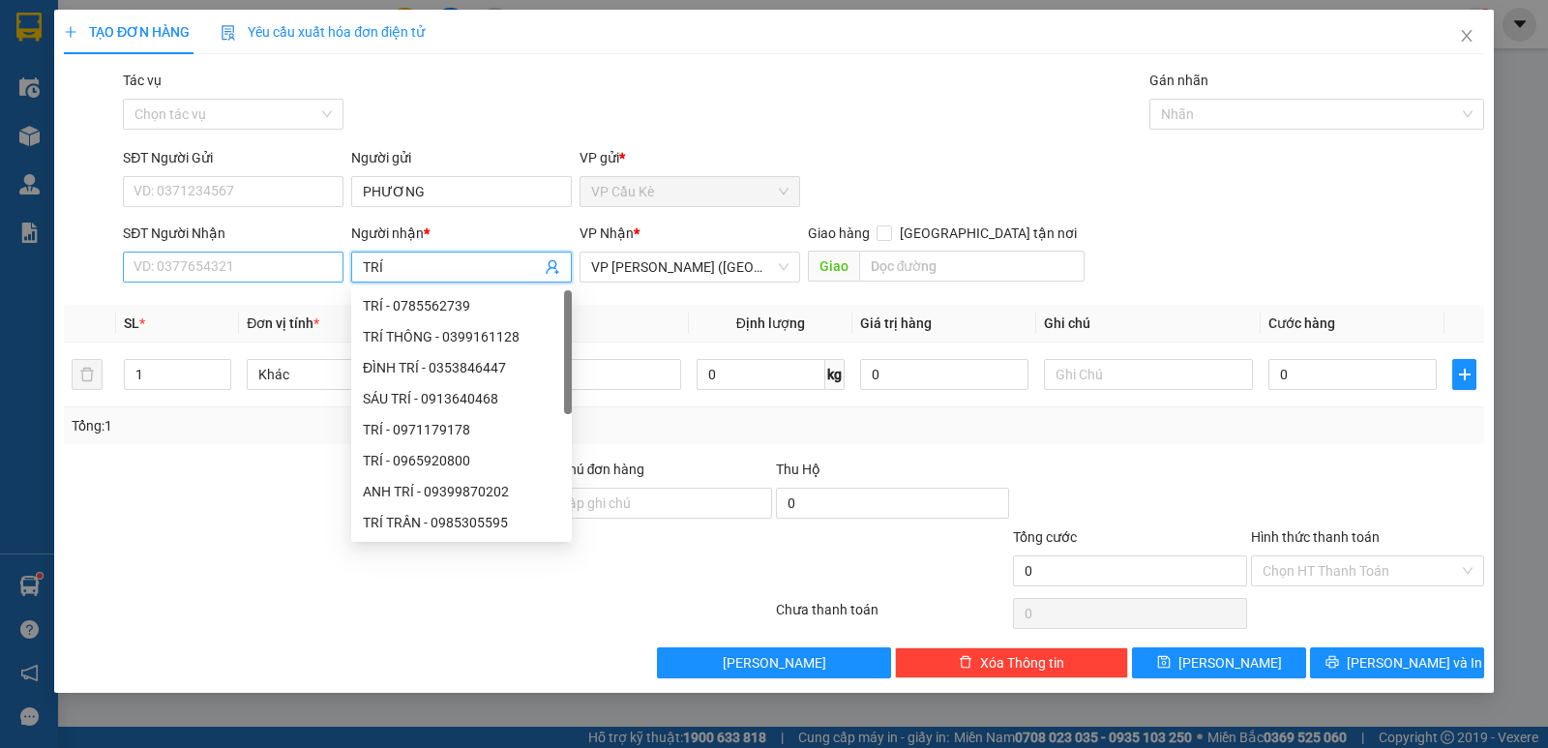
type input "TRÍ"
click at [287, 274] on input "SĐT Người Nhận" at bounding box center [233, 267] width 221 height 31
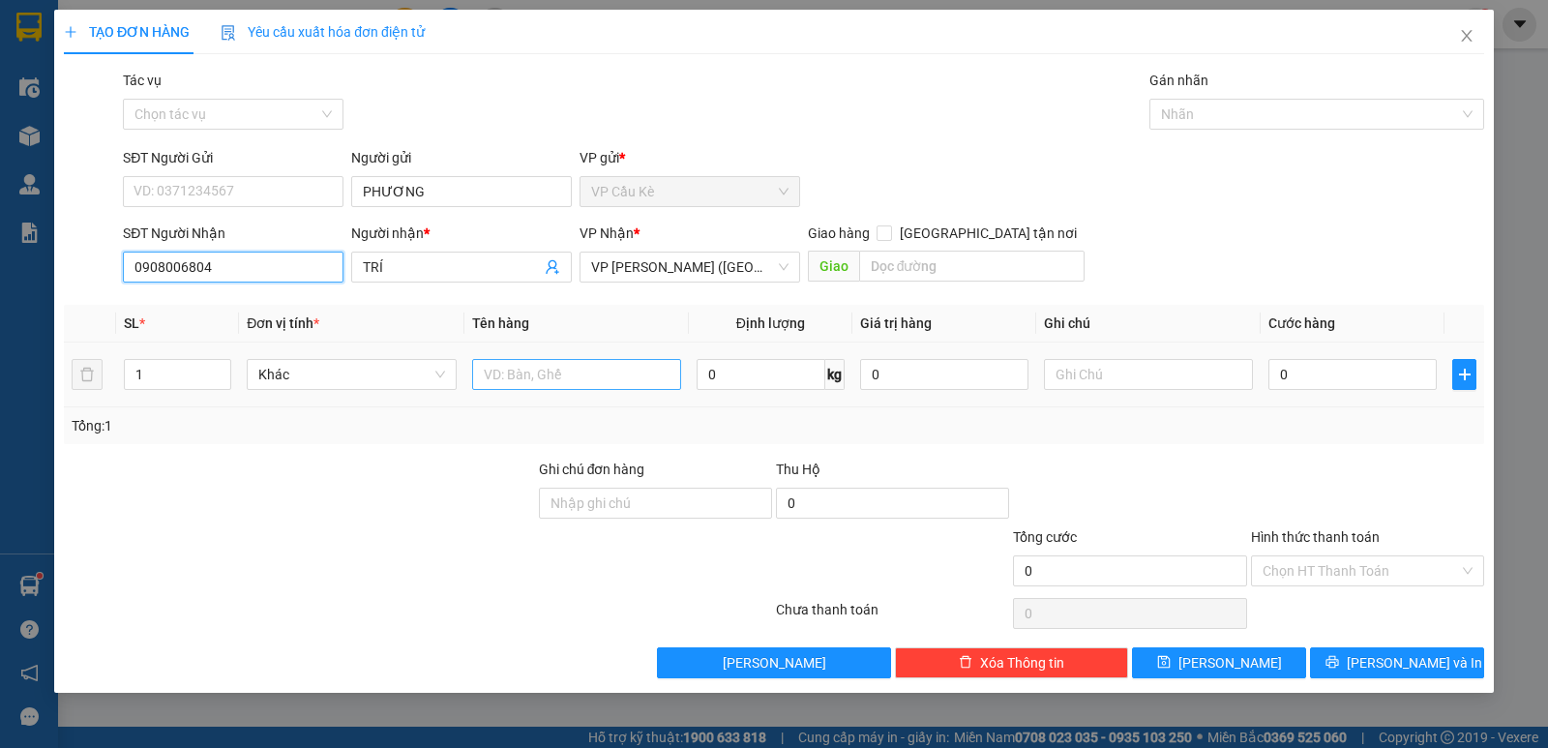
type input "0908006804"
click at [537, 371] on input "text" at bounding box center [576, 374] width 209 height 31
type input "1 CHÂN VỊT MÁY"
click at [1413, 382] on input "0" at bounding box center [1353, 374] width 168 height 31
type input "5"
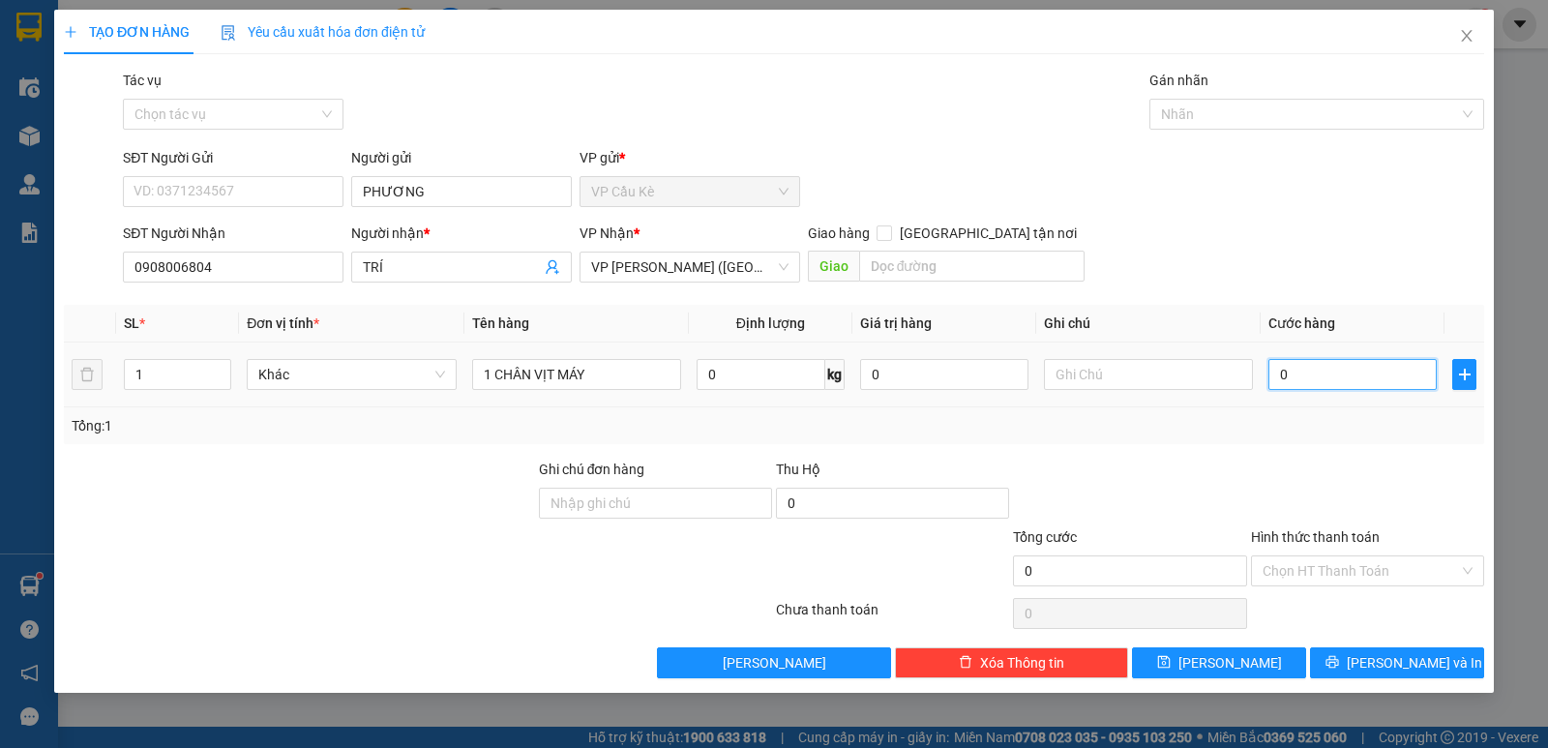
type input "5"
type input "50"
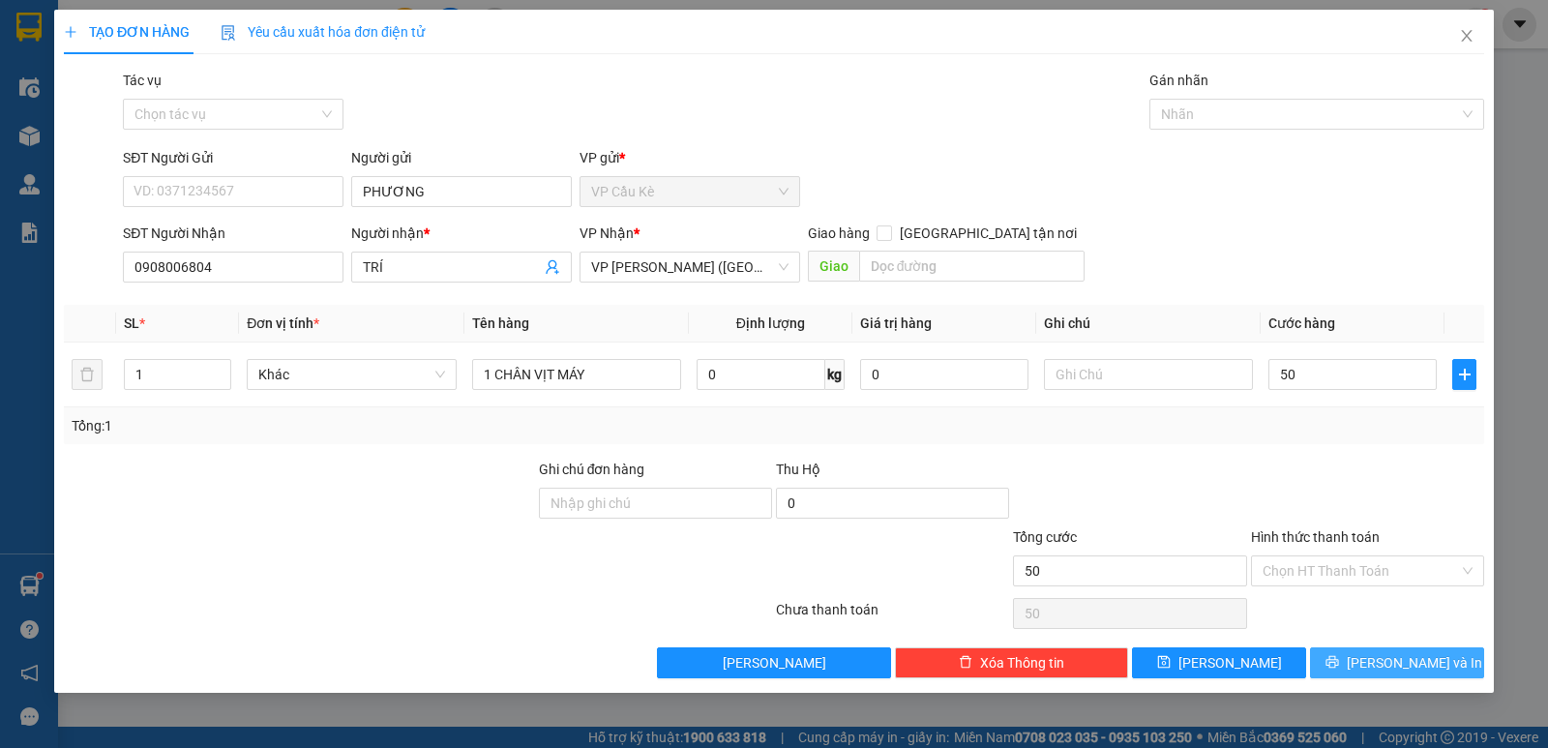
type input "50.000"
click at [1348, 660] on button "[PERSON_NAME] và In" at bounding box center [1397, 662] width 174 height 31
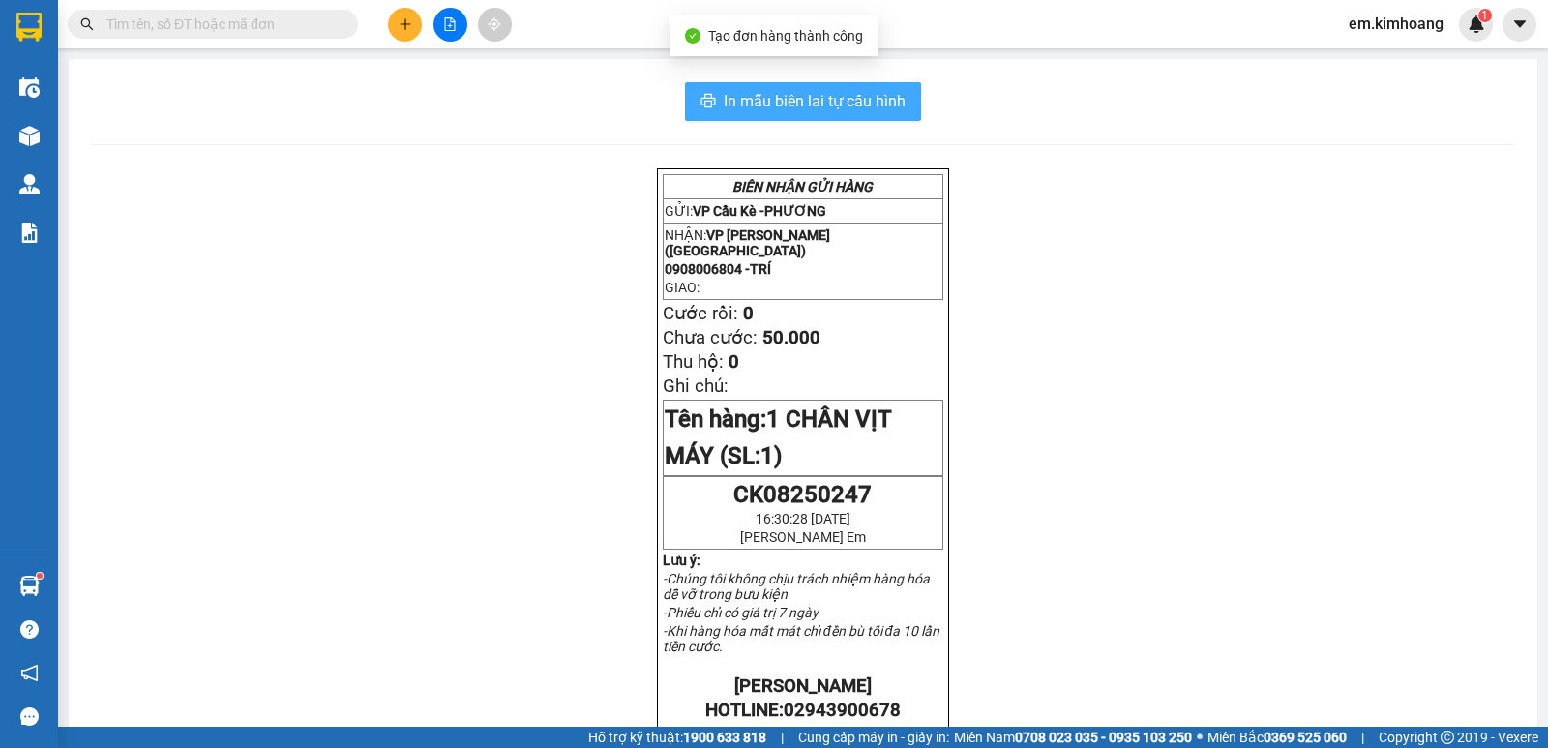
click at [813, 98] on span "In mẫu biên lai tự cấu hình" at bounding box center [815, 101] width 182 height 24
